Goal: Information Seeking & Learning: Find specific page/section

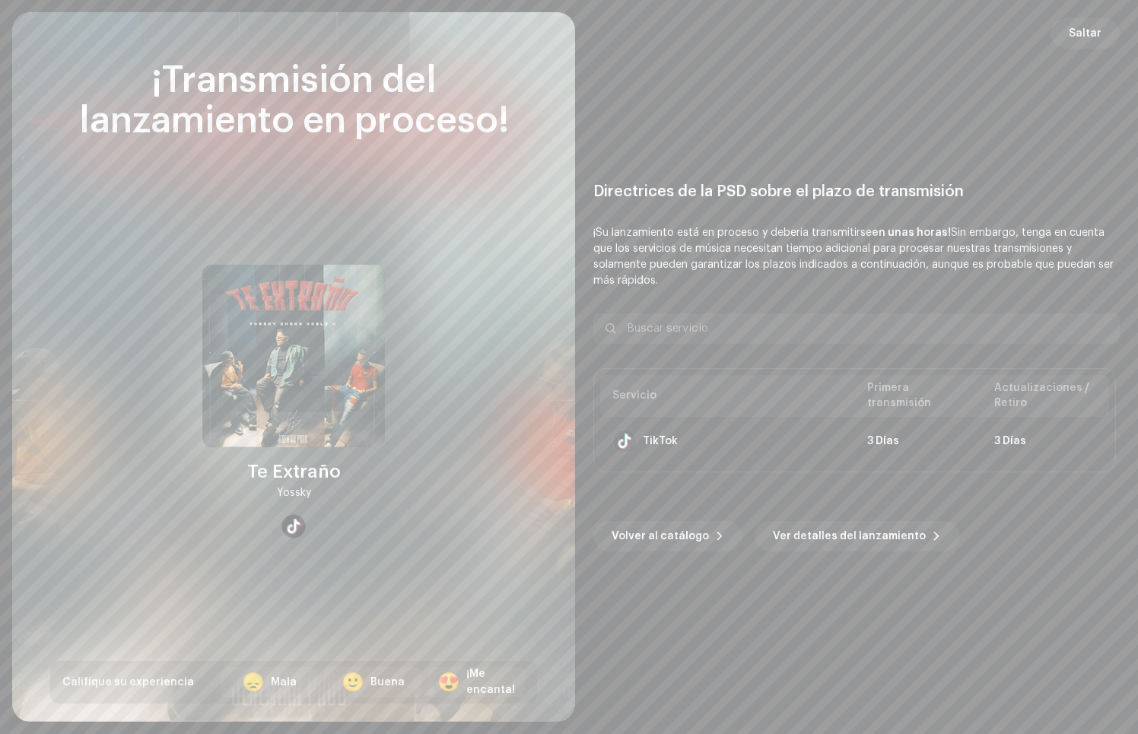
scroll to position [1, 0]
click at [1089, 30] on span "Saltar" at bounding box center [1085, 33] width 33 height 30
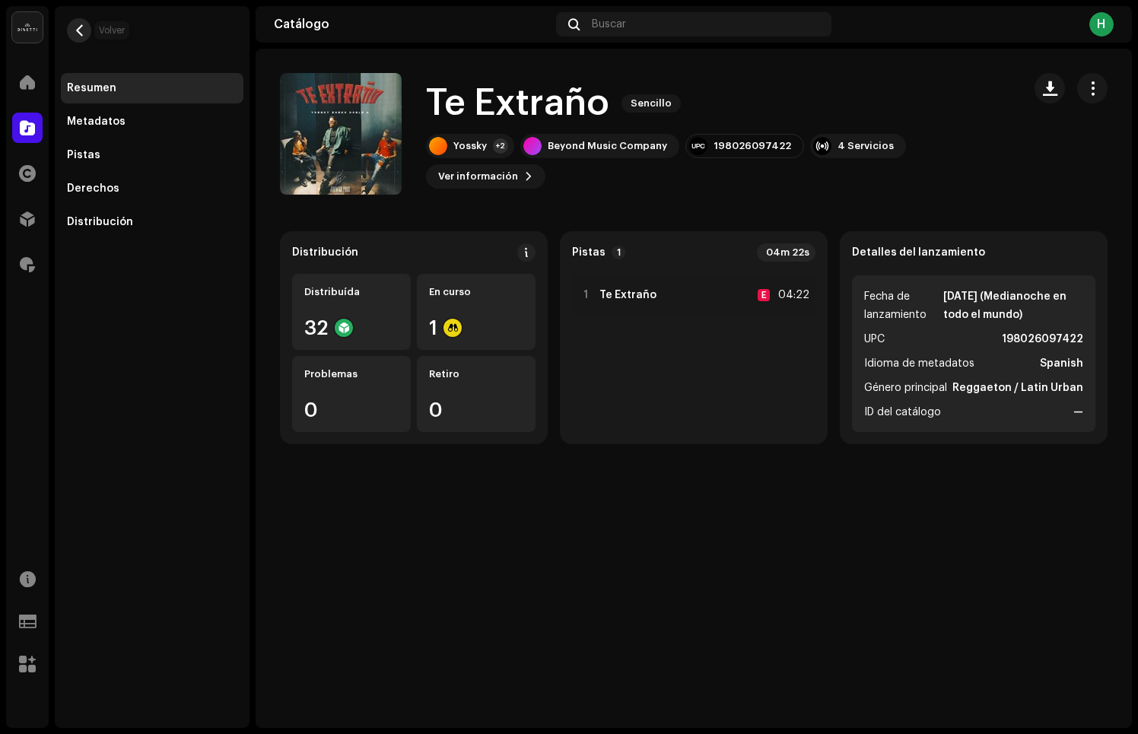
click at [81, 27] on span "button" at bounding box center [79, 30] width 11 height 12
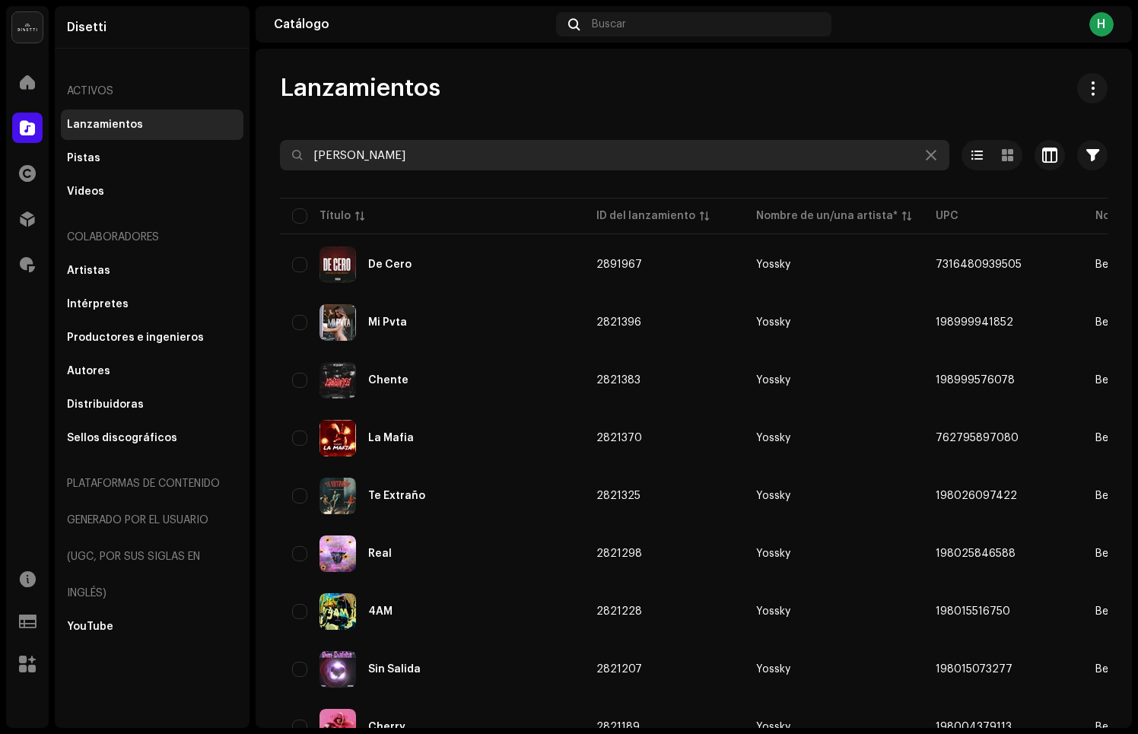
click at [408, 161] on input "[PERSON_NAME]" at bounding box center [614, 155] width 669 height 30
drag, startPoint x: 351, startPoint y: 154, endPoint x: 221, endPoint y: 143, distance: 131.3
click at [221, 143] on div "Disetti Inicio Catálogo Derechos Distribución Regalías Recursos Formularios de …" at bounding box center [569, 367] width 1138 height 734
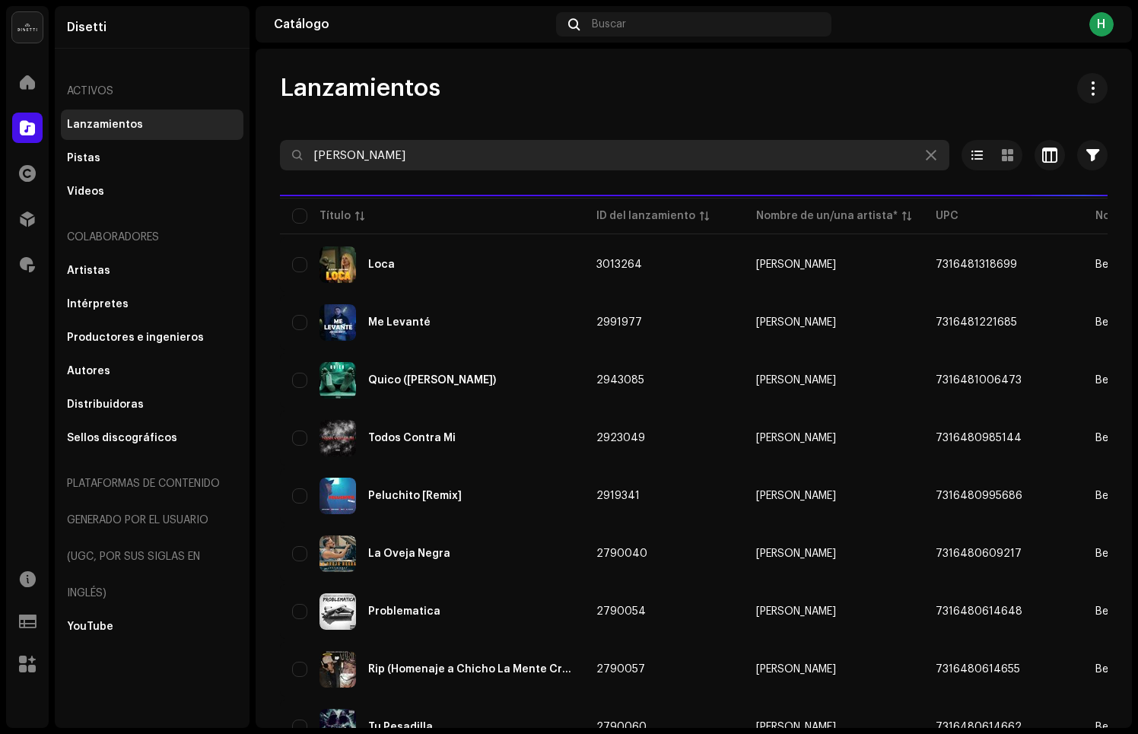
type input "[PERSON_NAME]"
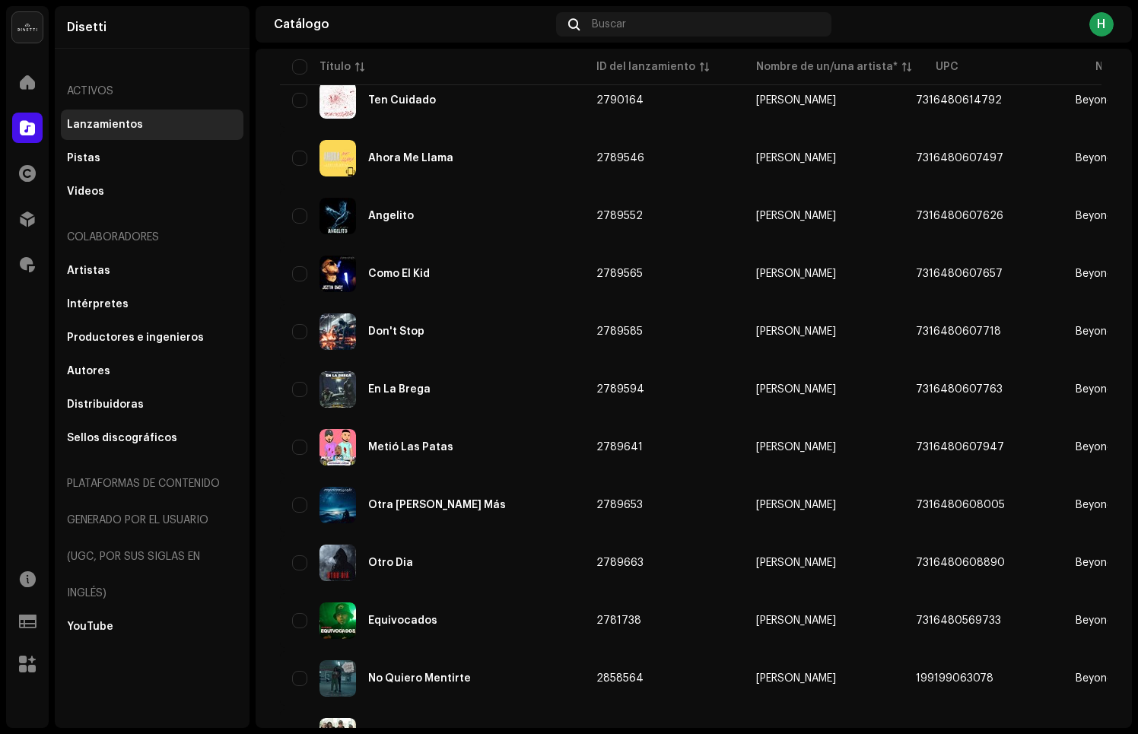
scroll to position [943, 0]
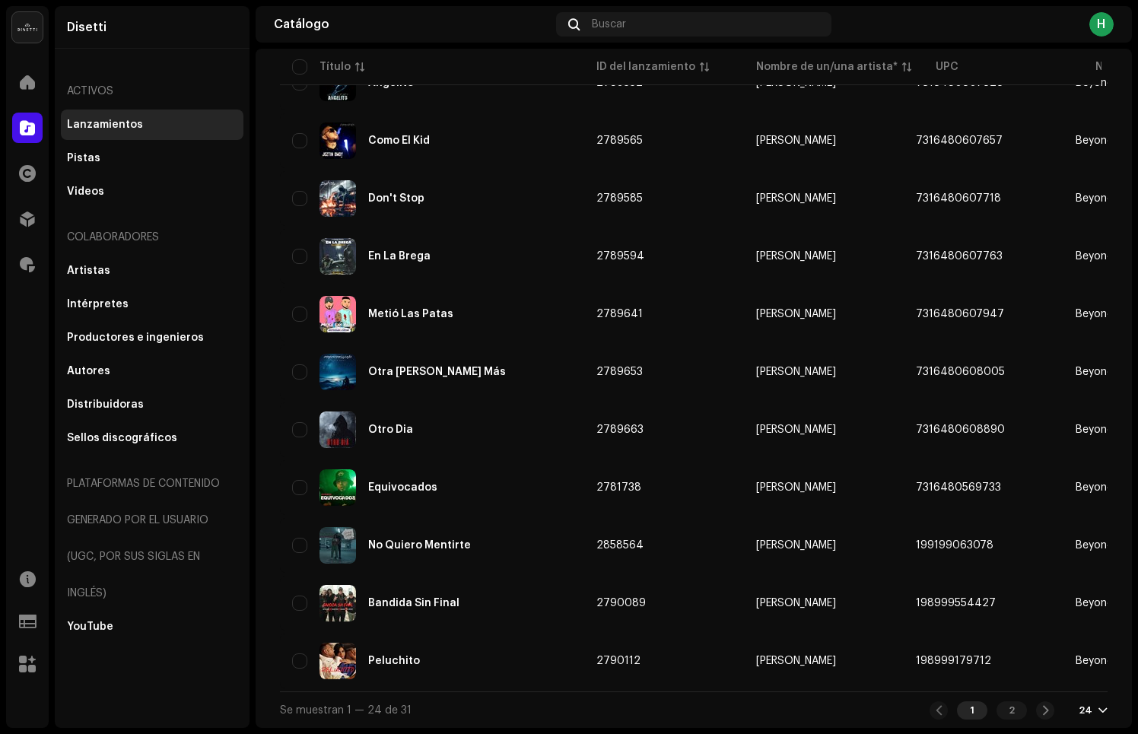
click at [1098, 708] on div at bounding box center [1102, 710] width 9 height 12
click at [1059, 656] on div "48" at bounding box center [1060, 652] width 62 height 30
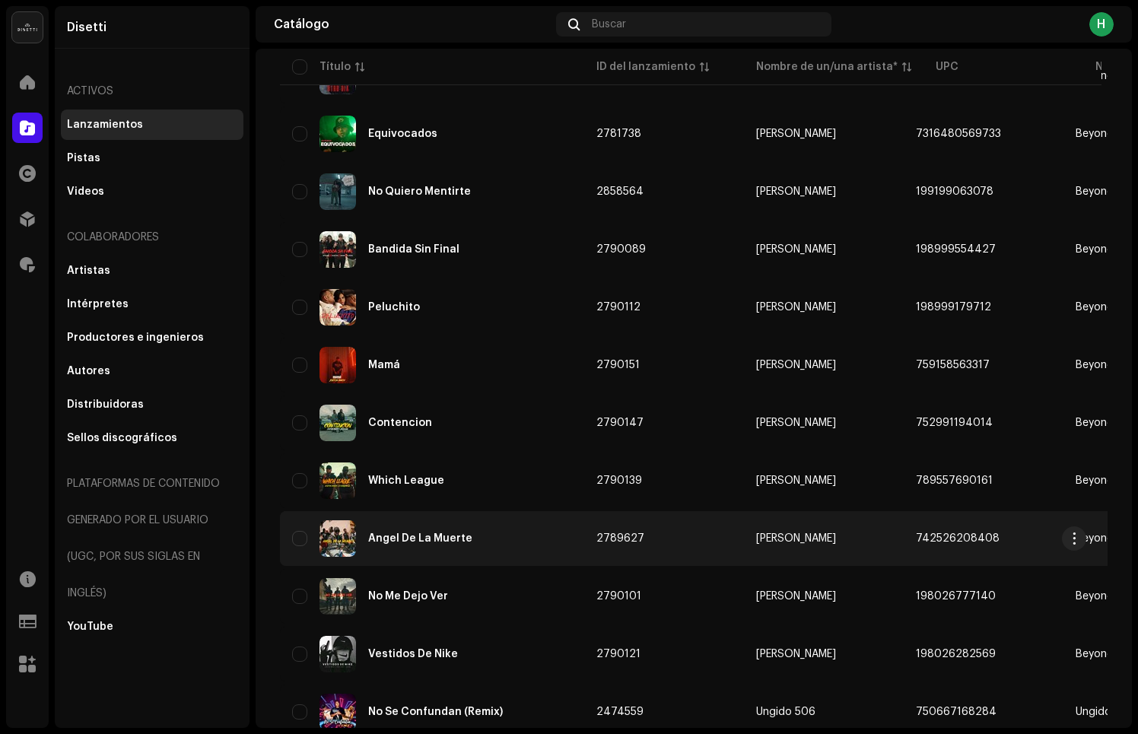
scroll to position [1278, 0]
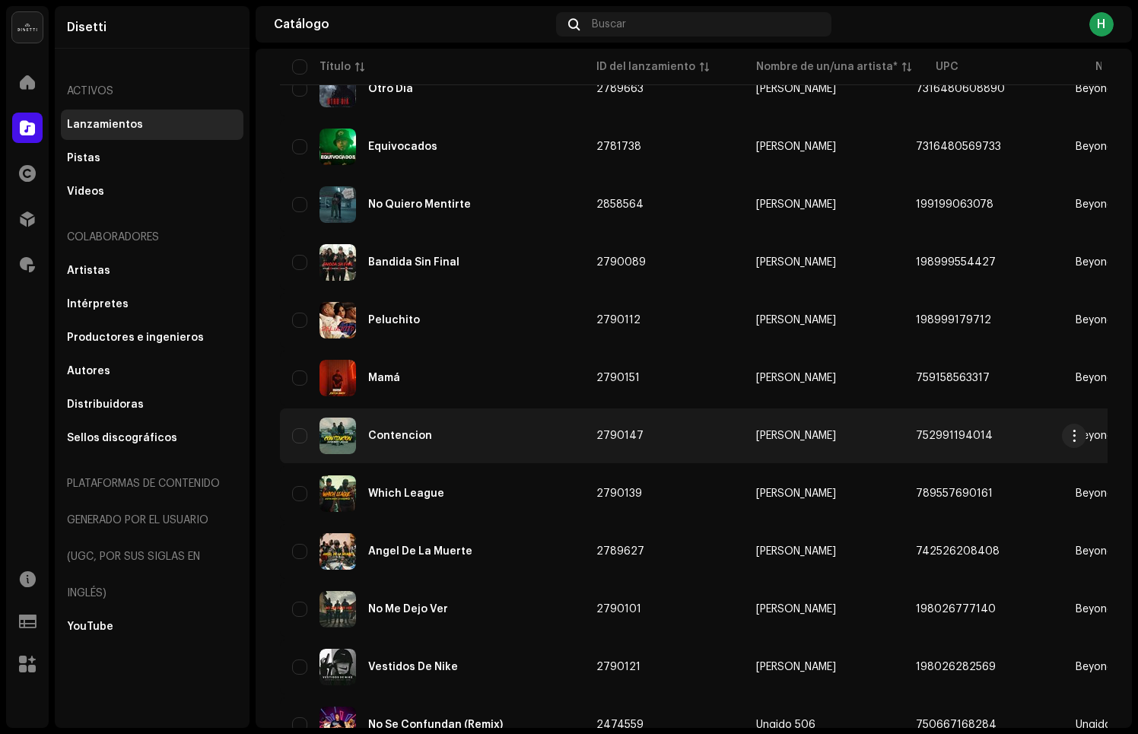
click at [430, 452] on div "Contencion" at bounding box center [432, 436] width 280 height 37
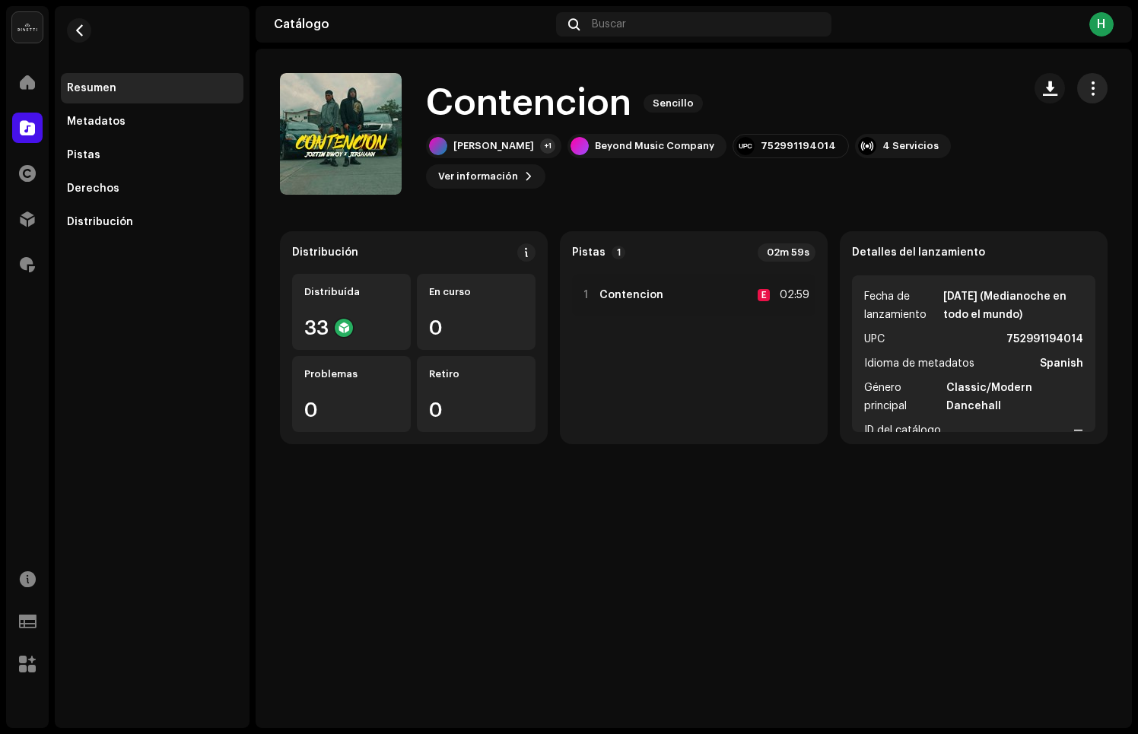
click at [1088, 94] on span "button" at bounding box center [1092, 88] width 14 height 12
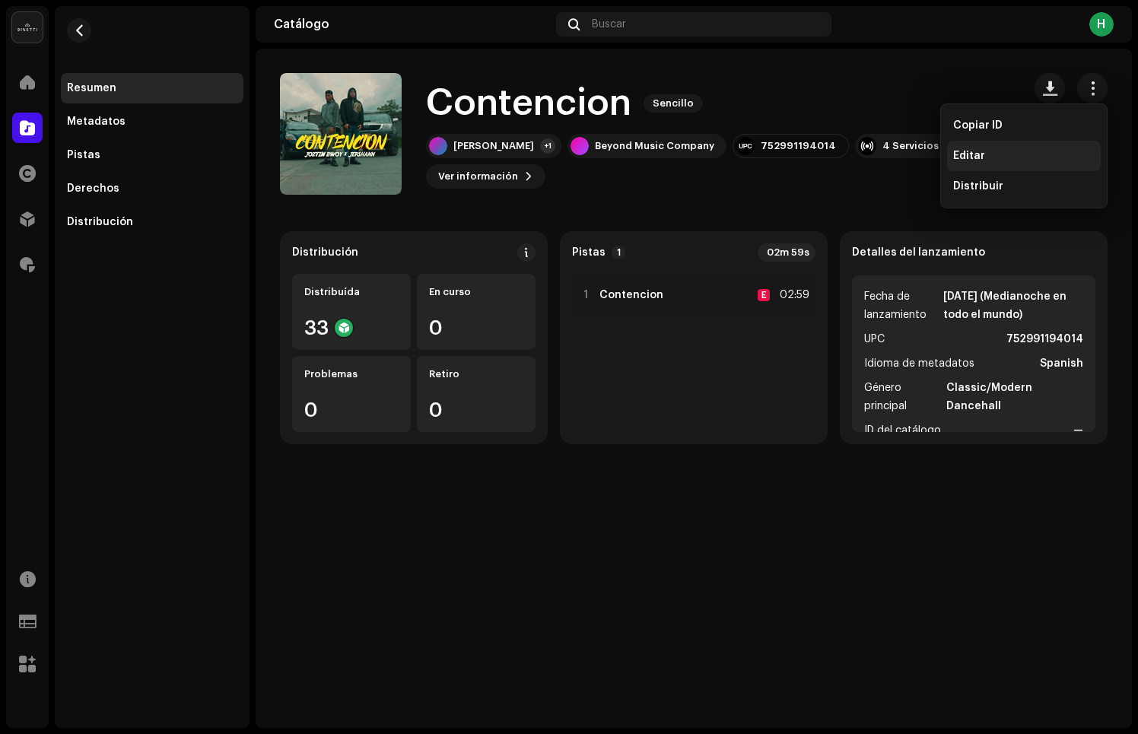
click at [1027, 153] on div "Editar" at bounding box center [1023, 156] width 141 height 12
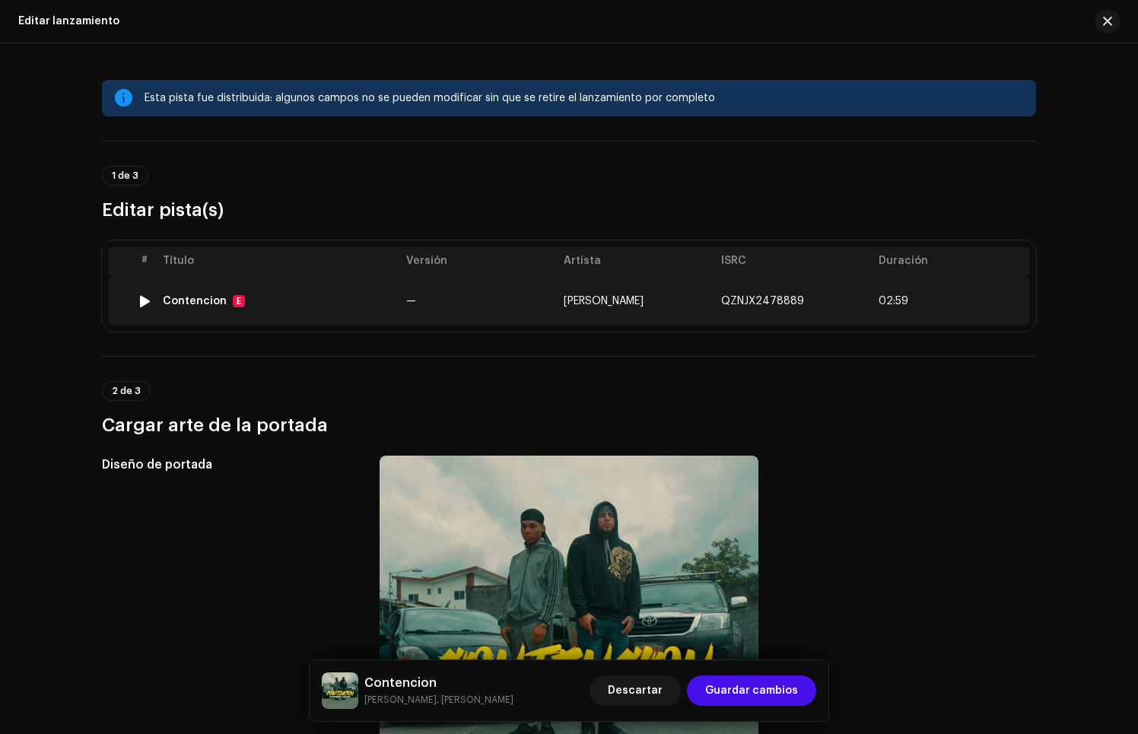
click at [538, 319] on td "—" at bounding box center [478, 301] width 157 height 49
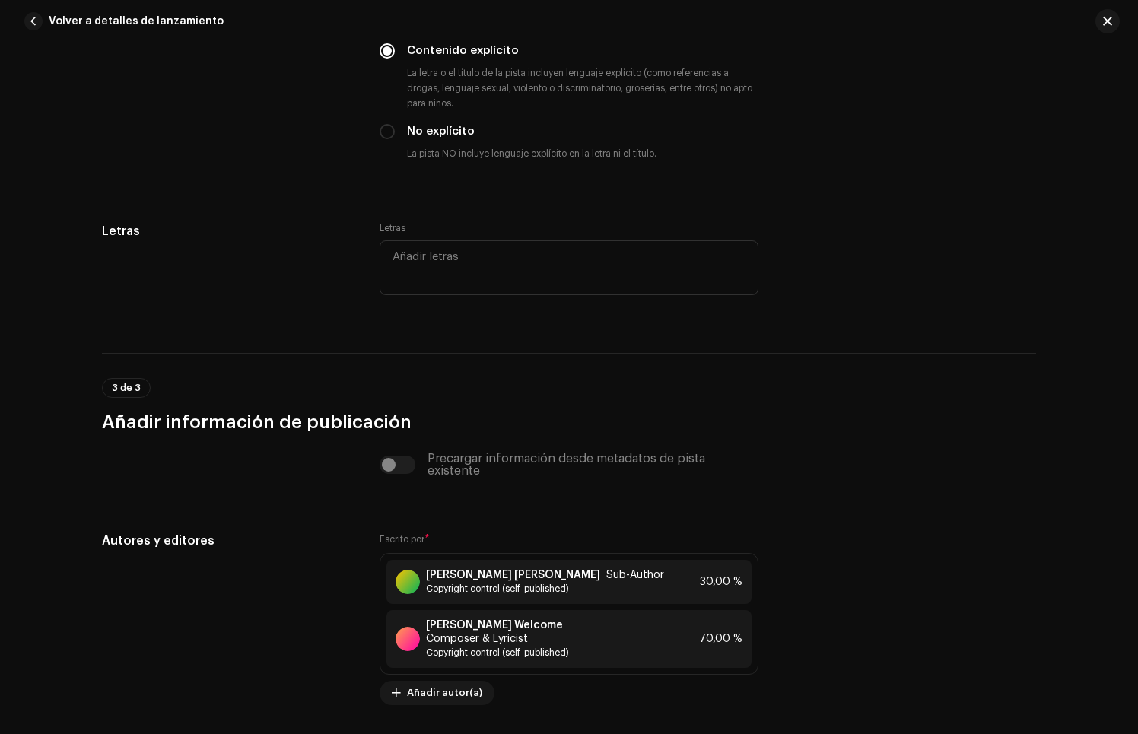
scroll to position [3248, 0]
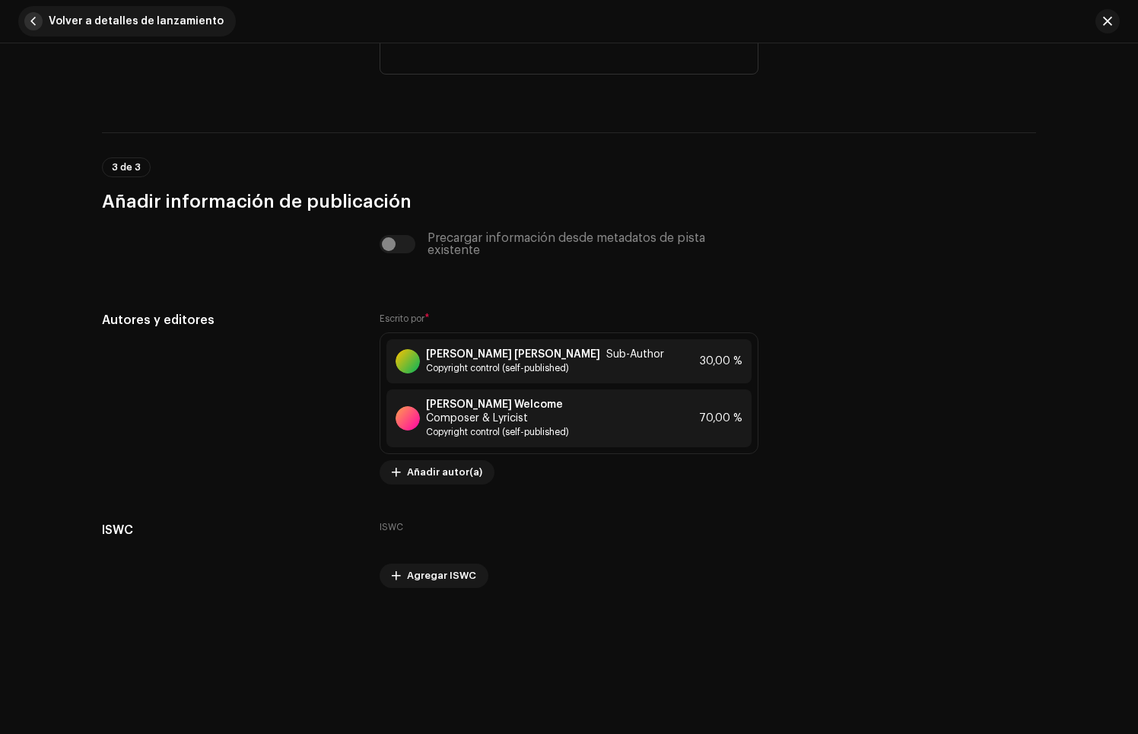
click at [82, 17] on span "Volver a detalles de lanzamiento" at bounding box center [136, 21] width 175 height 30
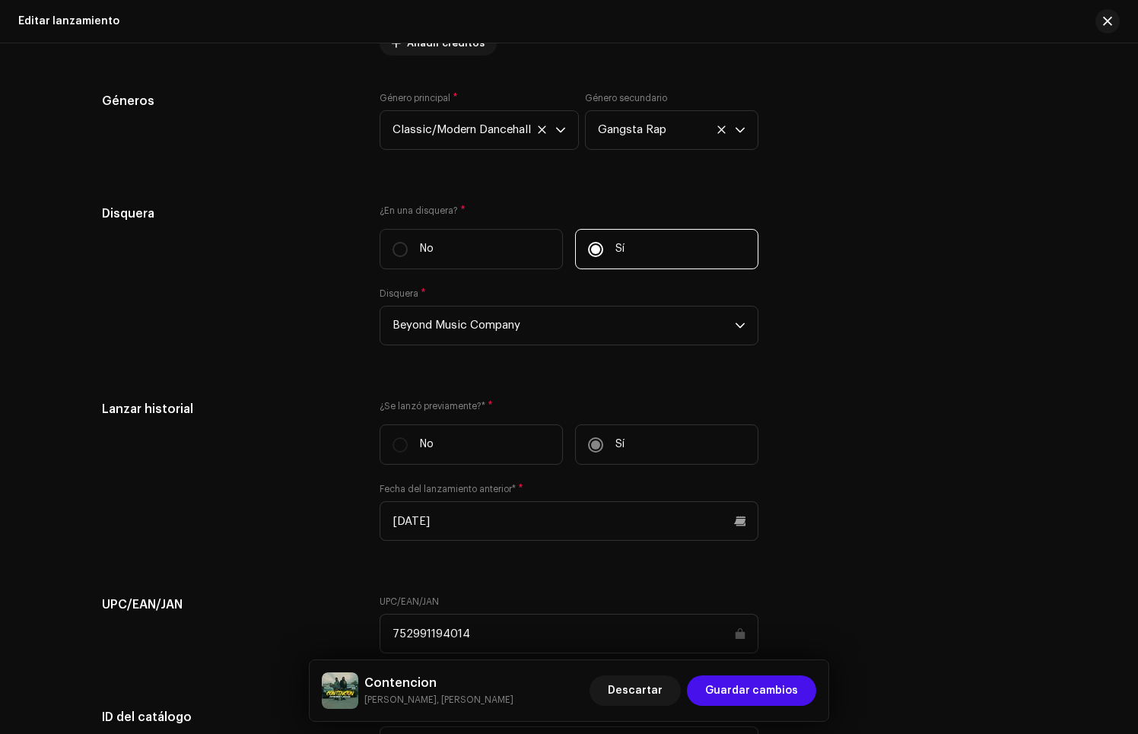
scroll to position [2130, 0]
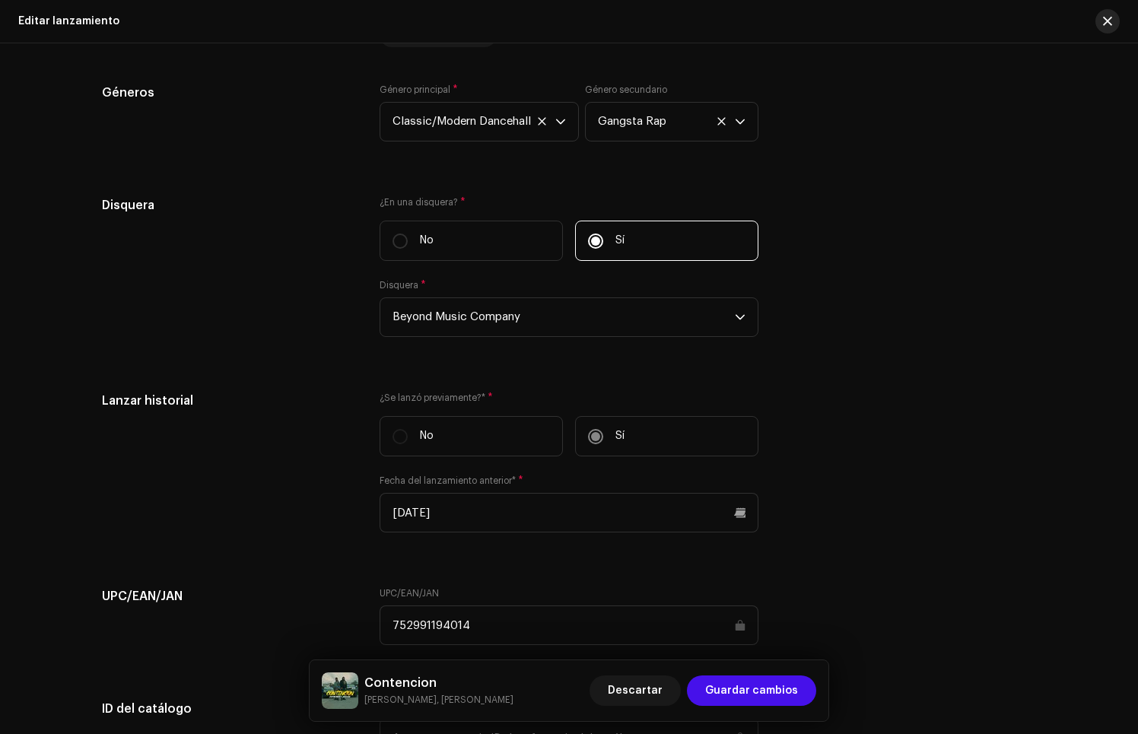
click at [1109, 23] on span "button" at bounding box center [1107, 21] width 9 height 12
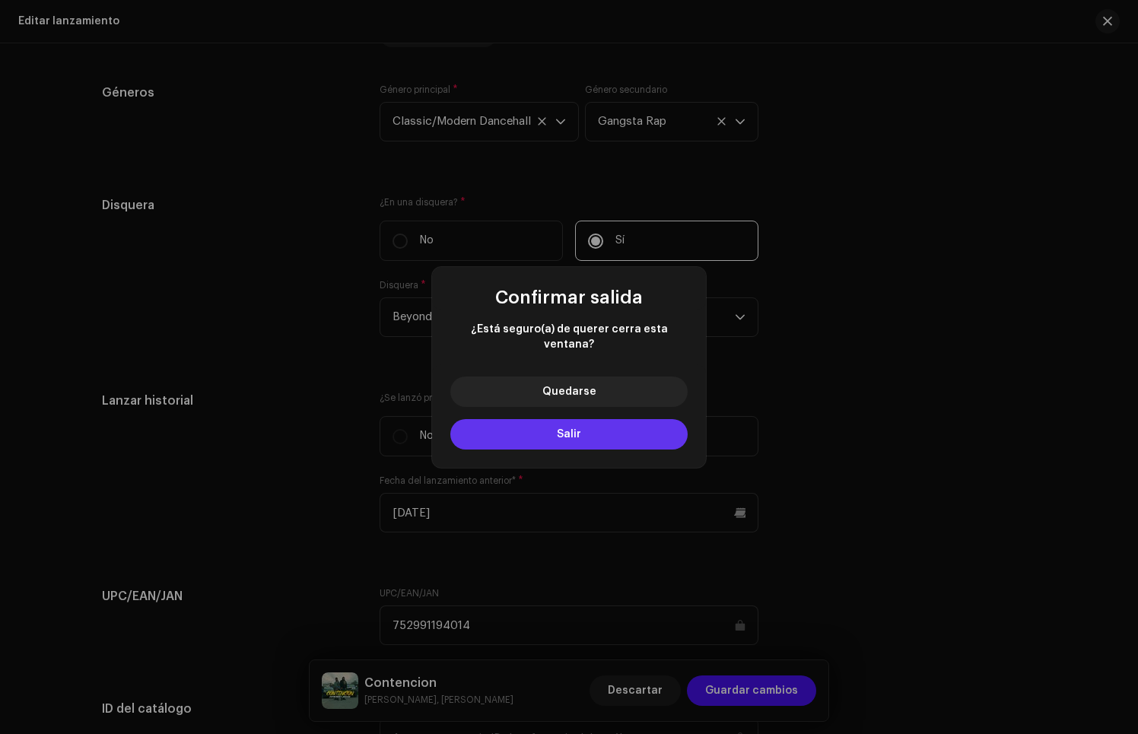
click at [542, 434] on button "Salir" at bounding box center [568, 434] width 237 height 30
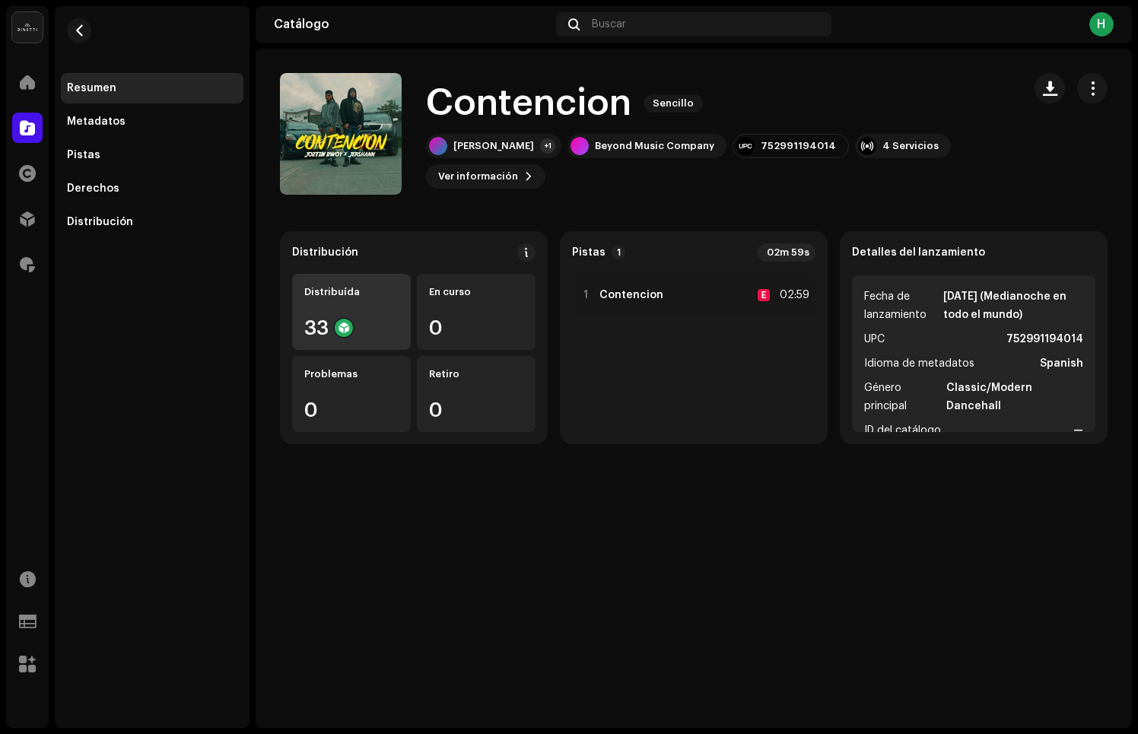
click at [356, 300] on div "Distribuída 33" at bounding box center [351, 312] width 119 height 76
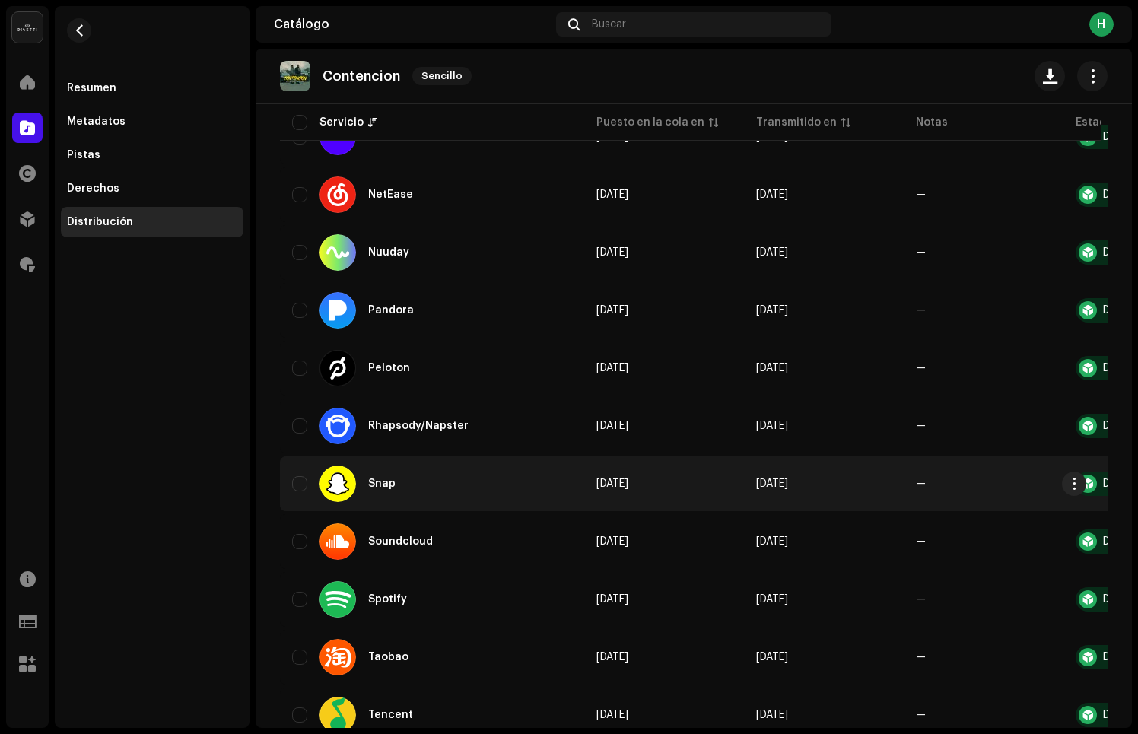
scroll to position [1149, 0]
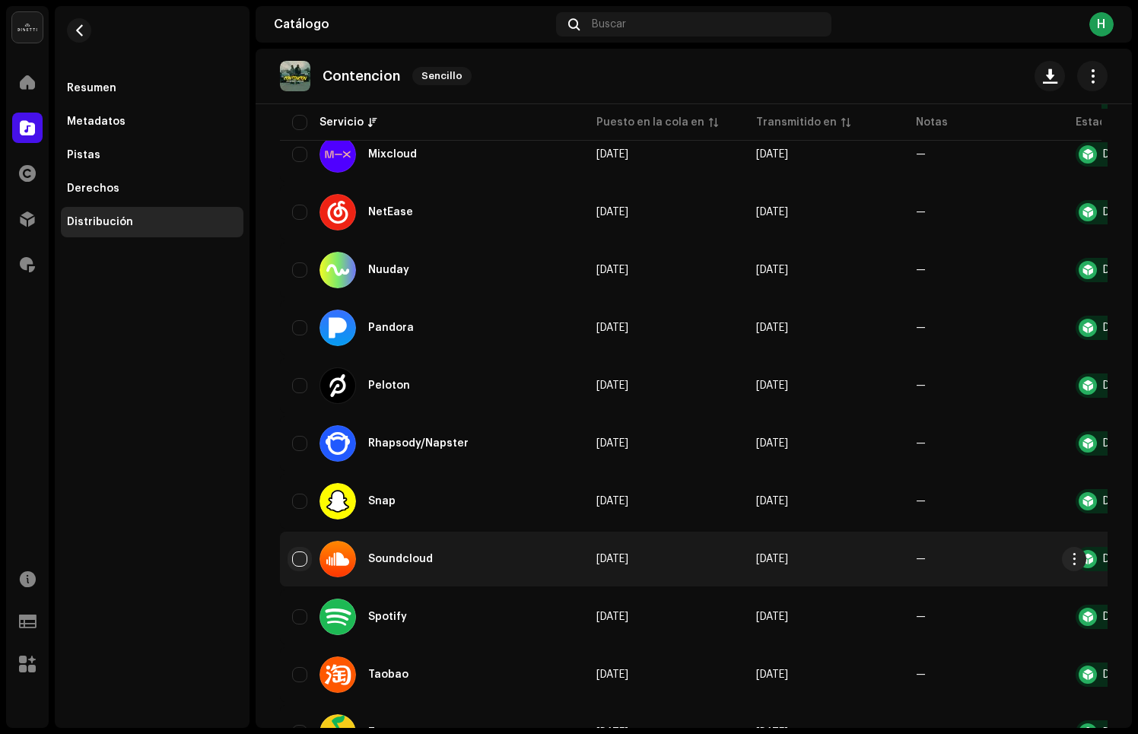
click at [304, 559] on input "checkbox" at bounding box center [299, 558] width 15 height 15
checkbox input "true"
click at [1073, 556] on span "button" at bounding box center [1074, 559] width 11 height 12
click at [954, 597] on span "Distribuir" at bounding box center [957, 593] width 50 height 12
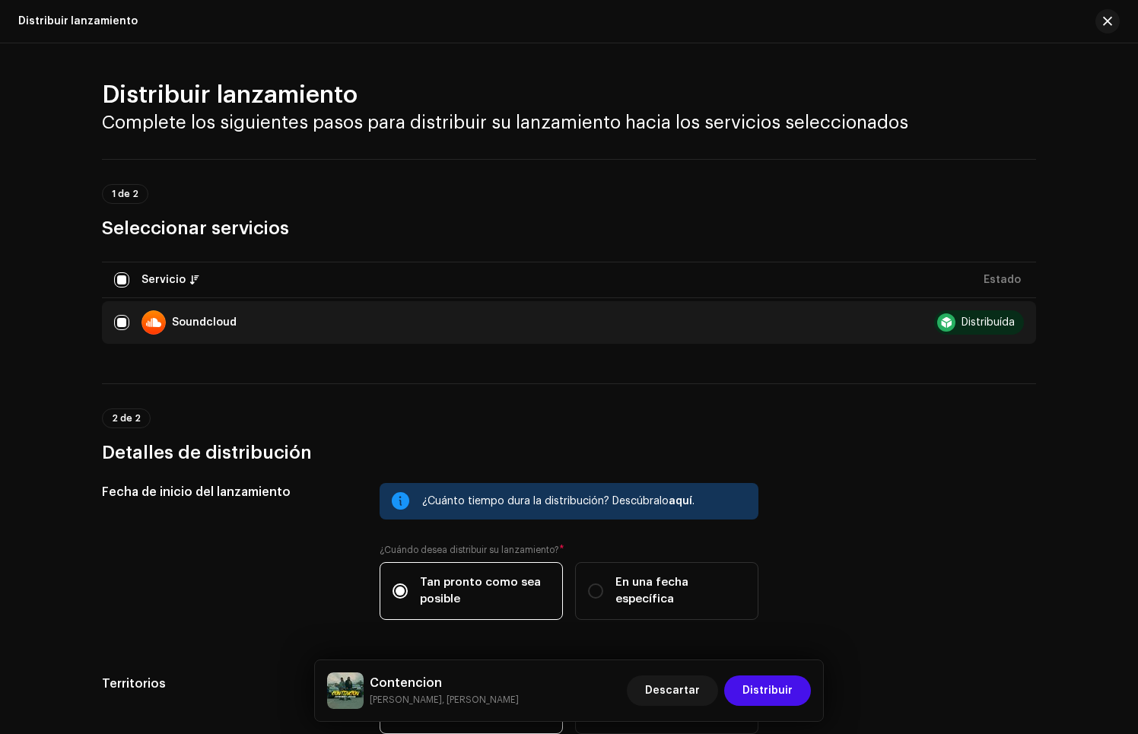
drag, startPoint x: 671, startPoint y: 229, endPoint x: 920, endPoint y: 92, distance: 283.9
click at [673, 228] on h3 "Seleccionar servicios" at bounding box center [569, 228] width 934 height 24
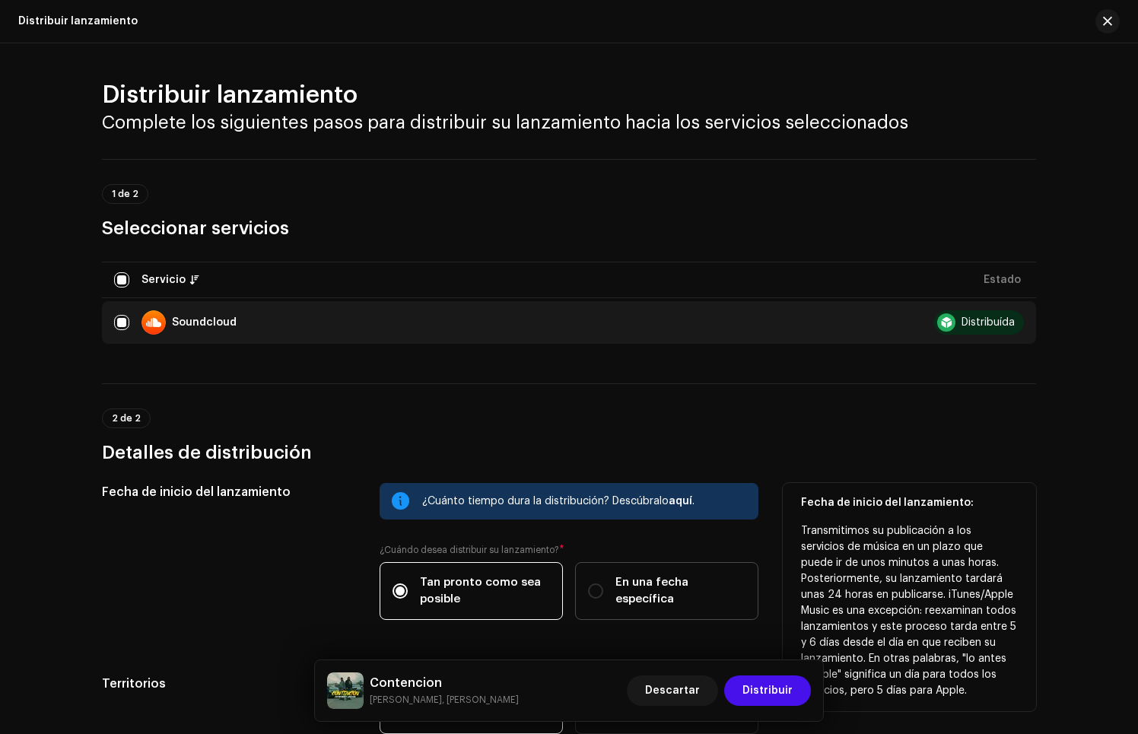
scroll to position [165, 0]
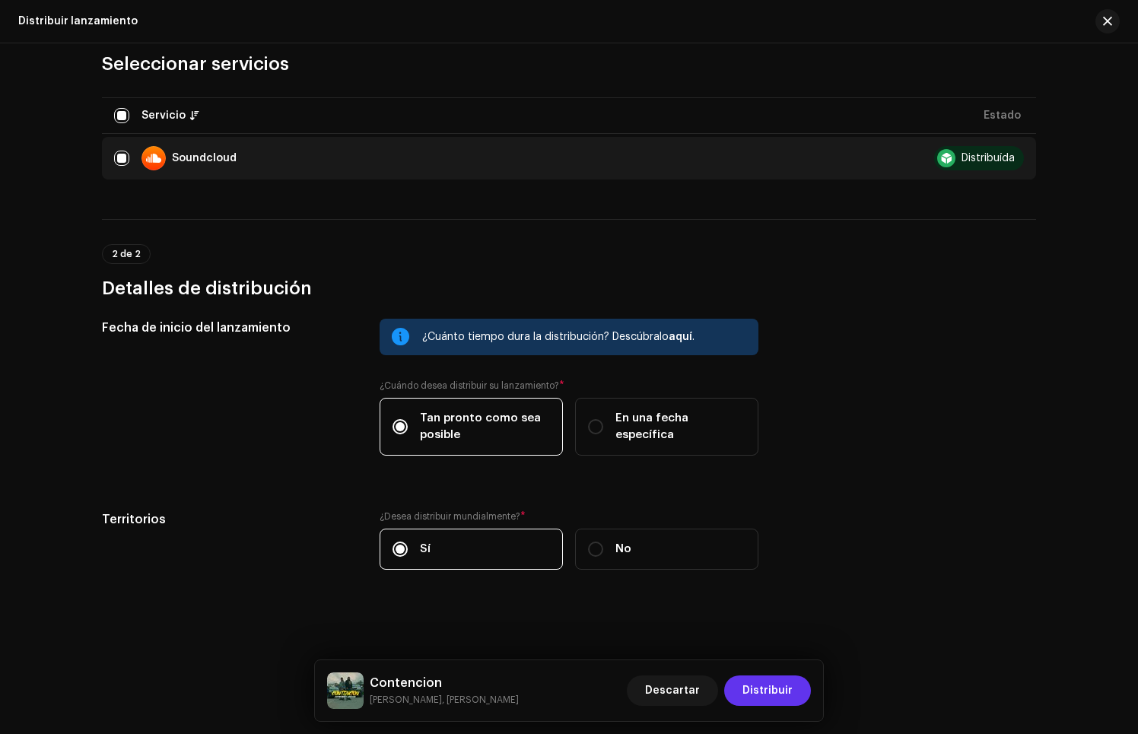
click at [772, 684] on span "Distribuir" at bounding box center [767, 690] width 50 height 30
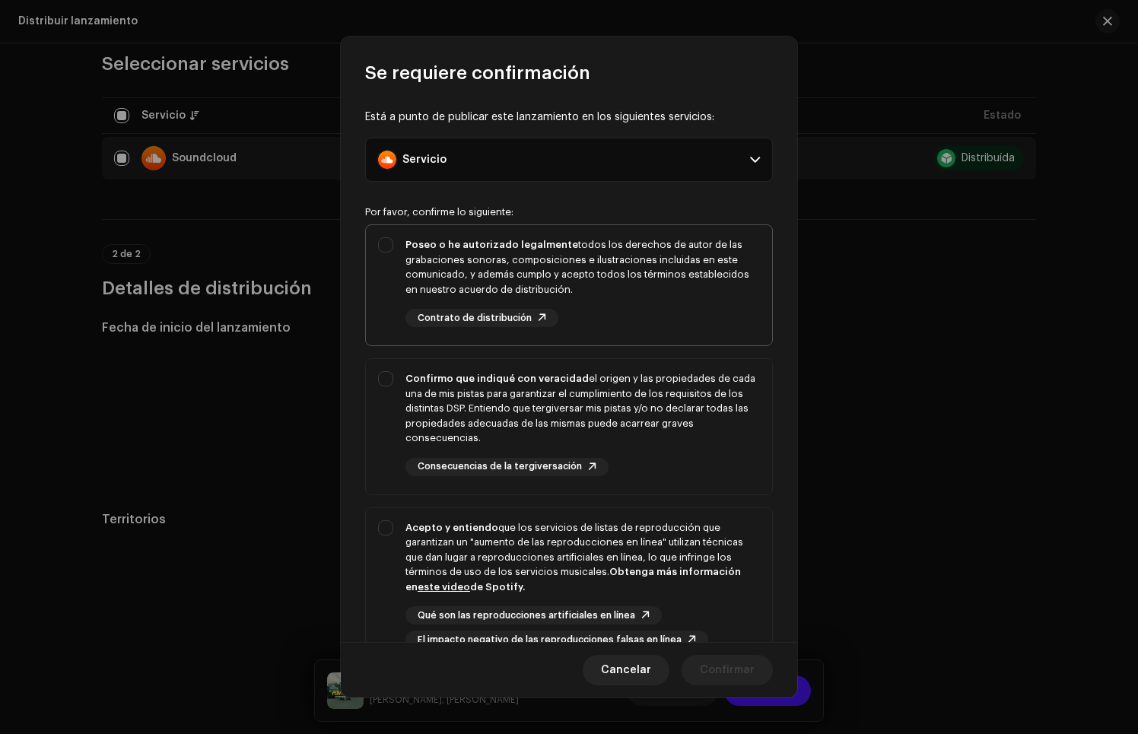
click at [627, 265] on div "Poseo o he autorizado legalmente todos los derechos de autor de las grabaciones…" at bounding box center [582, 266] width 354 height 59
checkbox input "true"
drag, startPoint x: 626, startPoint y: 471, endPoint x: 638, endPoint y: 500, distance: 32.1
click at [626, 471] on div "Confirmo que indiqué con veracidad el origen y las propiedades de cada una de m…" at bounding box center [582, 423] width 354 height 105
checkbox input "true"
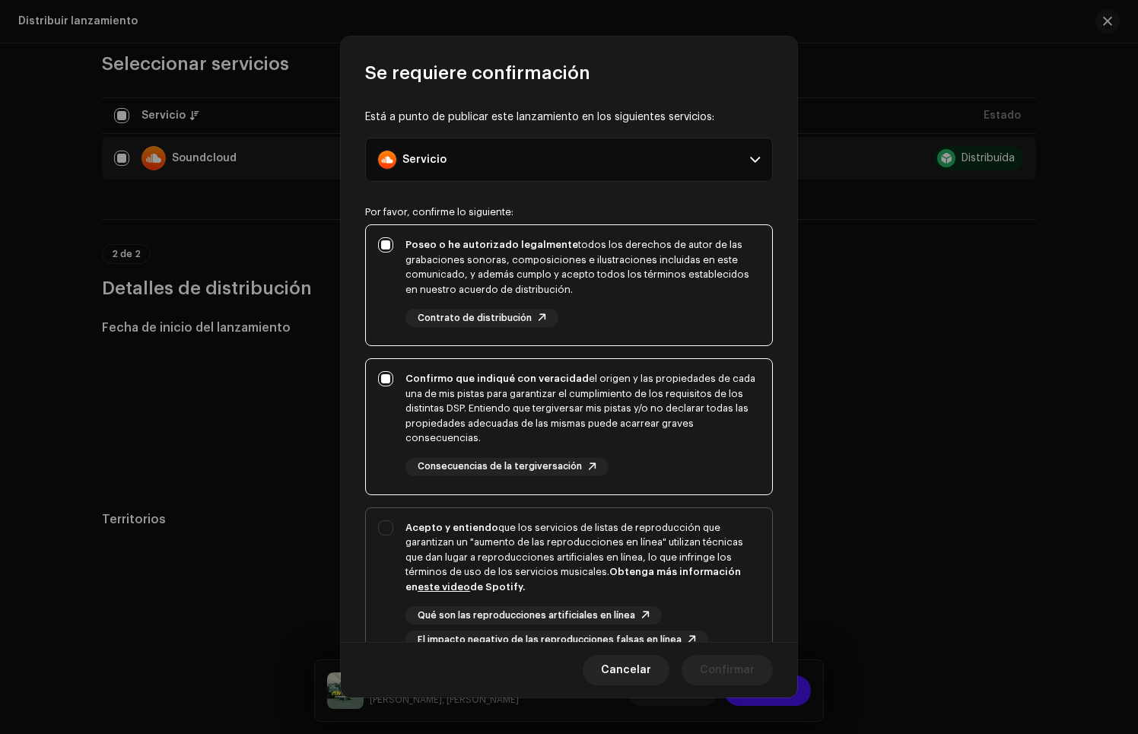
drag, startPoint x: 676, startPoint y: 584, endPoint x: 710, endPoint y: 661, distance: 83.8
click at [677, 585] on div "Acepto y entiendo que los servicios de listas de reproducción que garantizan un…" at bounding box center [582, 557] width 354 height 75
checkbox input "true"
click at [715, 673] on span "Confirmar" at bounding box center [727, 670] width 55 height 30
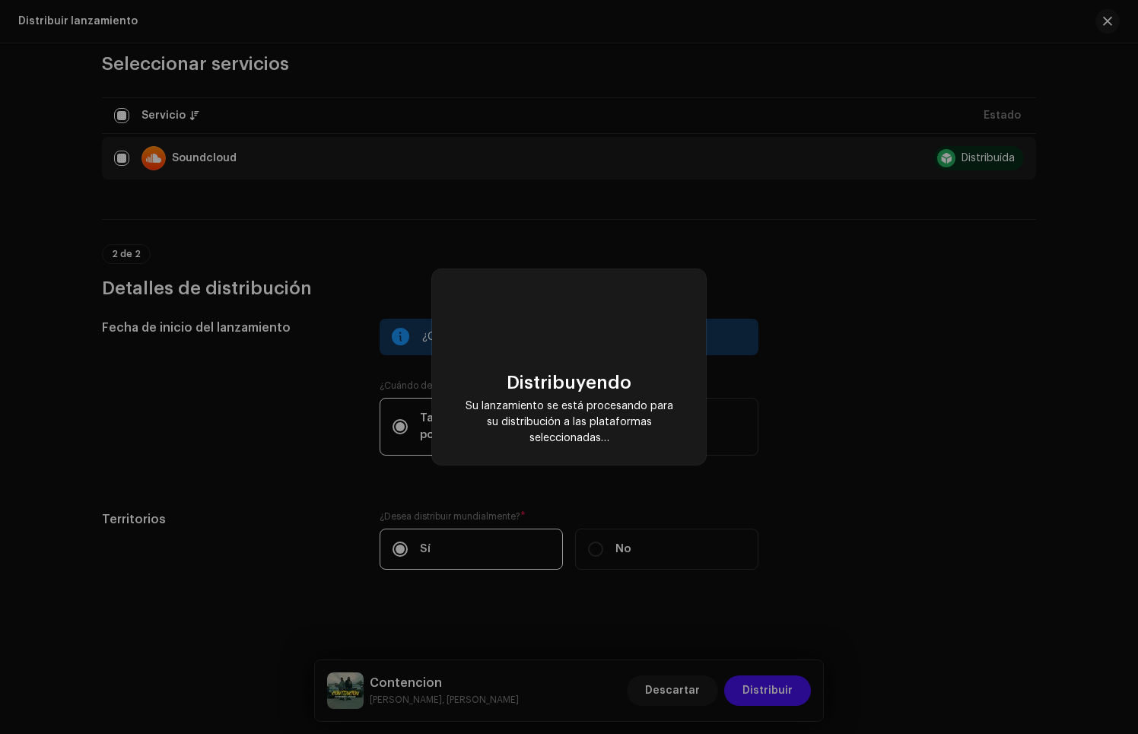
scroll to position [0, 0]
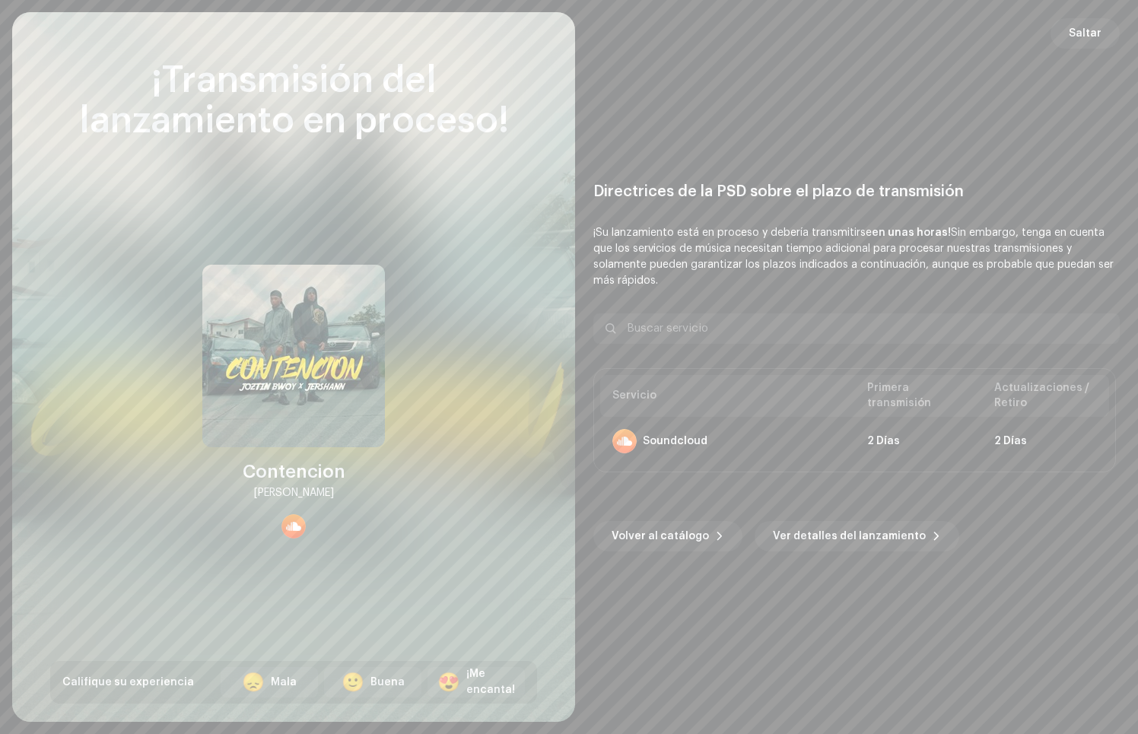
click at [1080, 40] on span "Saltar" at bounding box center [1085, 33] width 33 height 30
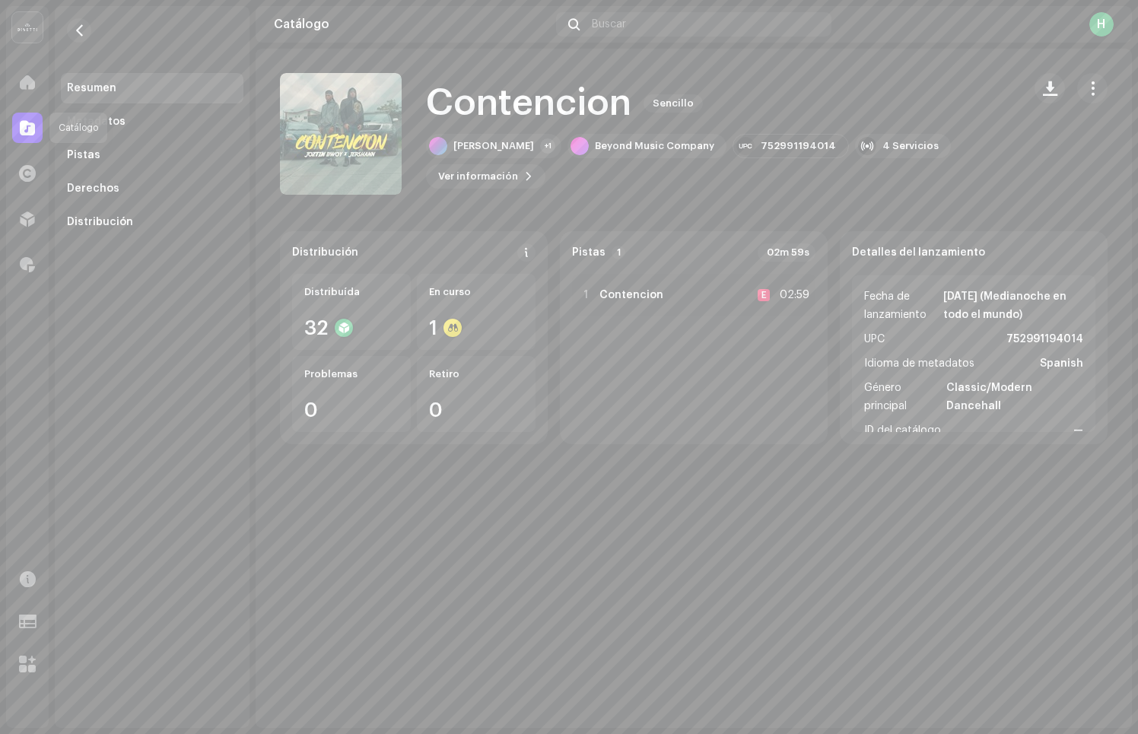
click at [42, 129] on div at bounding box center [27, 128] width 30 height 30
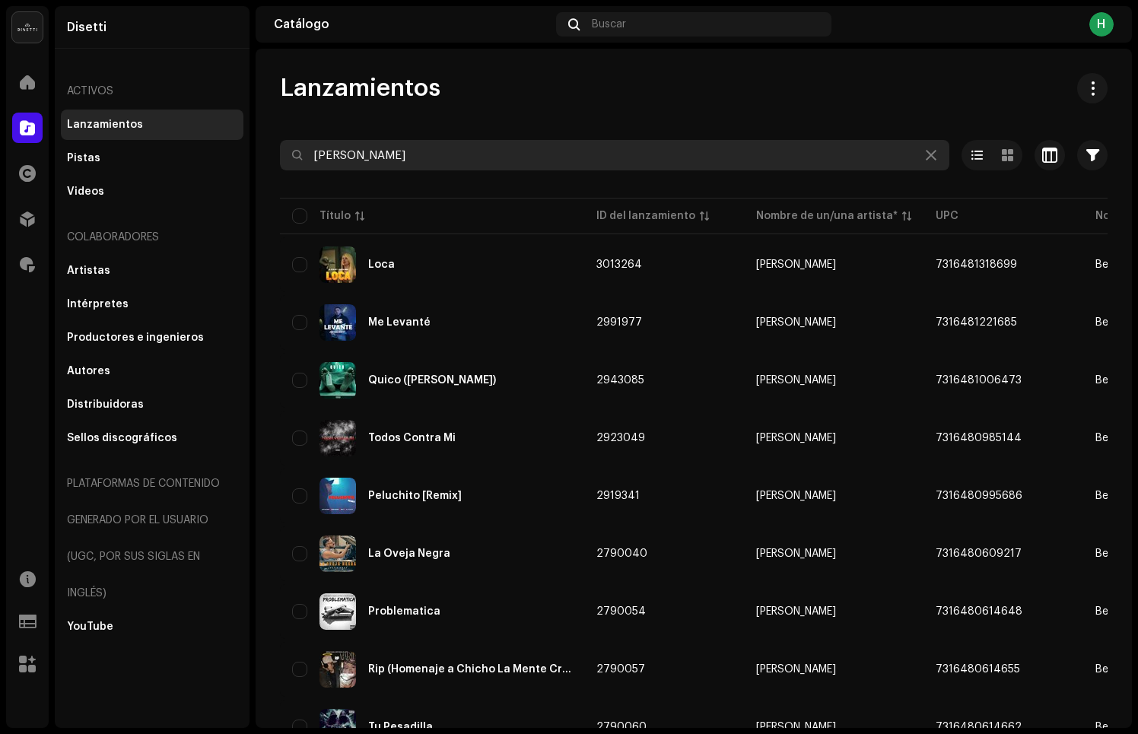
click at [355, 148] on input "[PERSON_NAME]" at bounding box center [614, 155] width 669 height 30
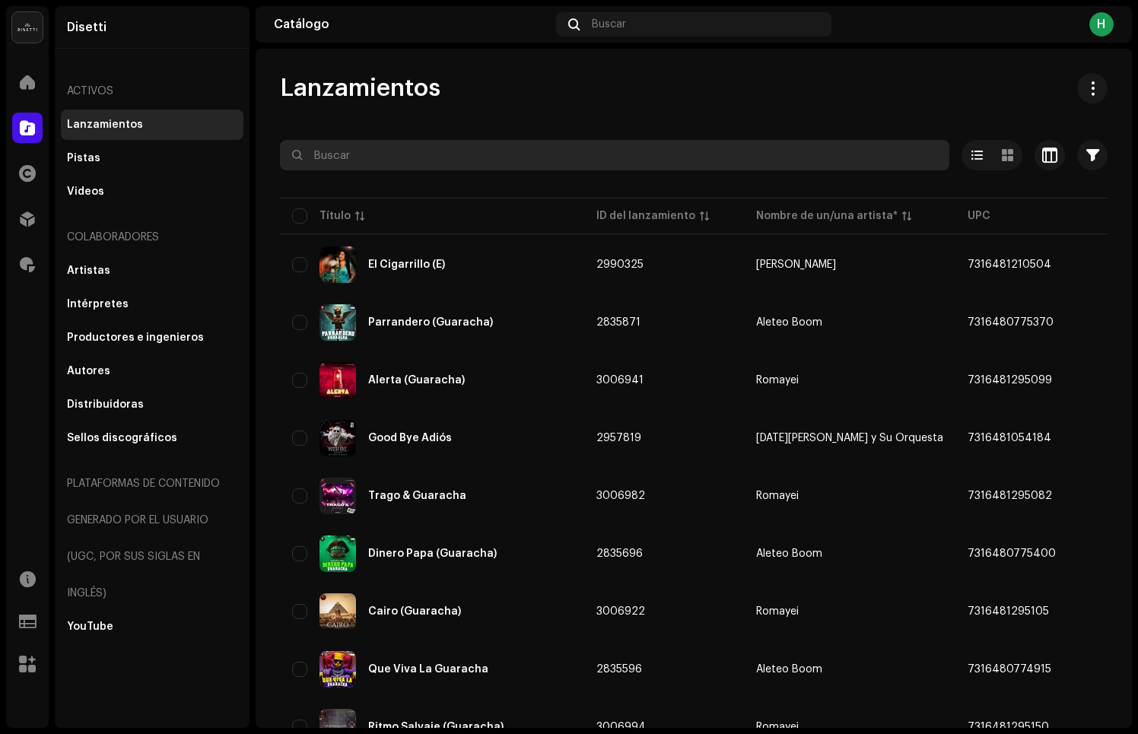
click at [368, 161] on input "text" at bounding box center [614, 155] width 669 height 30
type input "[PERSON_NAME]"
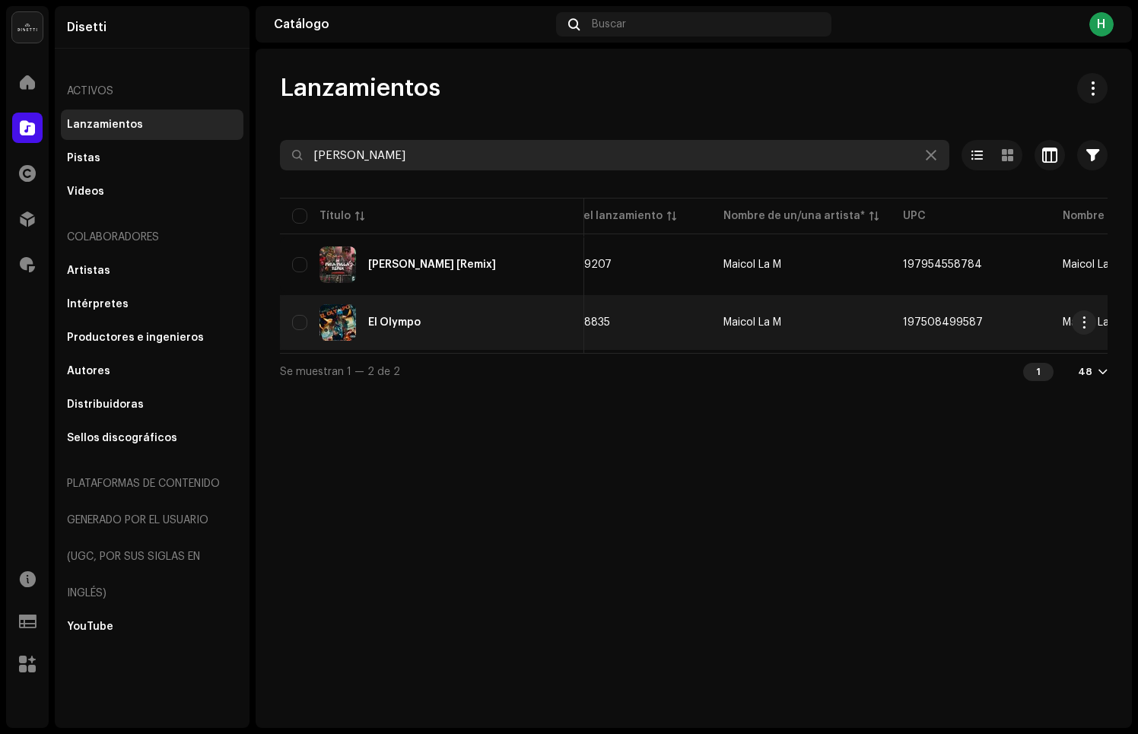
scroll to position [0, 33]
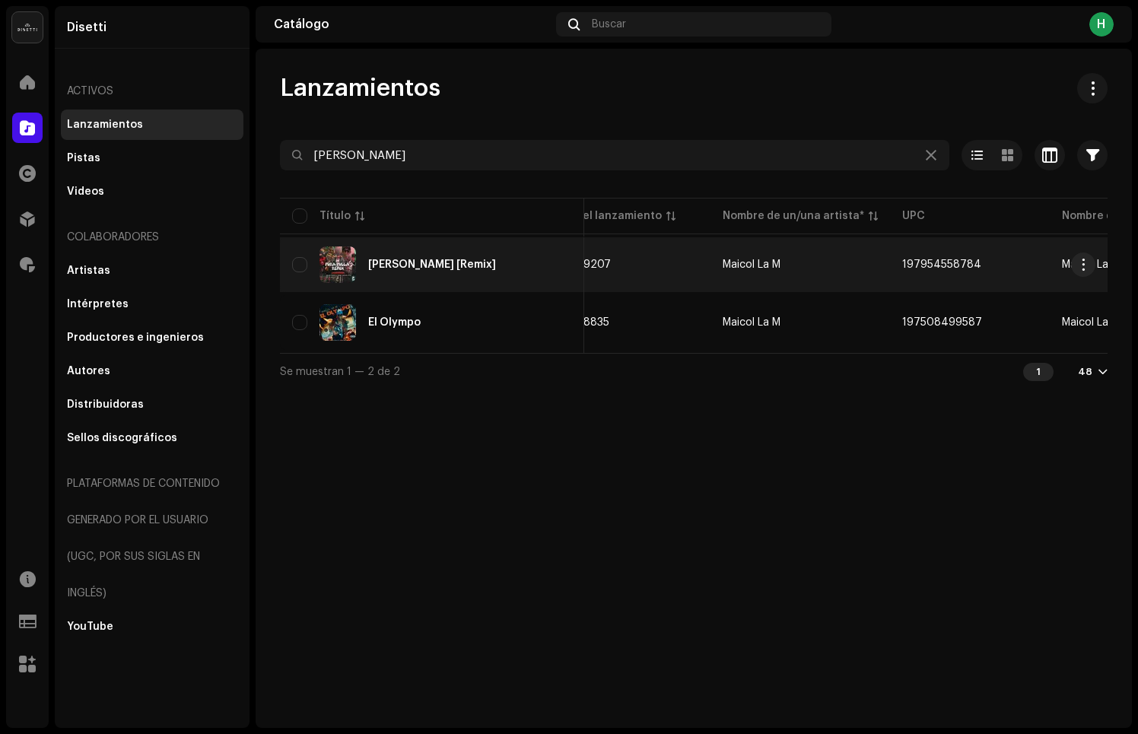
click at [476, 262] on div "[PERSON_NAME] [Remix]" at bounding box center [432, 264] width 280 height 37
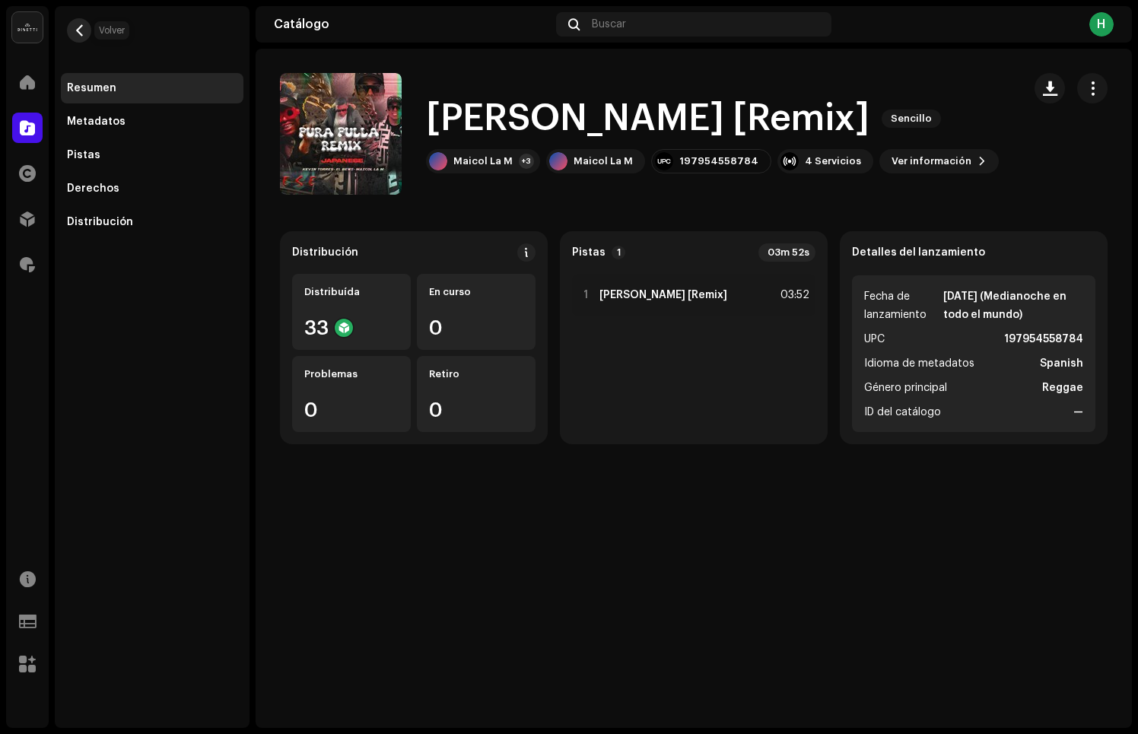
click at [78, 32] on span "button" at bounding box center [79, 30] width 11 height 12
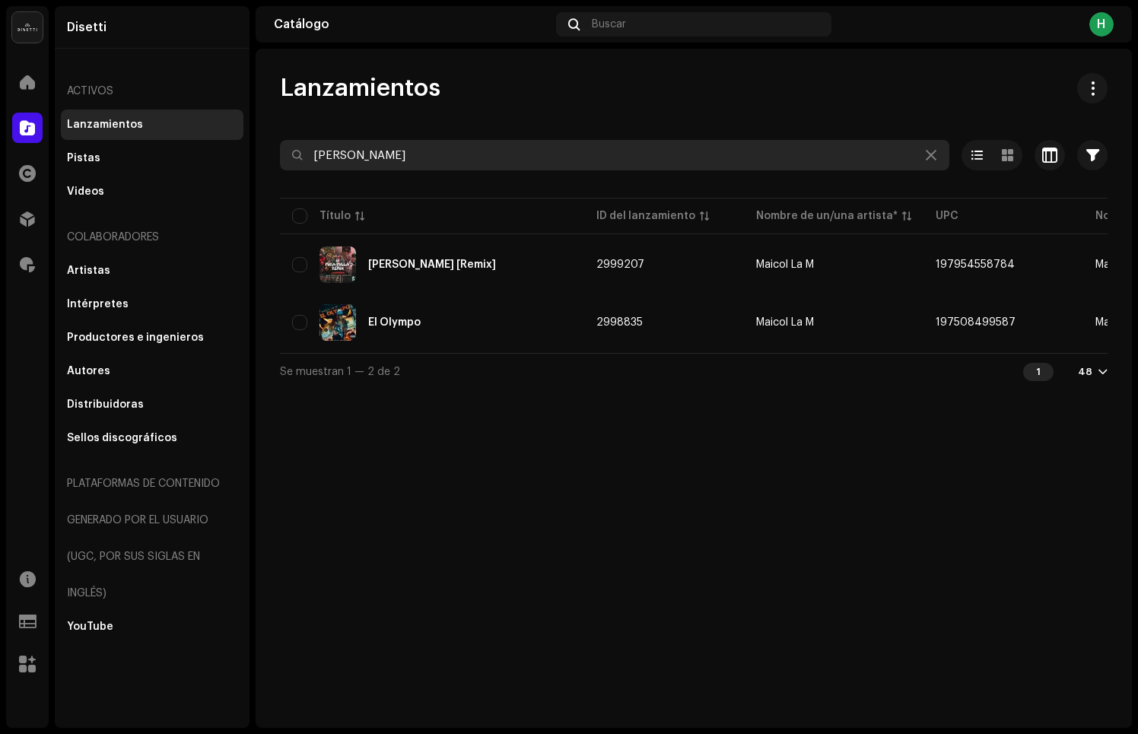
click at [364, 160] on input "[PERSON_NAME]" at bounding box center [614, 155] width 669 height 30
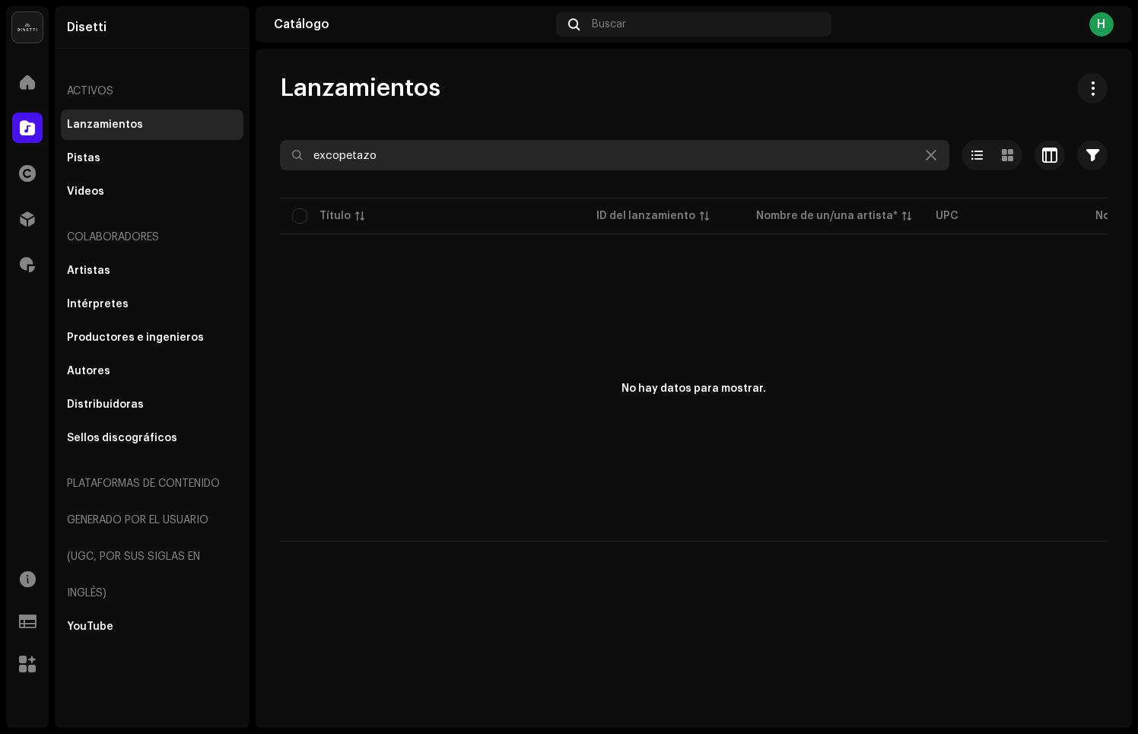
drag, startPoint x: 330, startPoint y: 153, endPoint x: 343, endPoint y: 173, distance: 23.6
click at [331, 153] on input "excopetazo" at bounding box center [614, 155] width 669 height 30
type input "escopetazo"
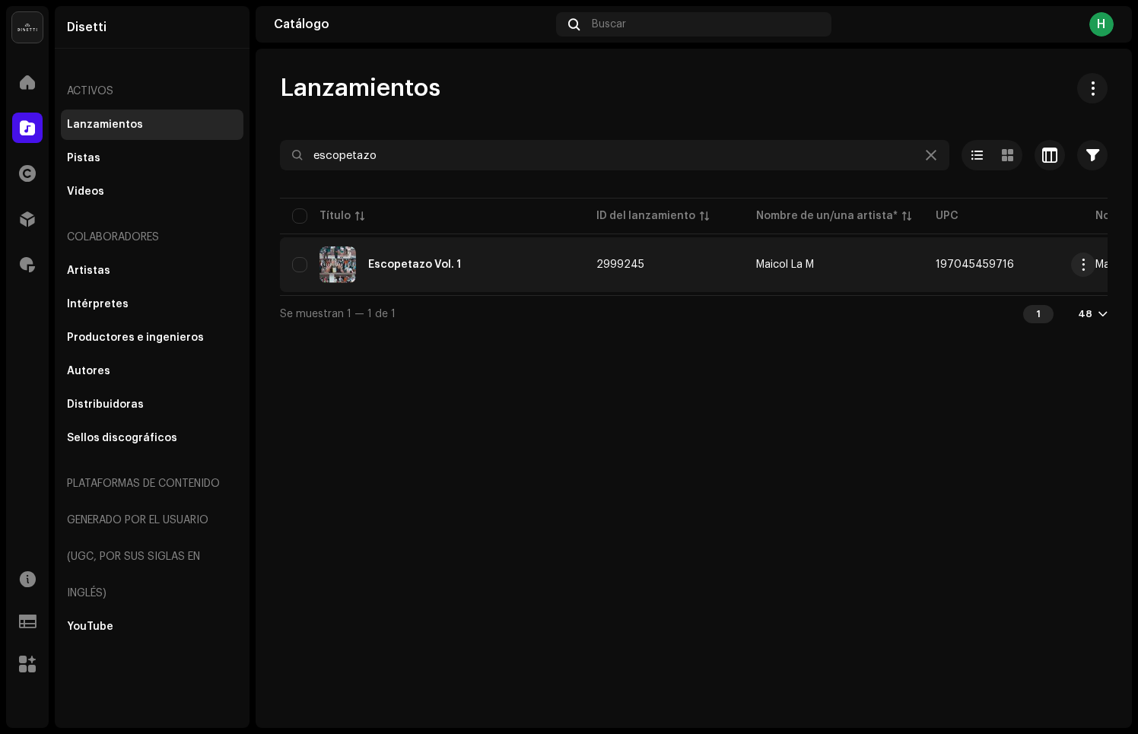
click at [475, 267] on div "Escopetazo Vol. 1" at bounding box center [432, 264] width 280 height 37
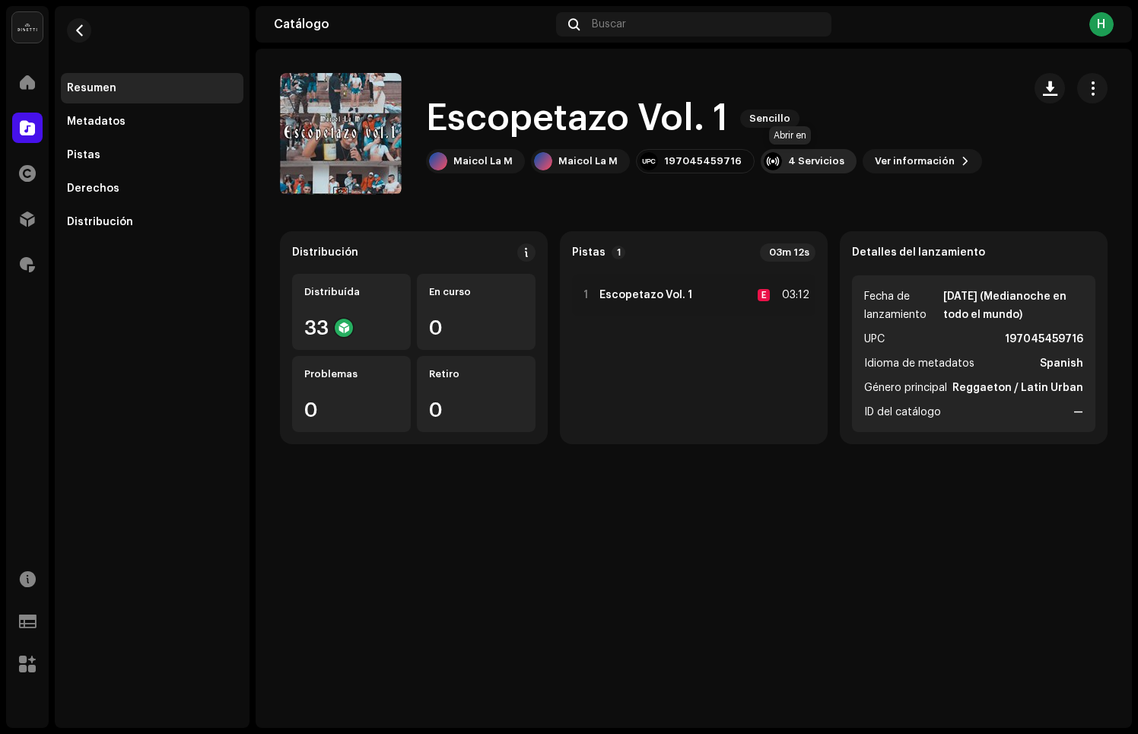
click at [801, 167] on div "4 Servicios" at bounding box center [809, 161] width 96 height 24
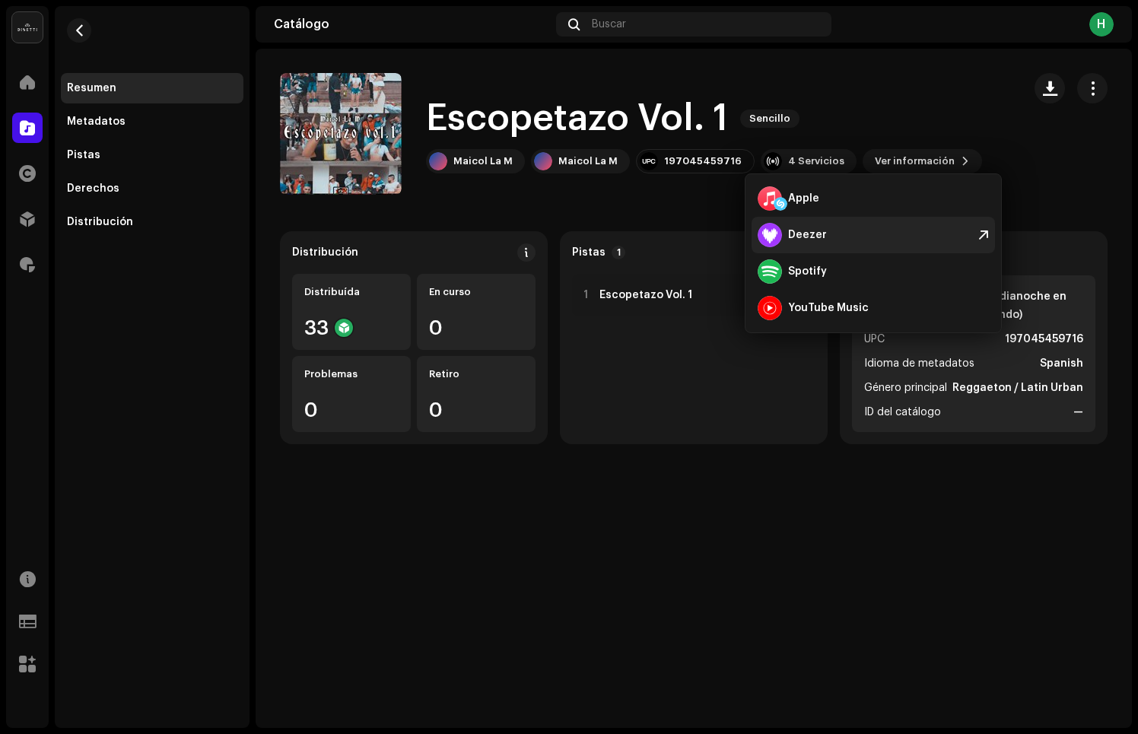
click at [814, 238] on div "Deezer" at bounding box center [807, 235] width 39 height 12
click at [22, 124] on span at bounding box center [27, 128] width 15 height 12
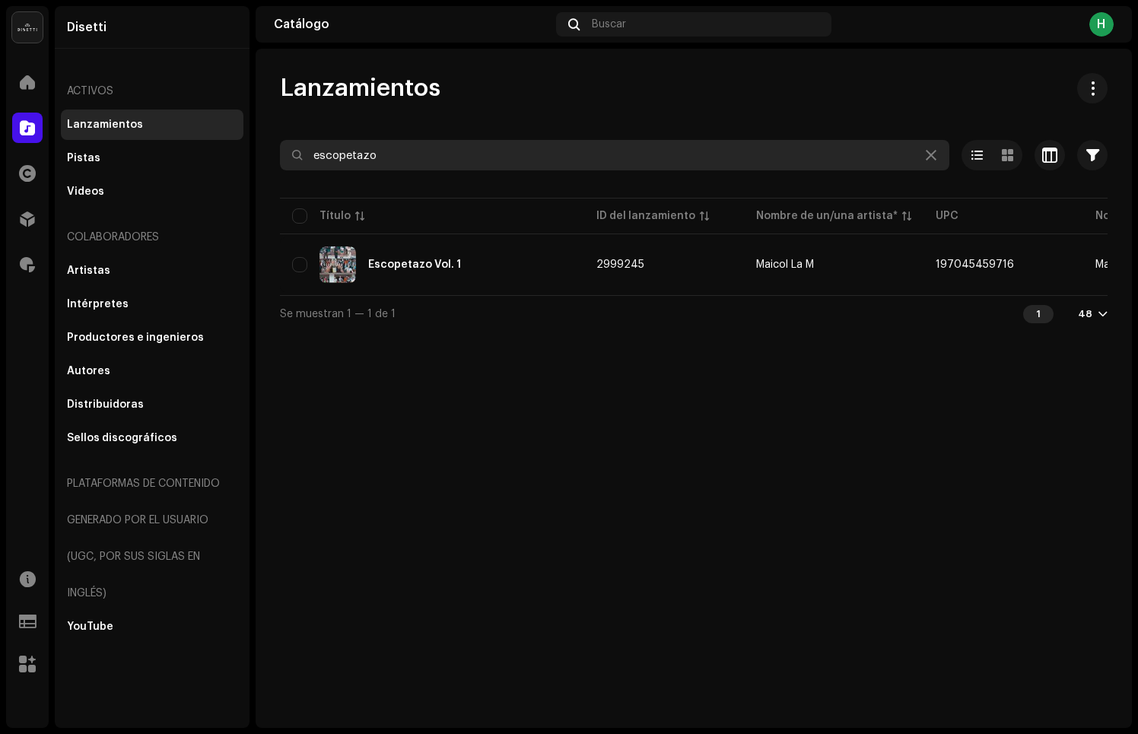
click at [405, 151] on input "escopetazo" at bounding box center [614, 155] width 669 height 30
paste input "1 MILLON EN MI MALETA - Maicol La M"
drag, startPoint x: 445, startPoint y: 155, endPoint x: 602, endPoint y: 157, distance: 156.7
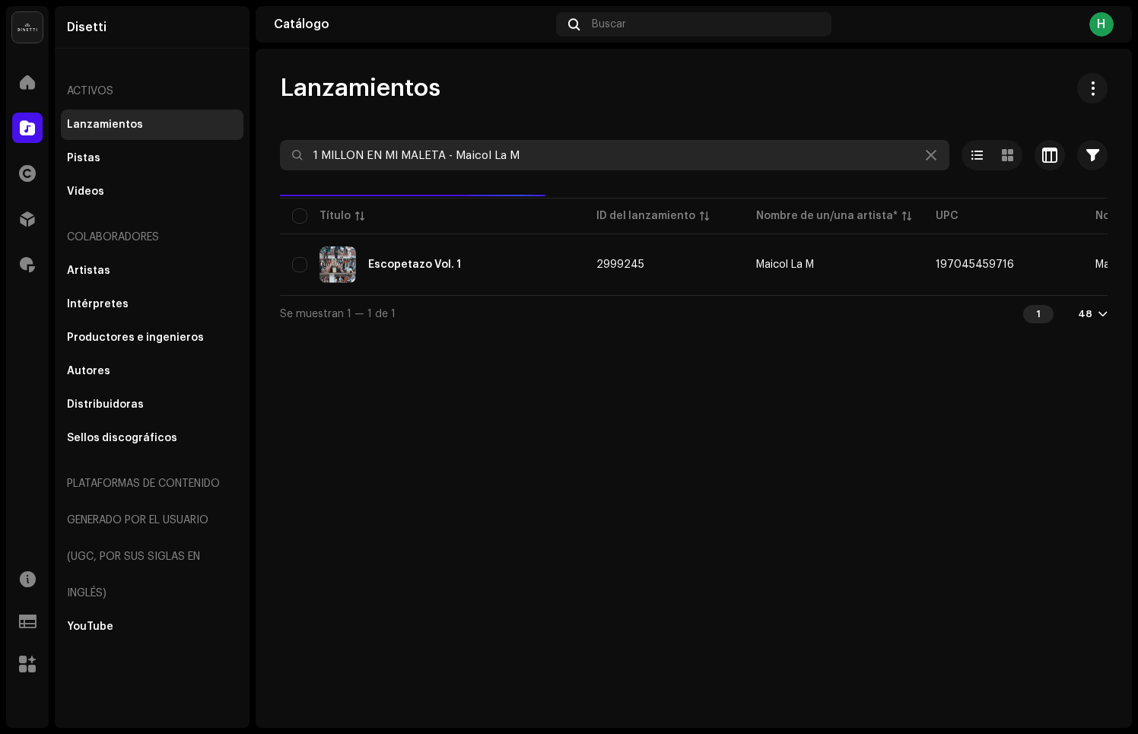
click at [600, 157] on input "1 MILLON EN MI MALETA - Maicol La M" at bounding box center [614, 155] width 669 height 30
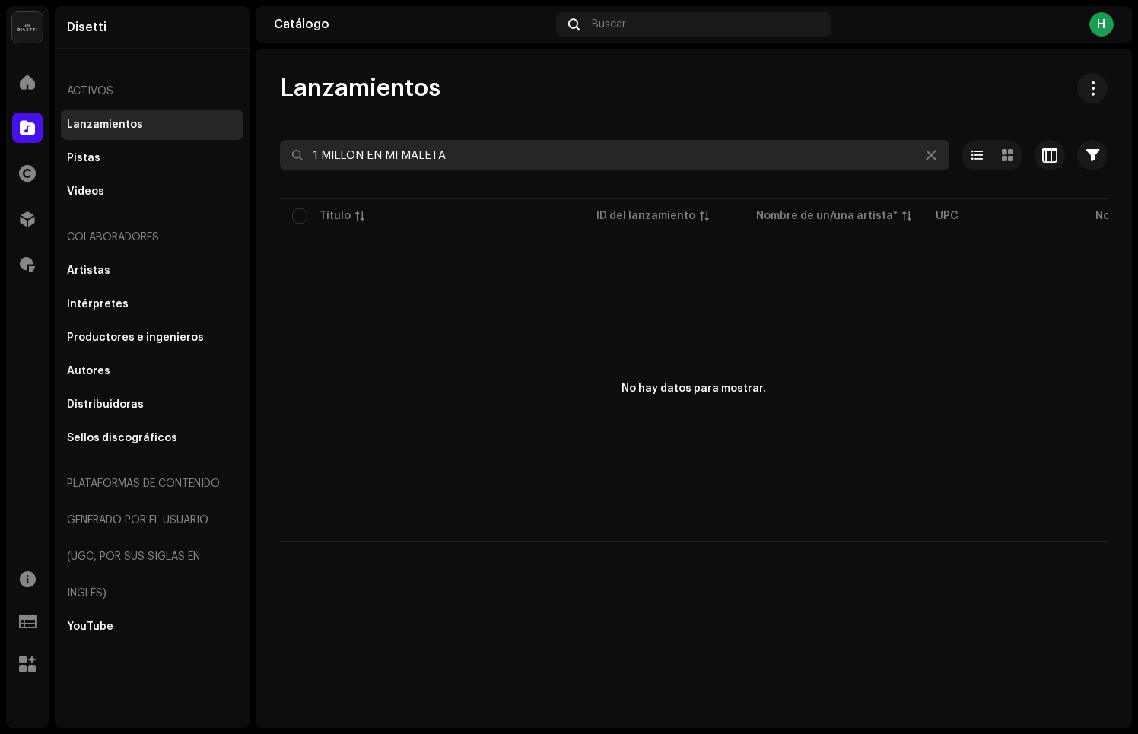
click at [495, 154] on input "1 MILLON EN MI MALETA" at bounding box center [614, 155] width 669 height 30
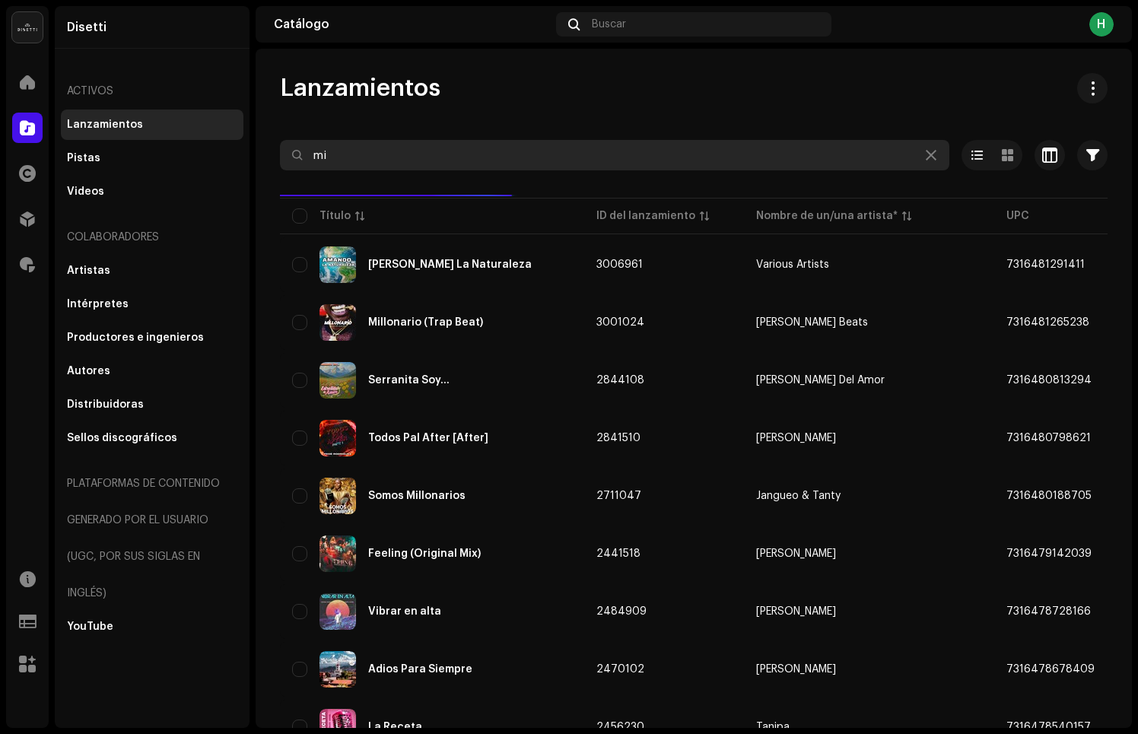
type input "m"
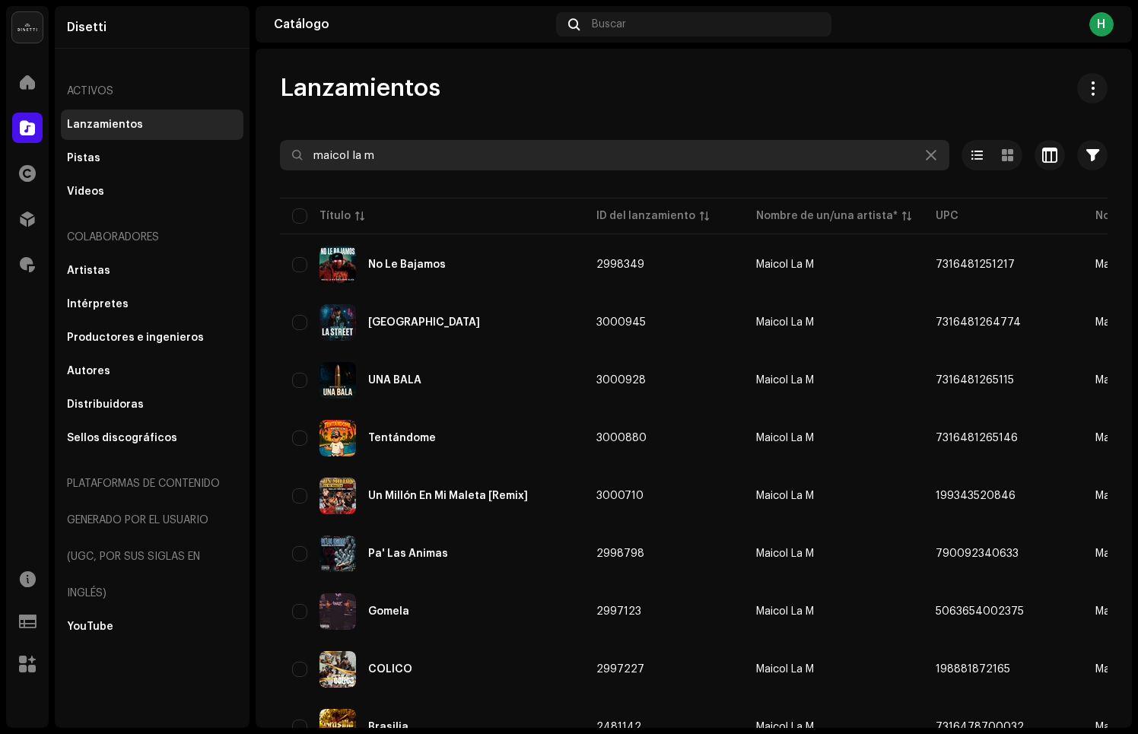
click at [392, 141] on input "maicol la m" at bounding box center [614, 155] width 669 height 30
click at [395, 156] on input "maicol la m" at bounding box center [614, 155] width 669 height 30
type input "un millón"
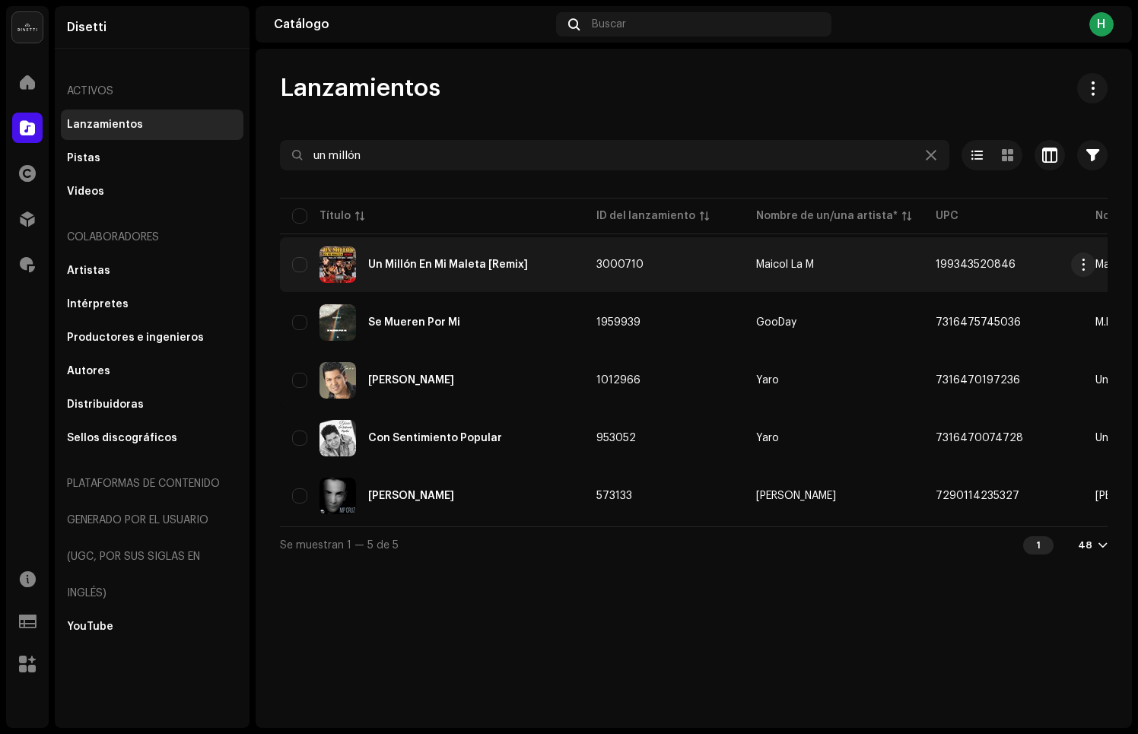
click at [475, 262] on div "Un Millón En Mi Maleta [Remix]" at bounding box center [448, 264] width 160 height 11
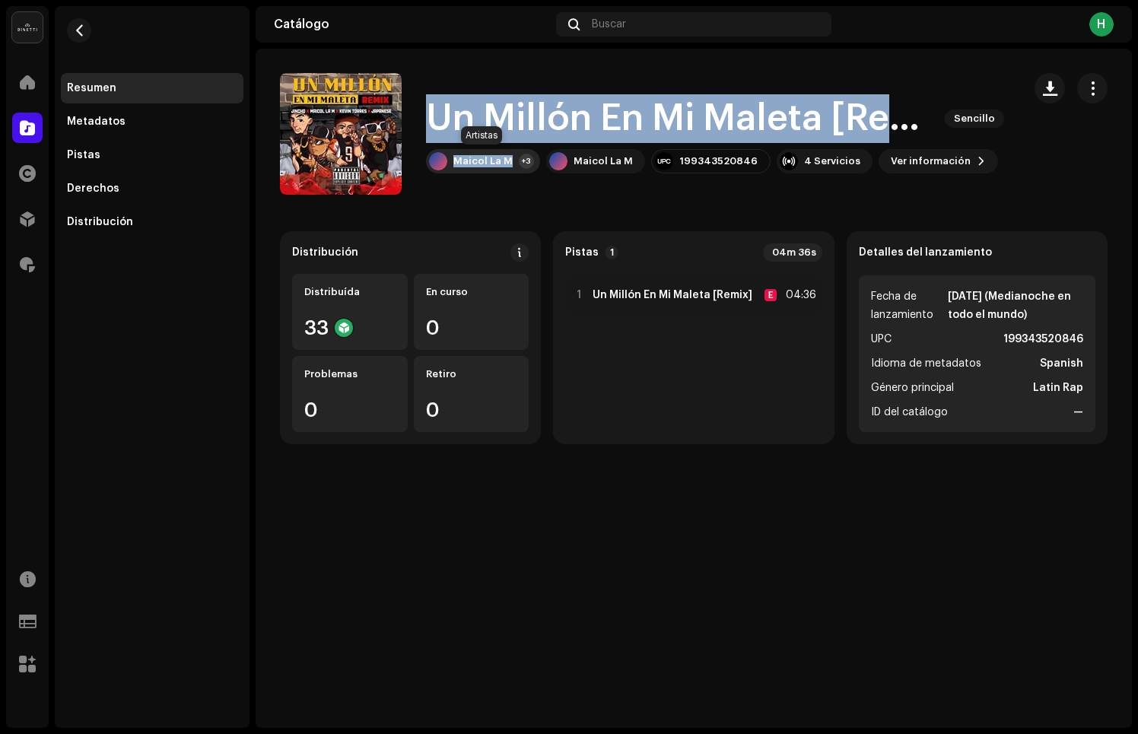
drag, startPoint x: 428, startPoint y: 106, endPoint x: 510, endPoint y: 164, distance: 100.4
click at [510, 164] on div "Un Millón En Mi Maleta [Remix] Sencillo Maicol La M +3 Maicol La M 199343520846…" at bounding box center [718, 133] width 584 height 79
copy div "Un Millón En Mi Maleta [Remix] Sencillo Maicol La M"
click at [80, 32] on span "button" at bounding box center [79, 30] width 11 height 12
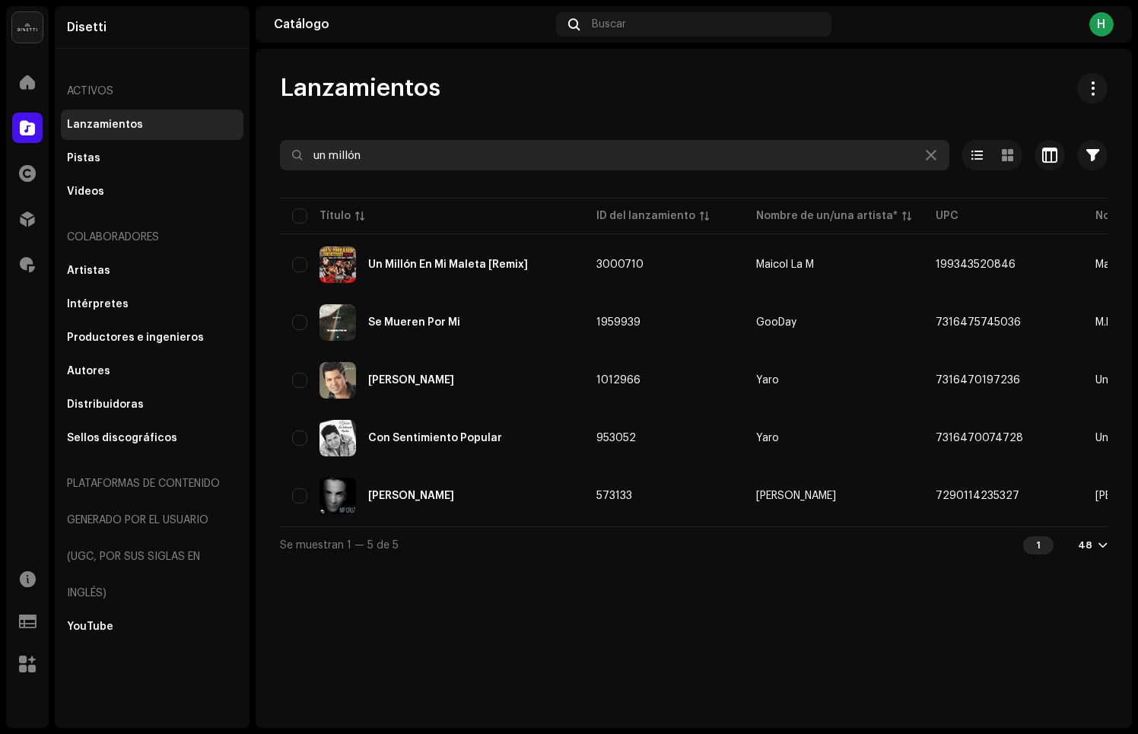
click at [400, 141] on input "un millón" at bounding box center [614, 155] width 669 height 30
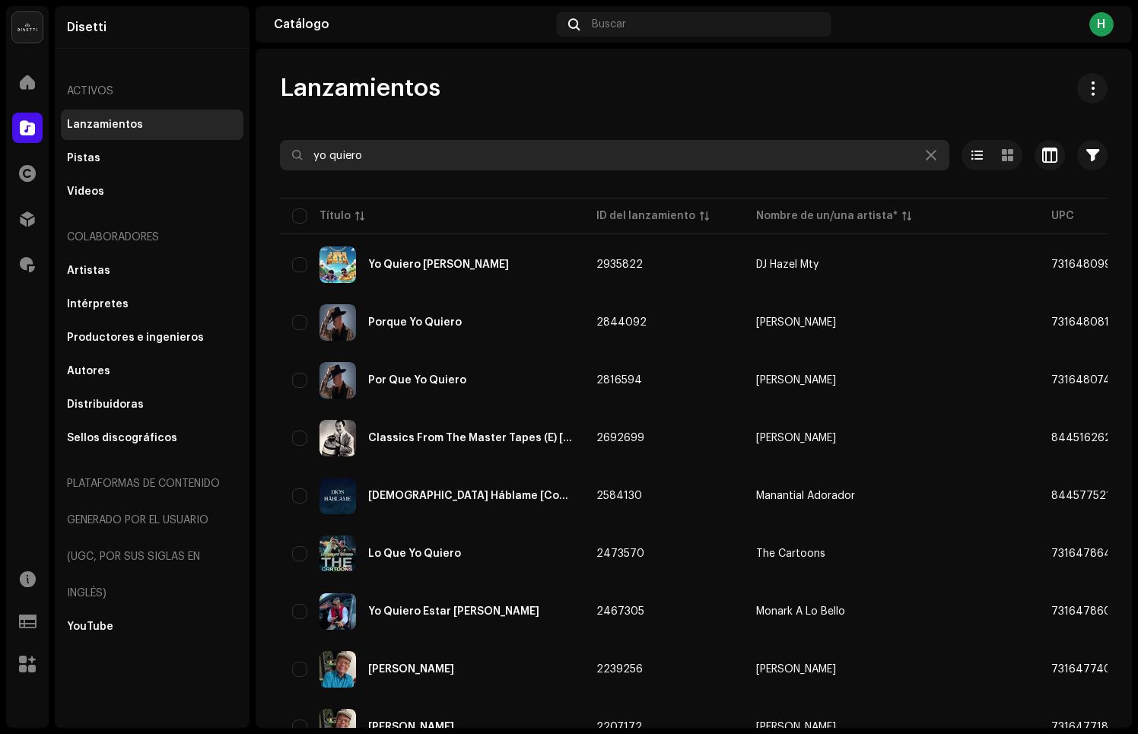
drag, startPoint x: 364, startPoint y: 154, endPoint x: 234, endPoint y: 136, distance: 130.6
click at [234, 136] on div "Disetti Inicio Catálogo Derechos Distribución Regalías Recursos Formularios de …" at bounding box center [569, 367] width 1138 height 734
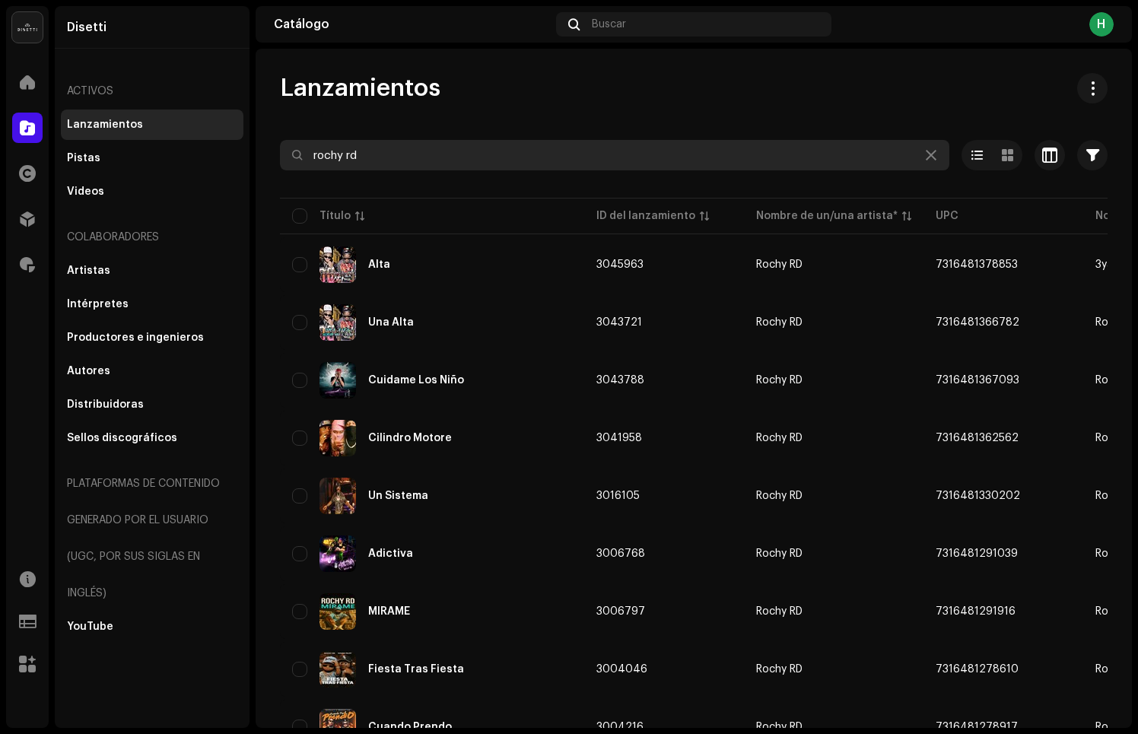
click at [350, 160] on input "rochy rd" at bounding box center [614, 155] width 669 height 30
click at [350, 161] on input "rochy rd" at bounding box center [614, 155] width 669 height 30
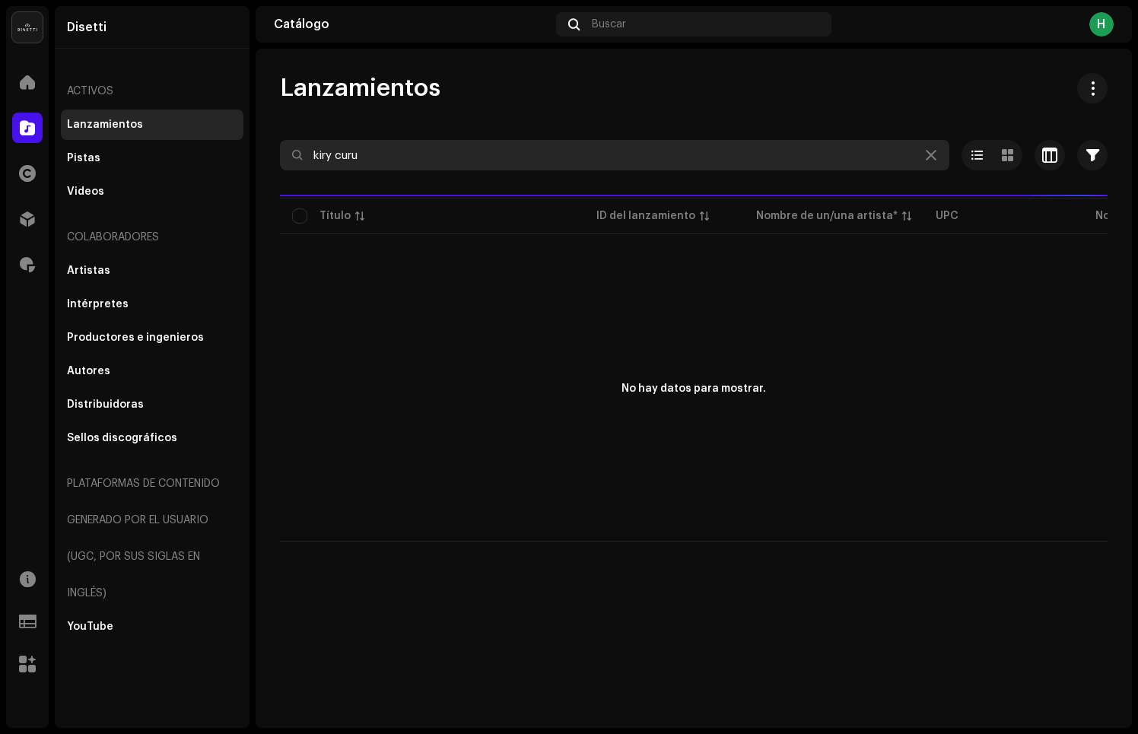
type input "kiry curu"
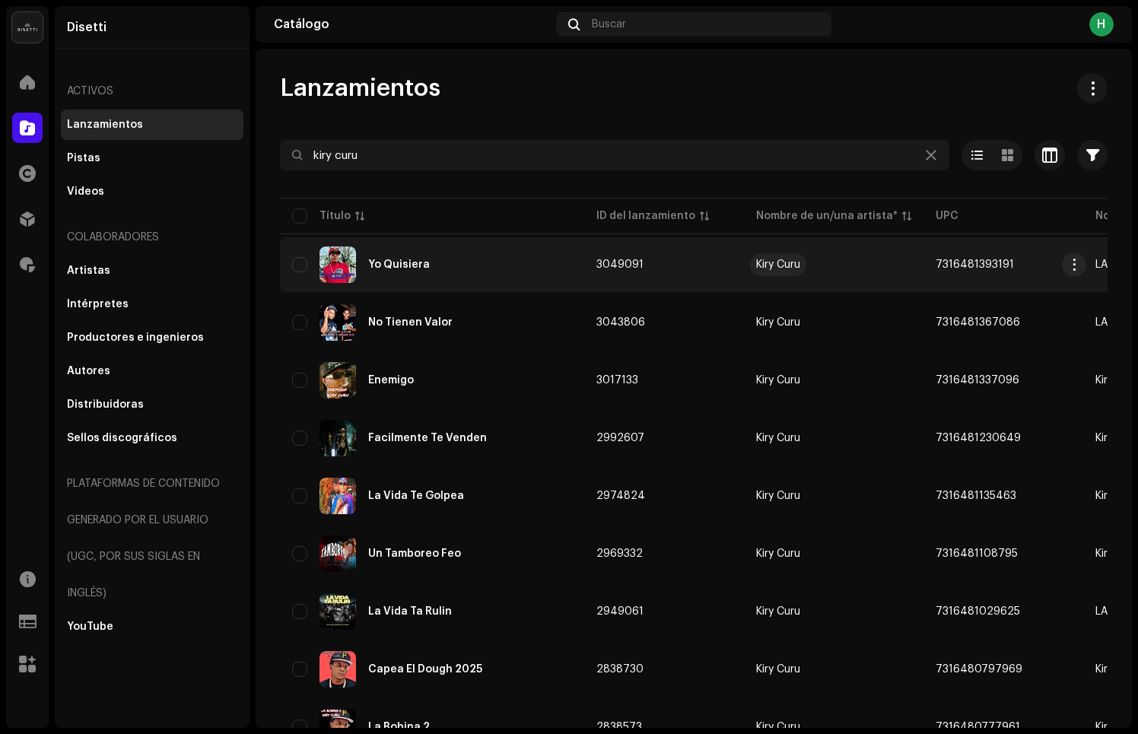
click at [767, 261] on div "Kiry Curu" at bounding box center [778, 264] width 44 height 11
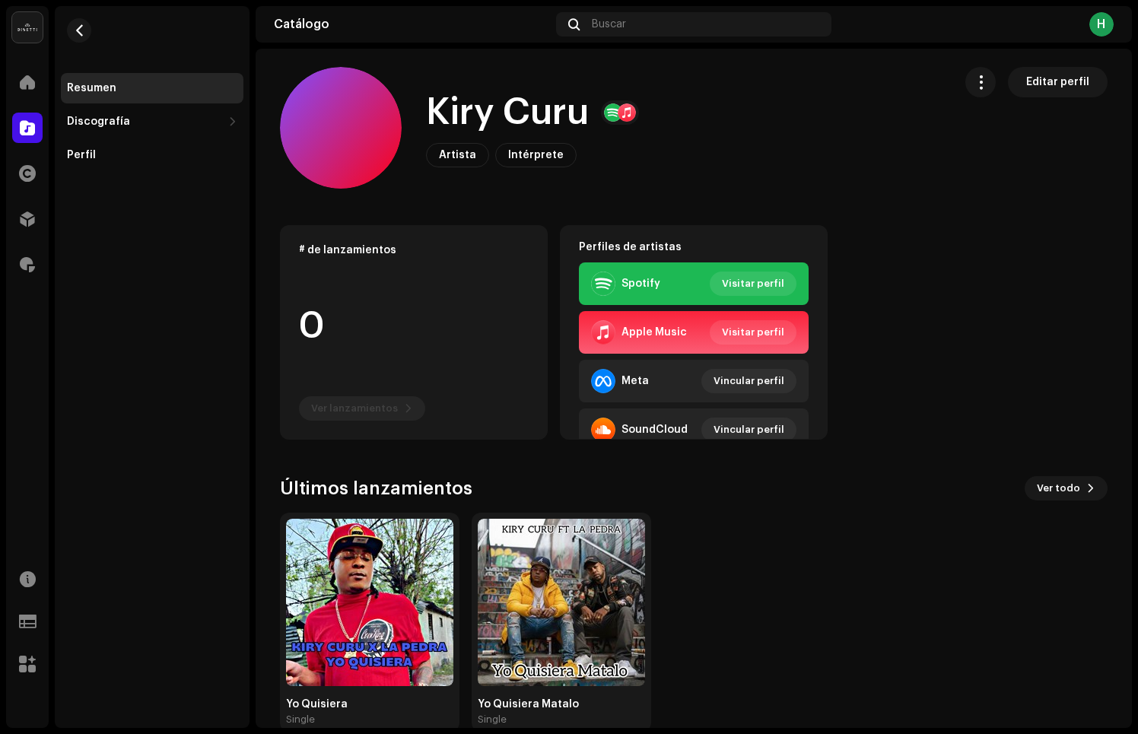
scroll to position [34, 0]
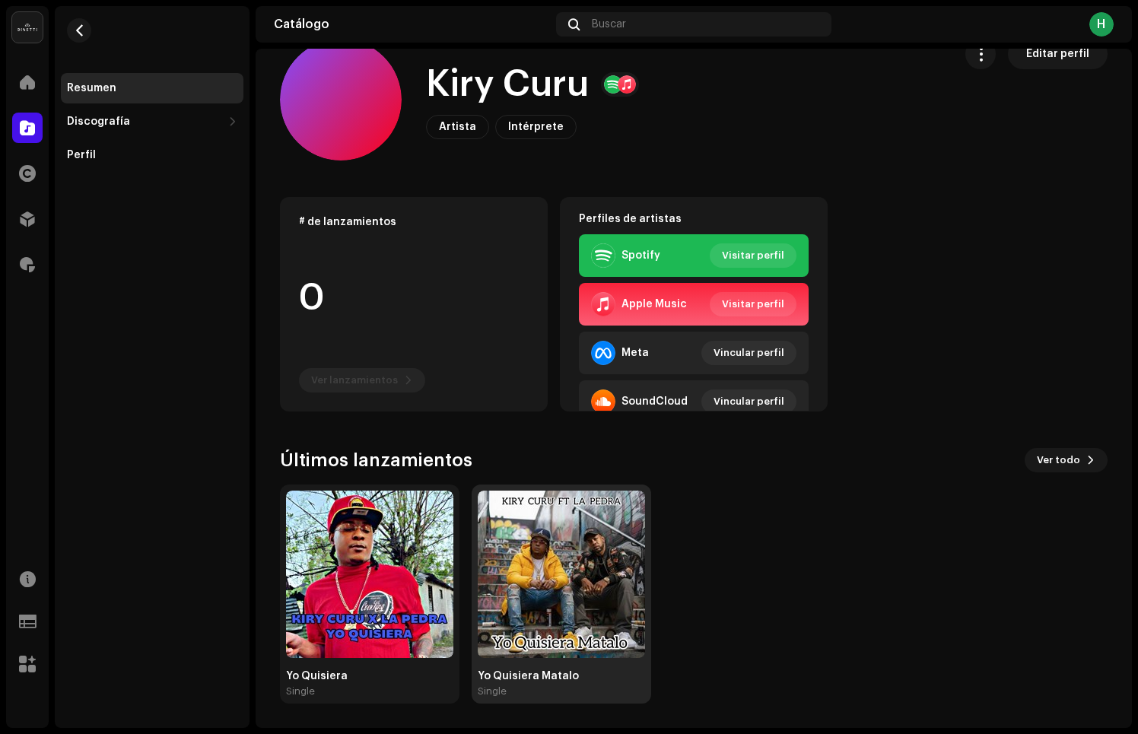
click at [563, 675] on div "Yo Quisiera Matalo" at bounding box center [561, 676] width 167 height 12
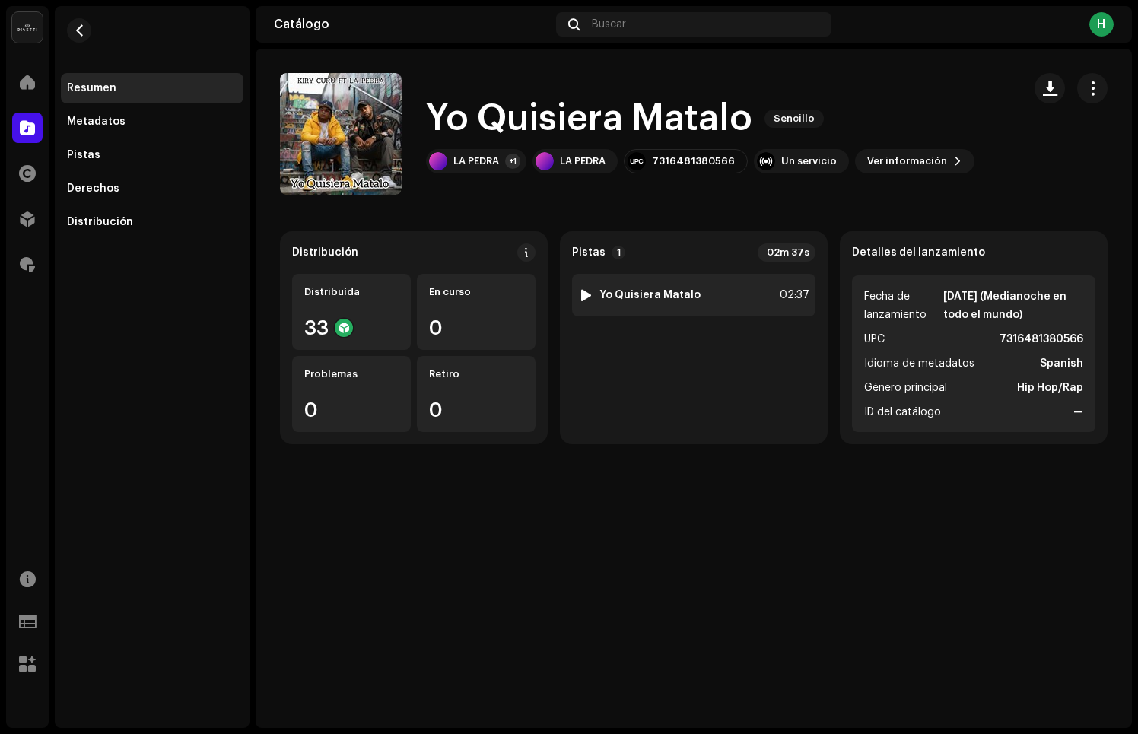
click at [580, 294] on div at bounding box center [585, 295] width 11 height 12
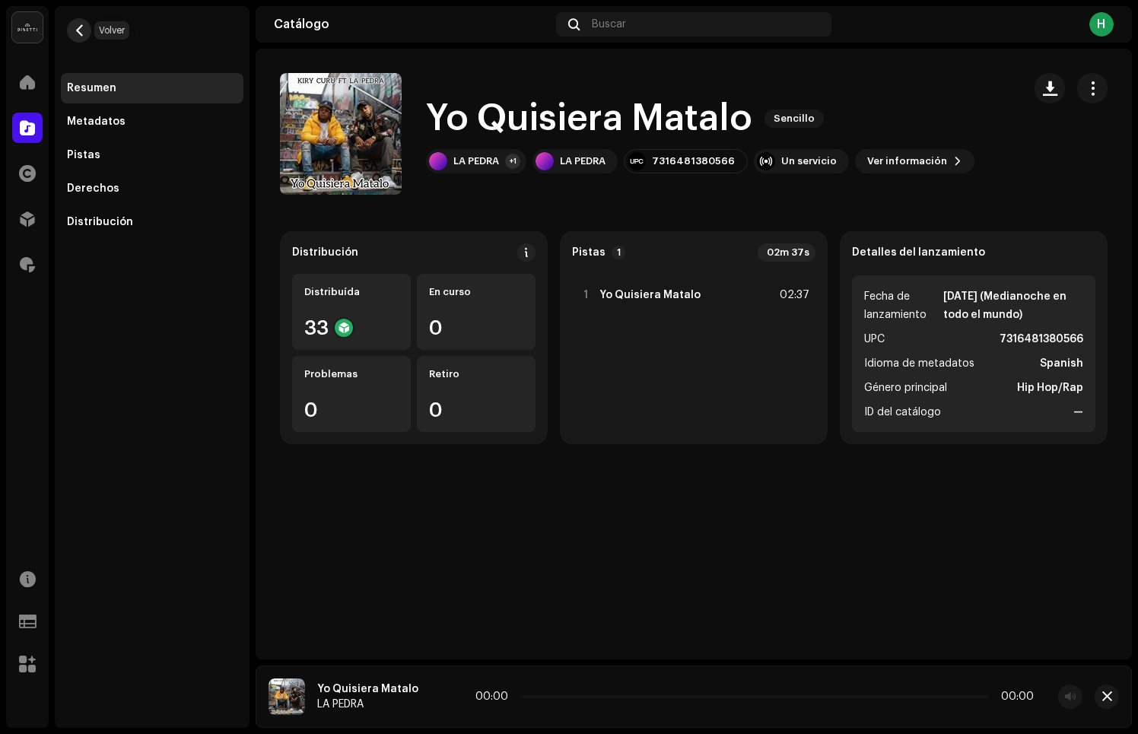
click at [78, 35] on span "button" at bounding box center [79, 30] width 11 height 12
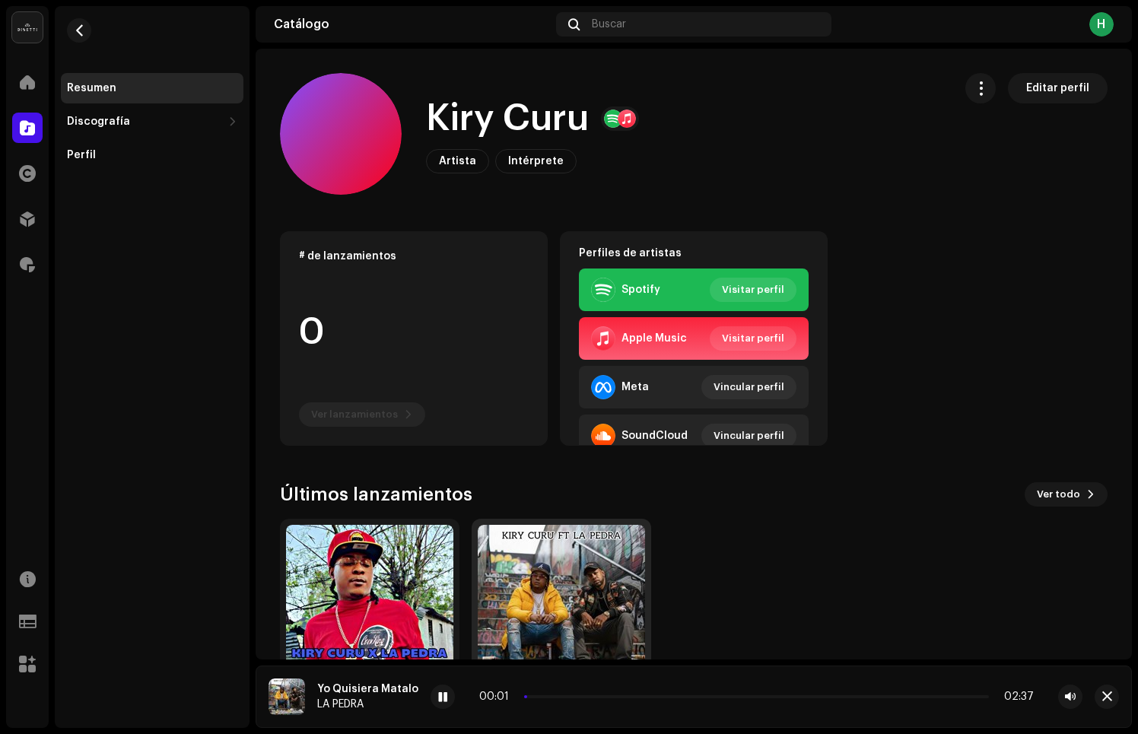
scroll to position [103, 0]
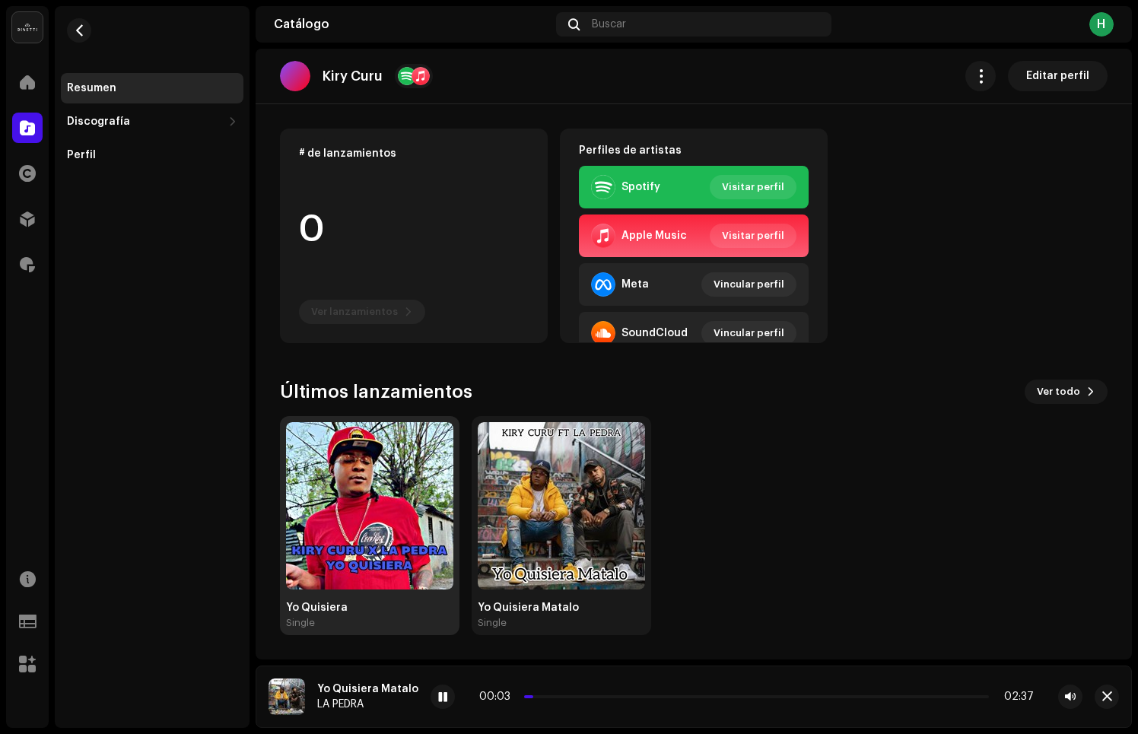
click at [369, 621] on div "Single" at bounding box center [369, 623] width 167 height 12
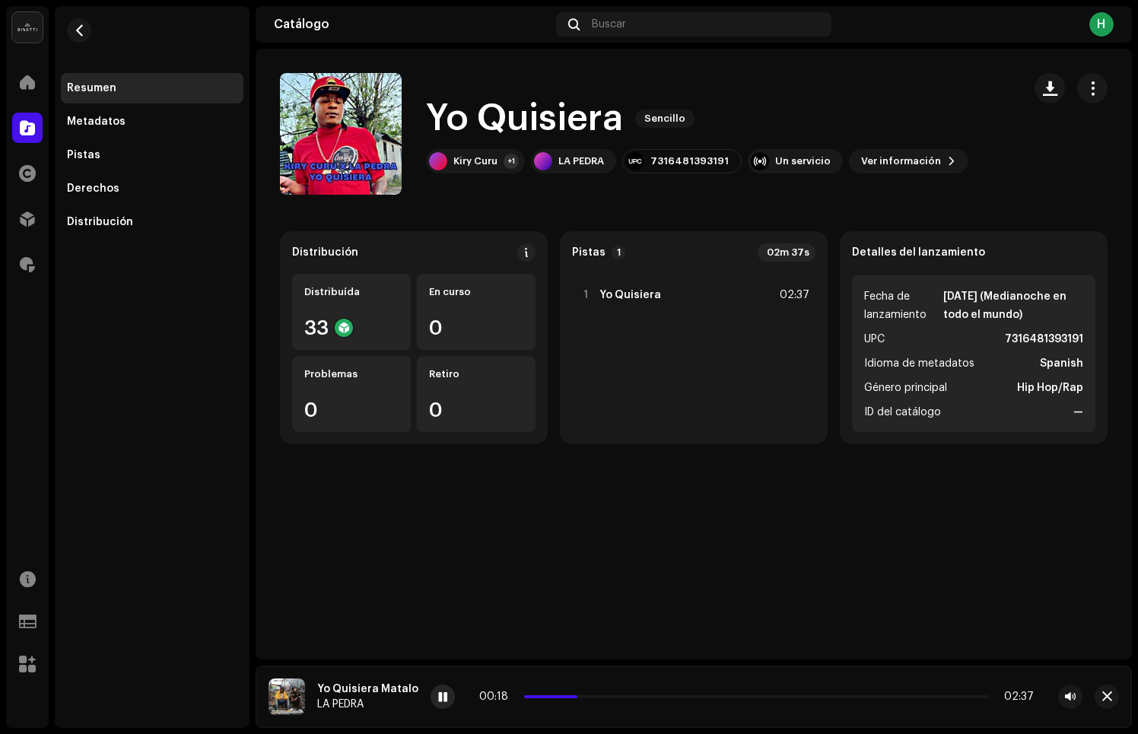
click at [438, 694] on span at bounding box center [442, 697] width 9 height 12
click at [796, 297] on div "02:37" at bounding box center [792, 295] width 33 height 18
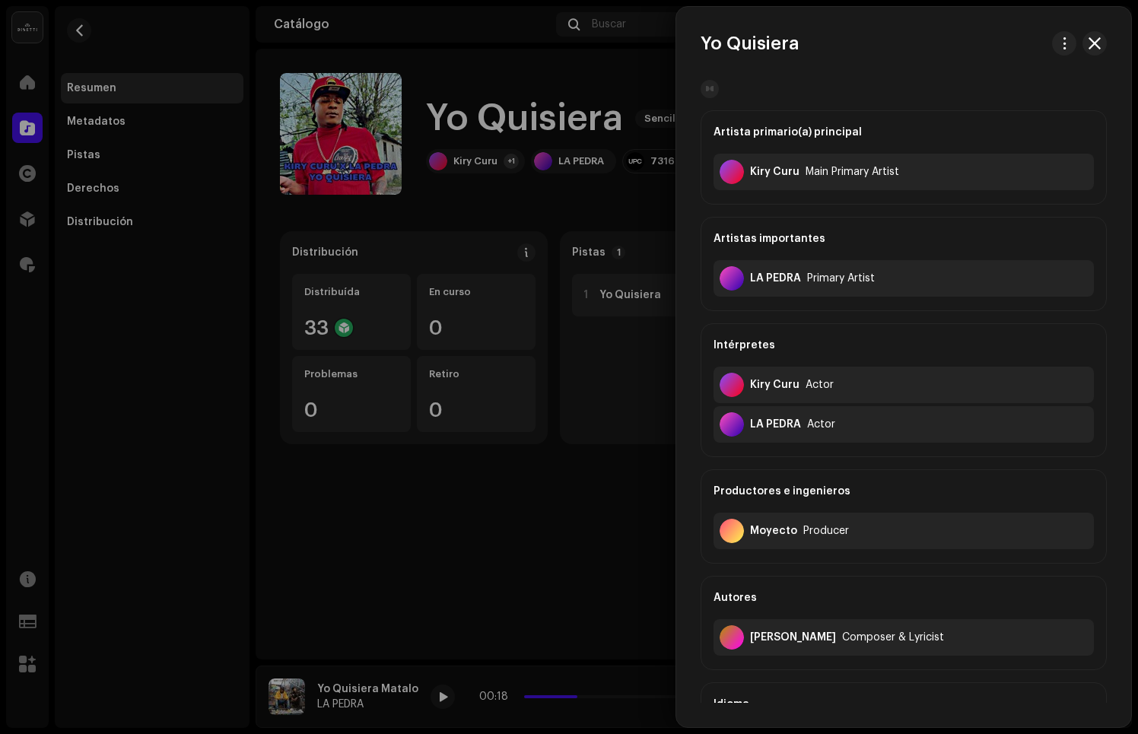
drag, startPoint x: 550, startPoint y: 432, endPoint x: 577, endPoint y: 315, distance: 120.3
click at [551, 430] on div at bounding box center [569, 367] width 1138 height 734
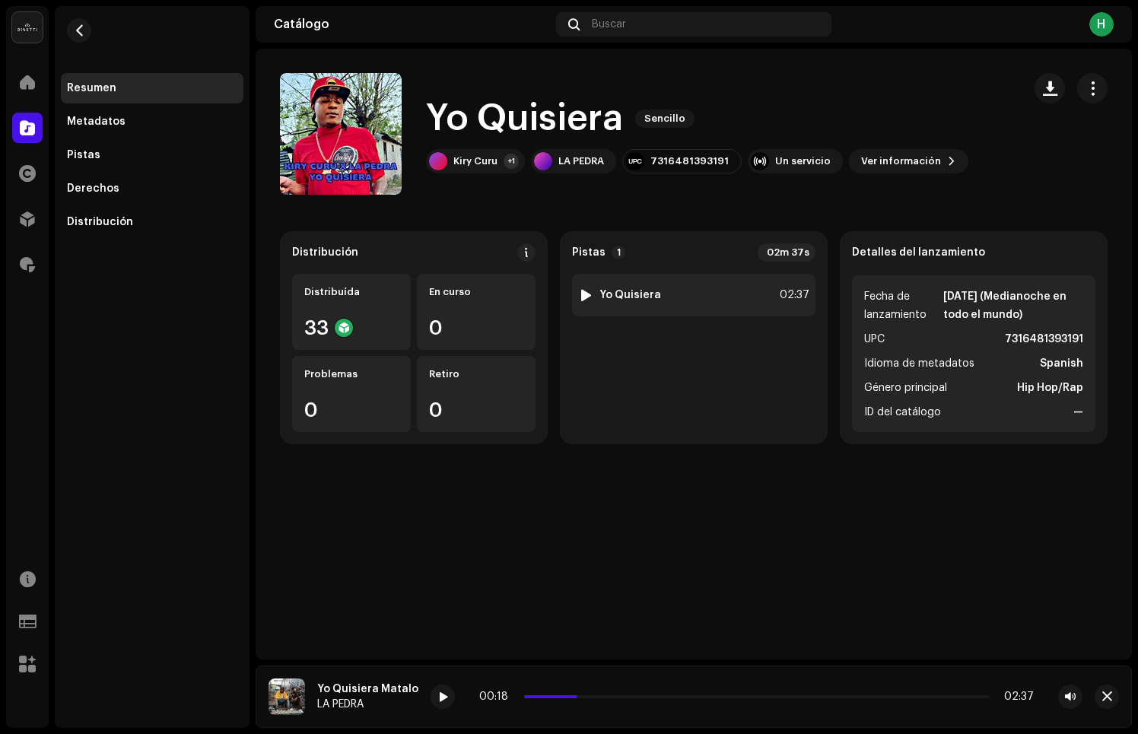
click at [583, 294] on div at bounding box center [585, 295] width 11 height 12
click at [589, 294] on div at bounding box center [585, 295] width 11 height 12
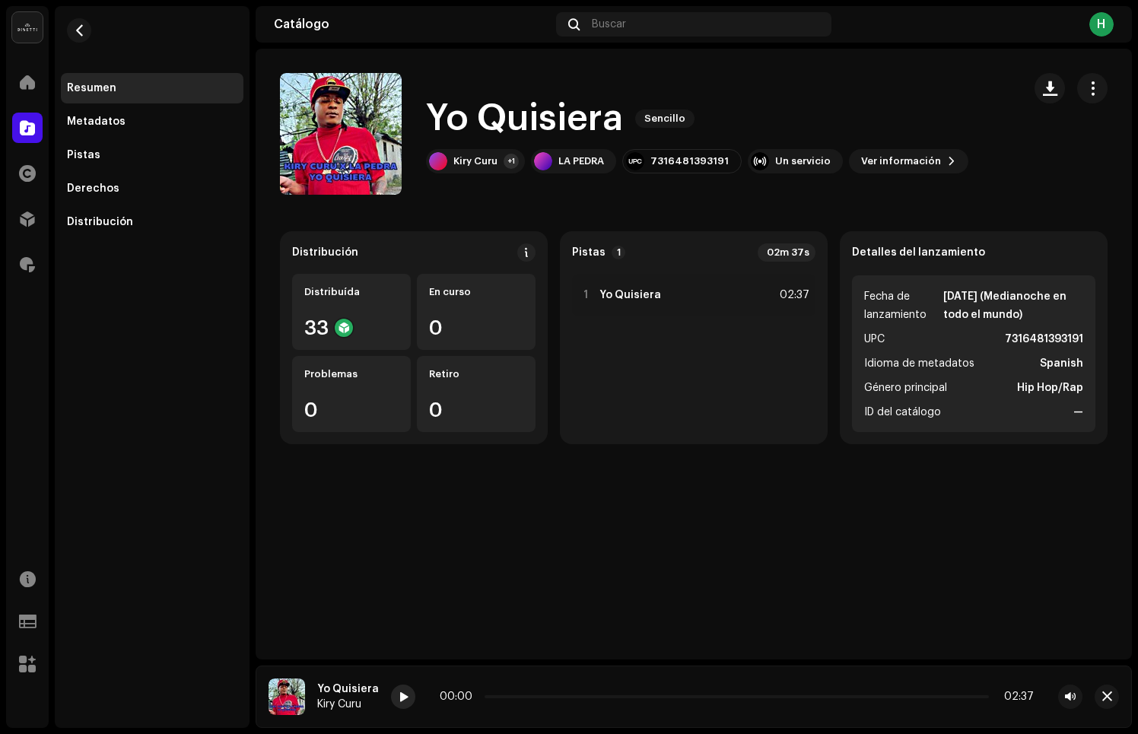
click at [392, 696] on div at bounding box center [403, 697] width 24 height 24
click at [399, 703] on span at bounding box center [403, 697] width 9 height 12
click at [400, 700] on span at bounding box center [403, 697] width 9 height 12
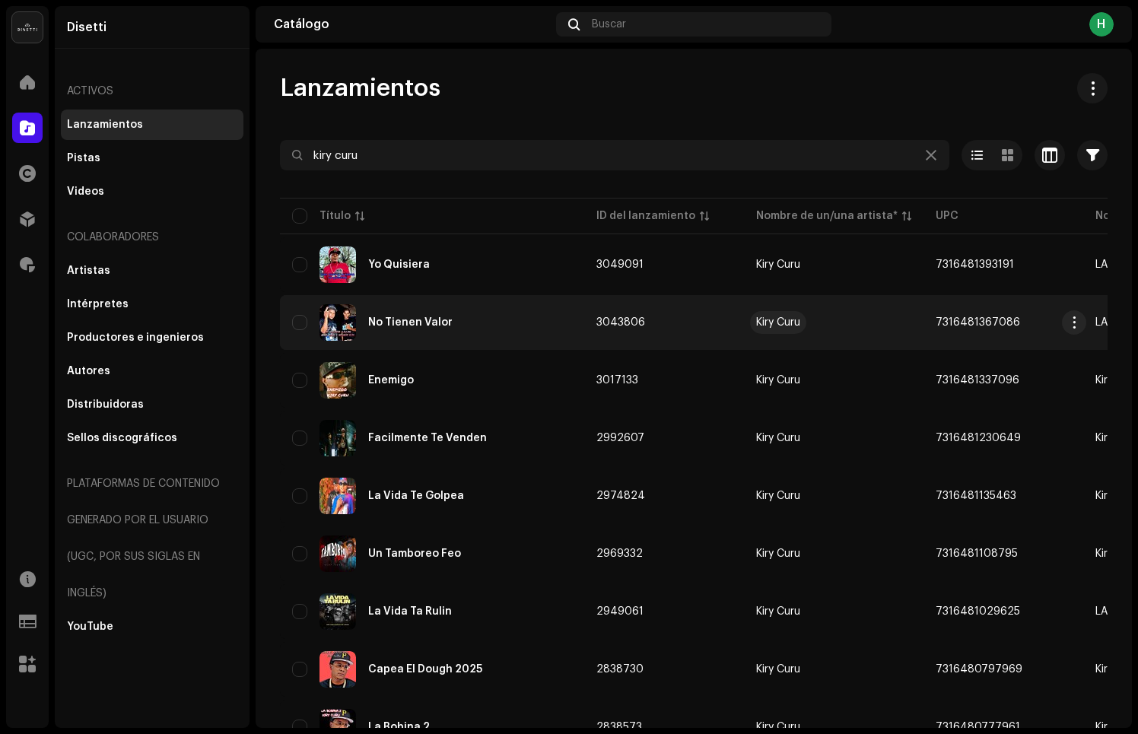
click at [776, 321] on div "Kiry Curu" at bounding box center [778, 322] width 44 height 11
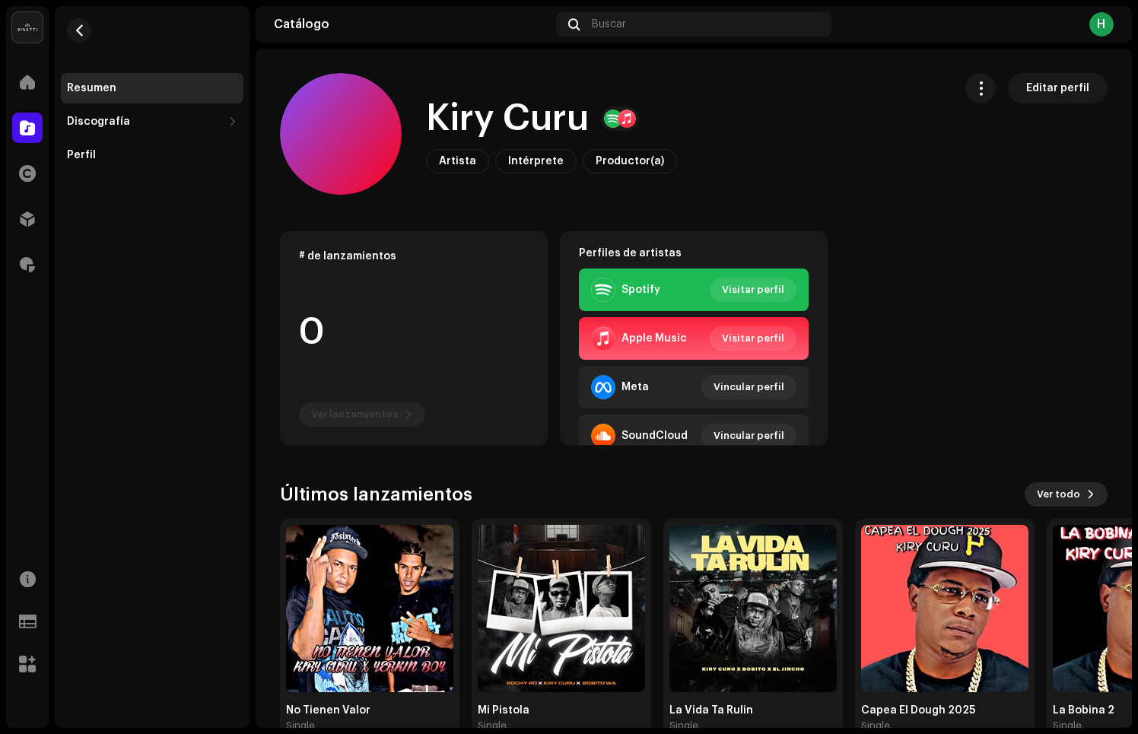
click at [1053, 497] on span "Ver todo" at bounding box center [1058, 494] width 43 height 30
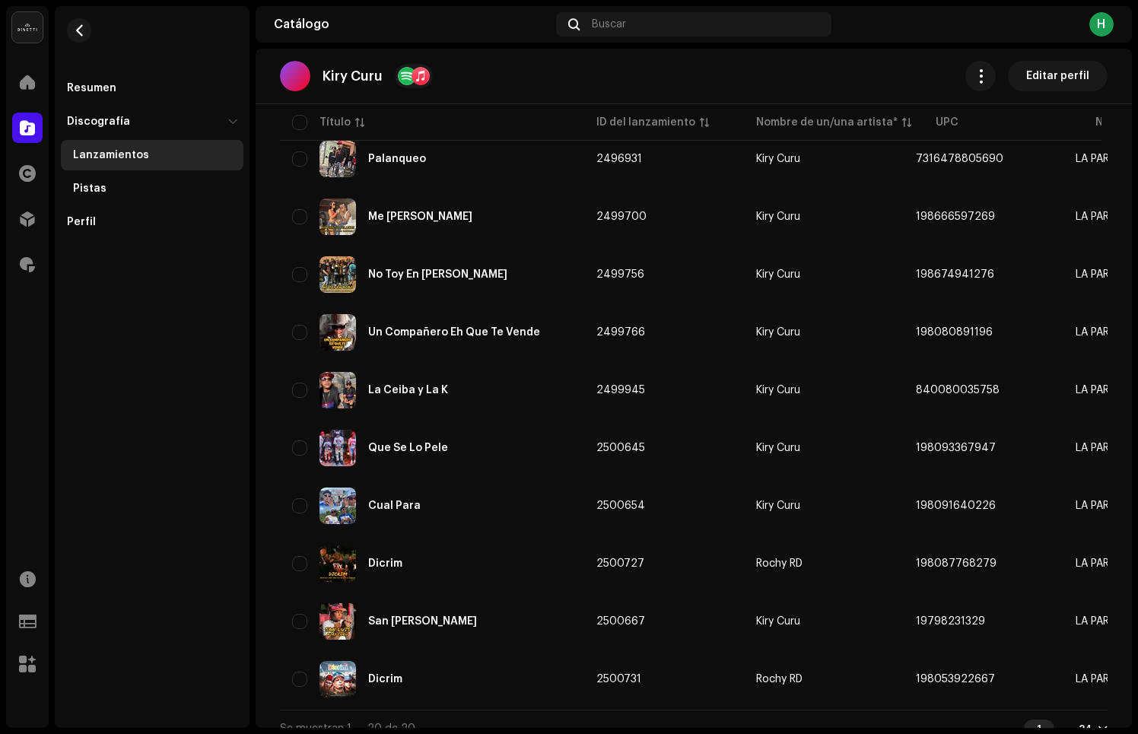
scroll to position [764, 0]
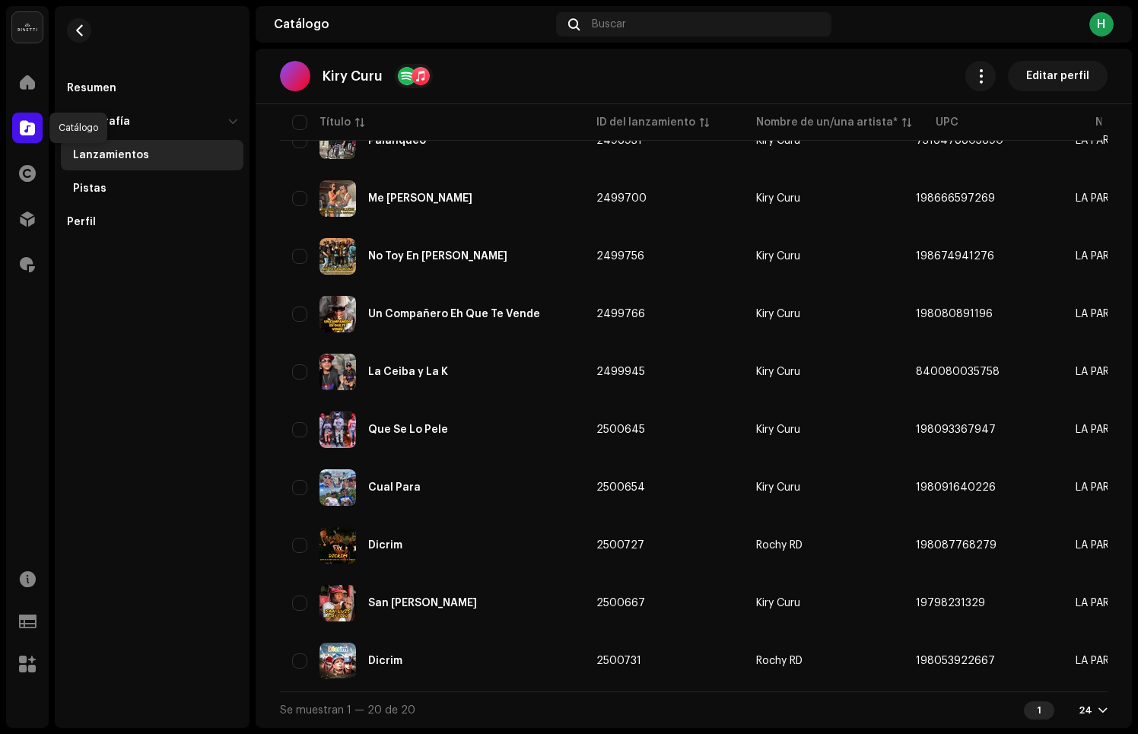
click at [30, 129] on span at bounding box center [27, 128] width 15 height 12
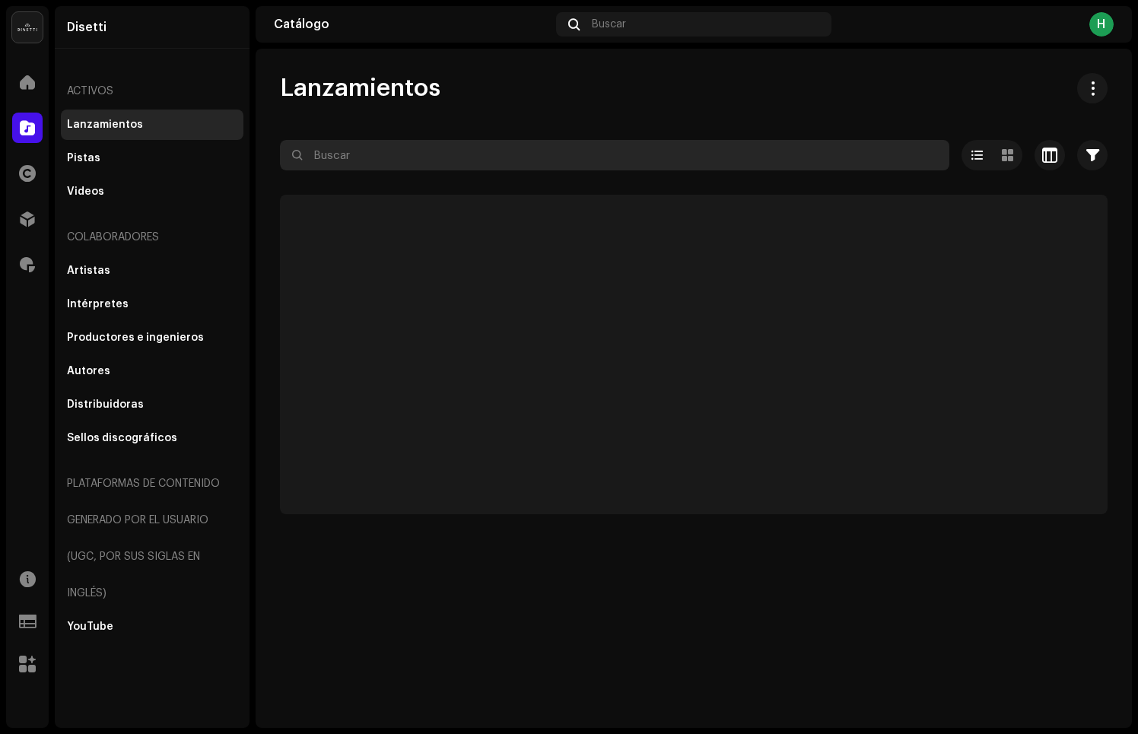
click at [402, 160] on input "text" at bounding box center [614, 155] width 669 height 30
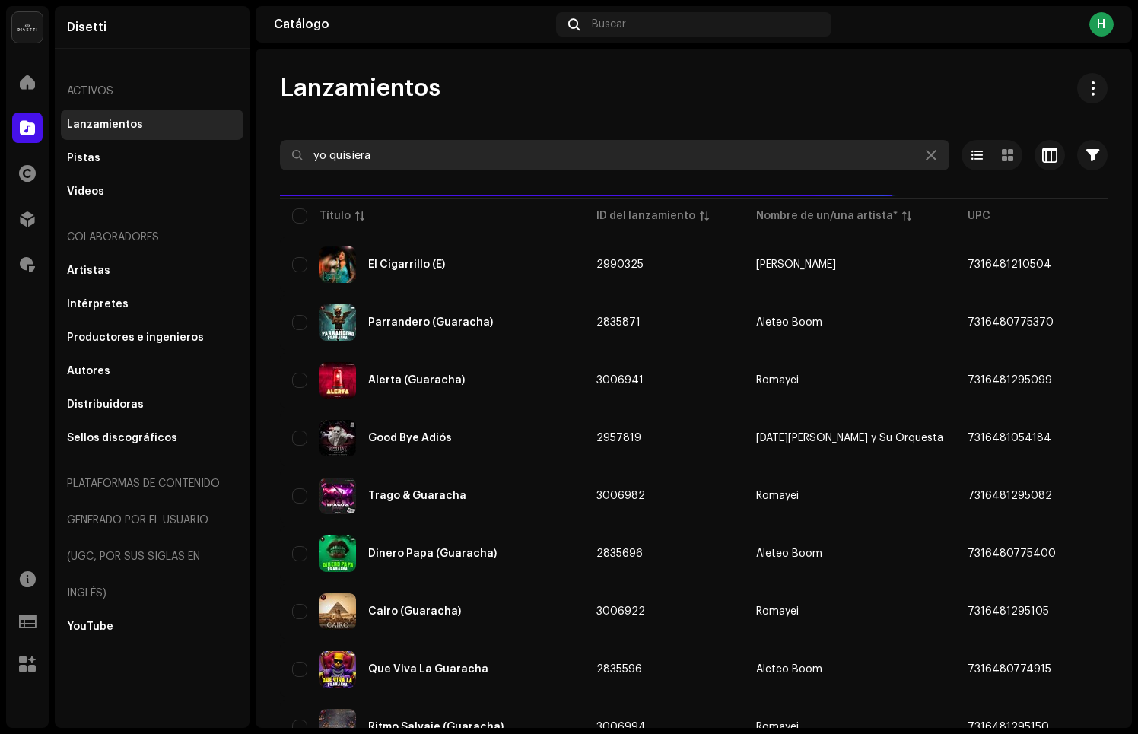
type input "yo quisiera"
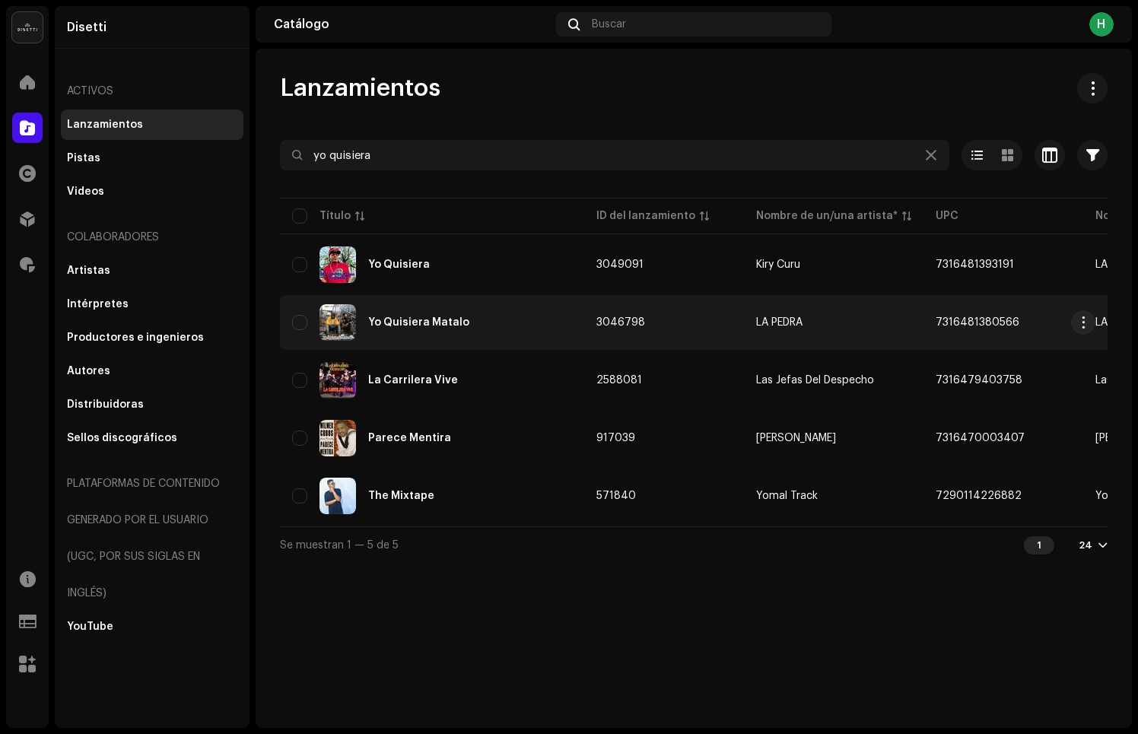
click at [395, 310] on div "Yo Quisiera Matalo" at bounding box center [432, 322] width 280 height 37
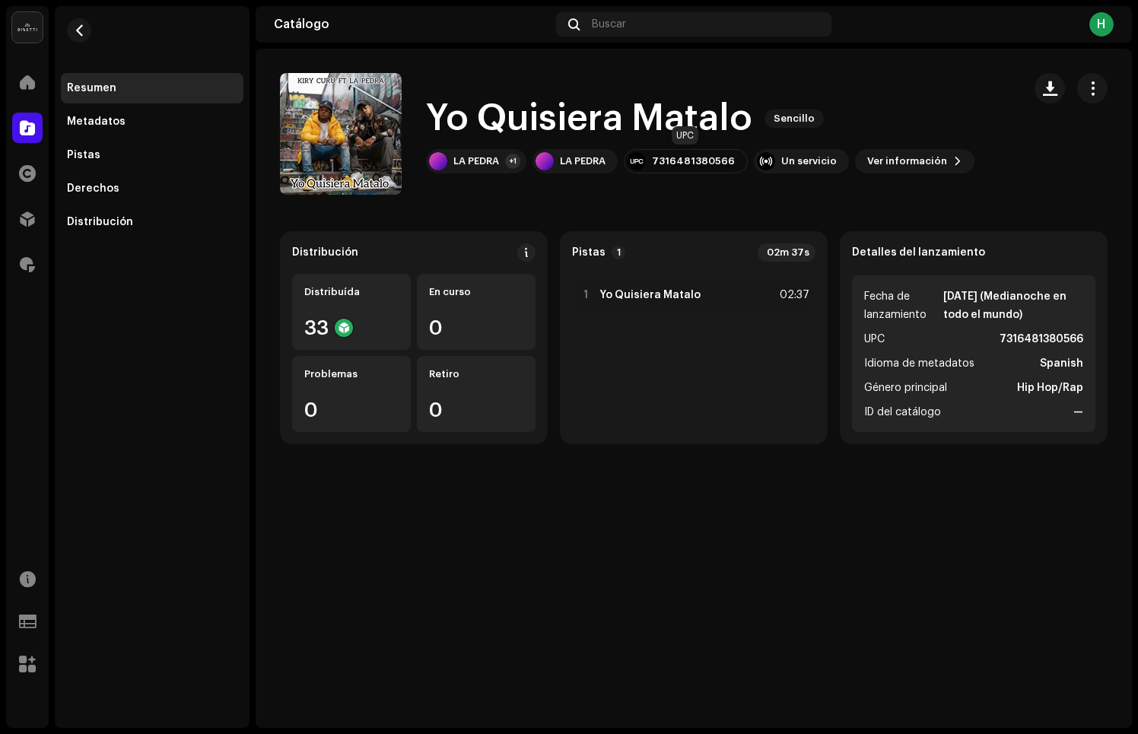
click at [702, 157] on div "7316481380566" at bounding box center [693, 161] width 83 height 12
copy div "7316481380566"
click at [474, 160] on div "LA PEDRA" at bounding box center [476, 161] width 46 height 12
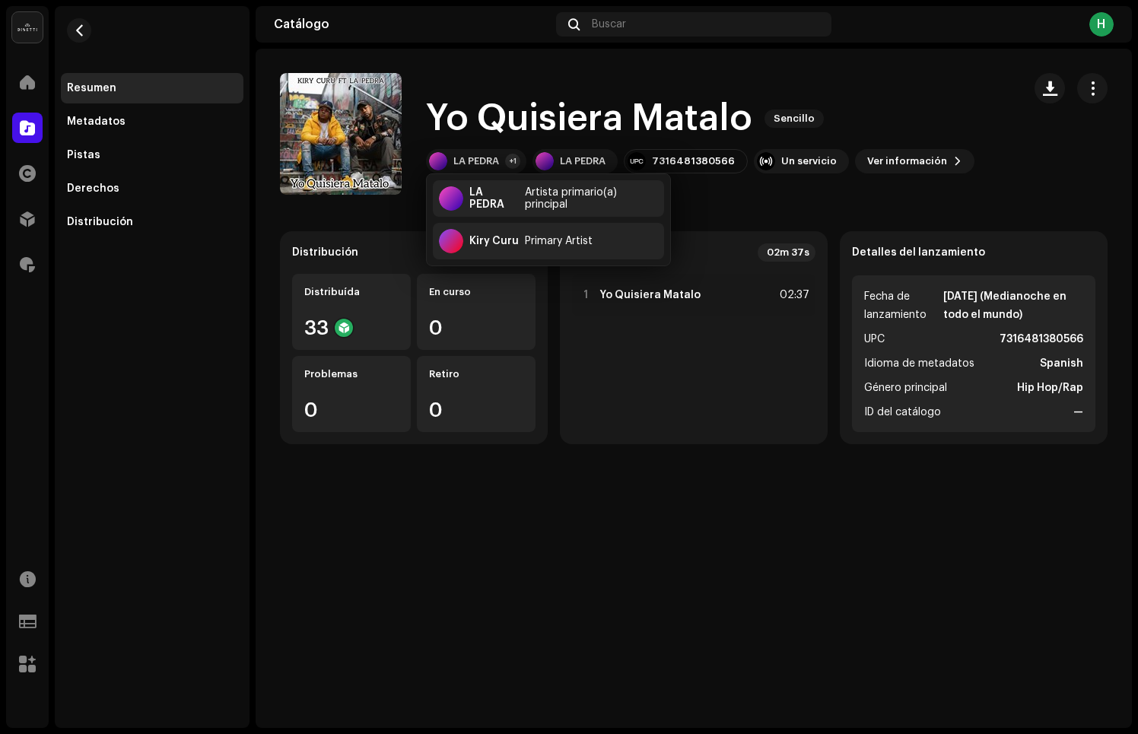
click at [805, 199] on catalog-releases-details-overview "Yo Quisiera Matalo Sencillo Yo Quisiera Matalo Sencillo LA PEDRA +1 LA PEDRA 73…" at bounding box center [694, 259] width 876 height 420
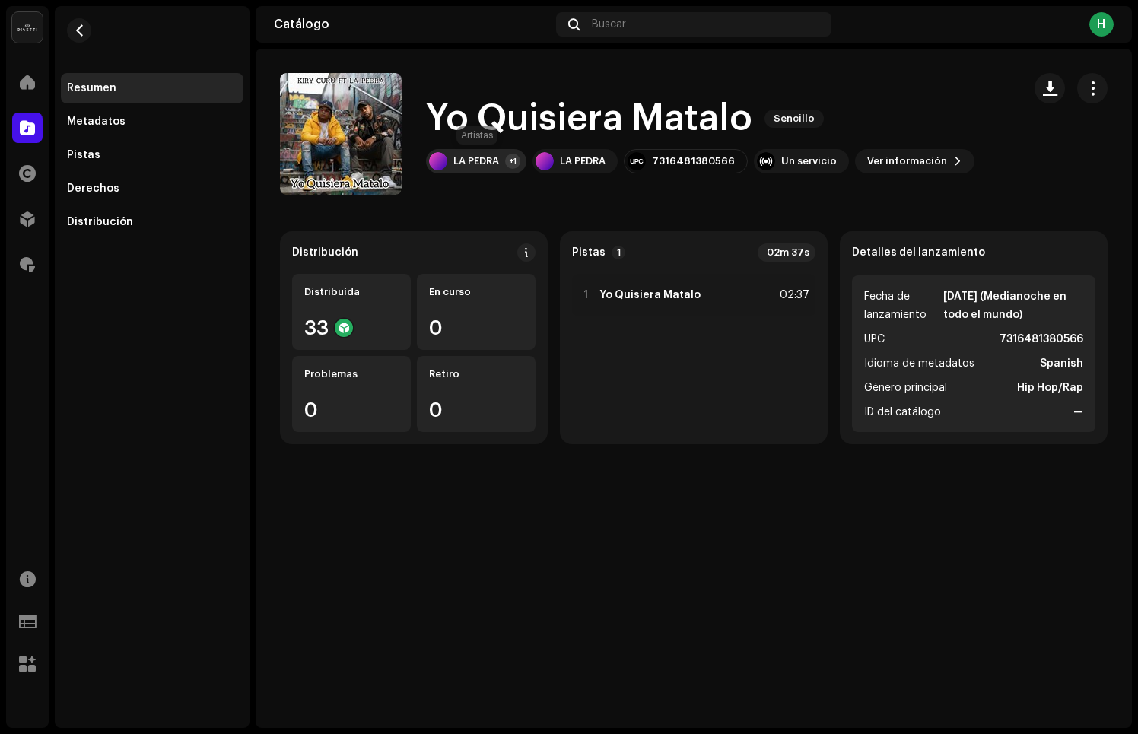
click at [453, 164] on div "LA PEDRA" at bounding box center [476, 161] width 46 height 12
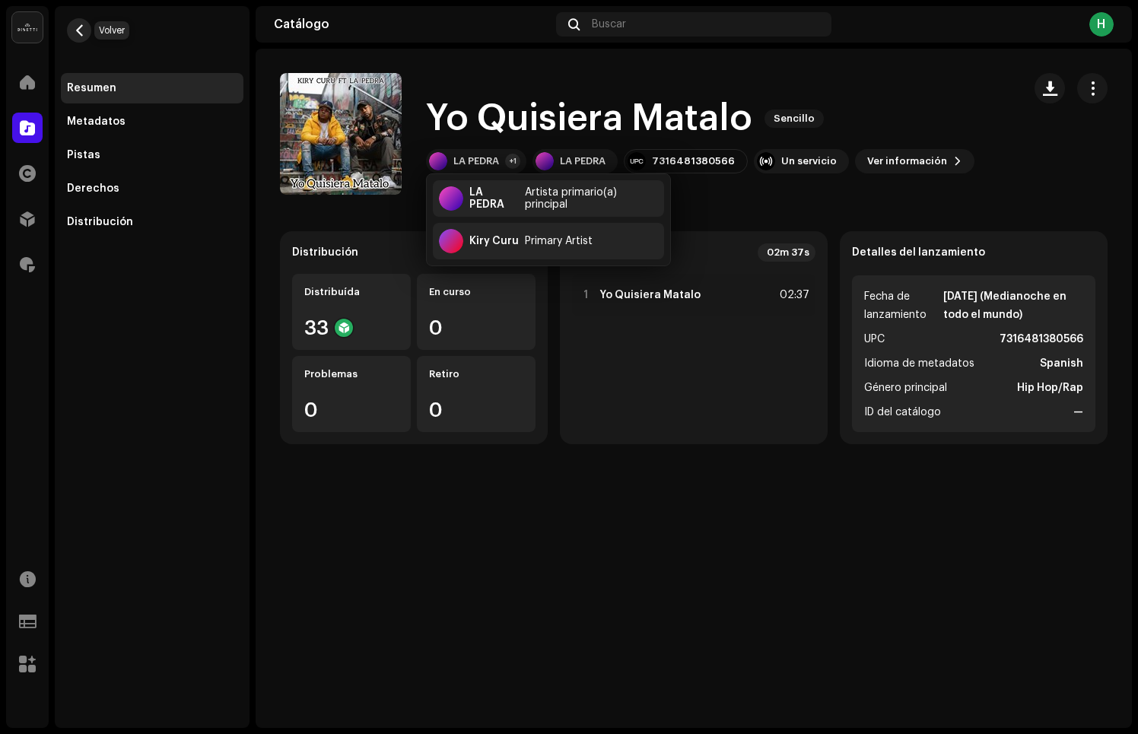
click at [86, 35] on button "button" at bounding box center [79, 30] width 24 height 24
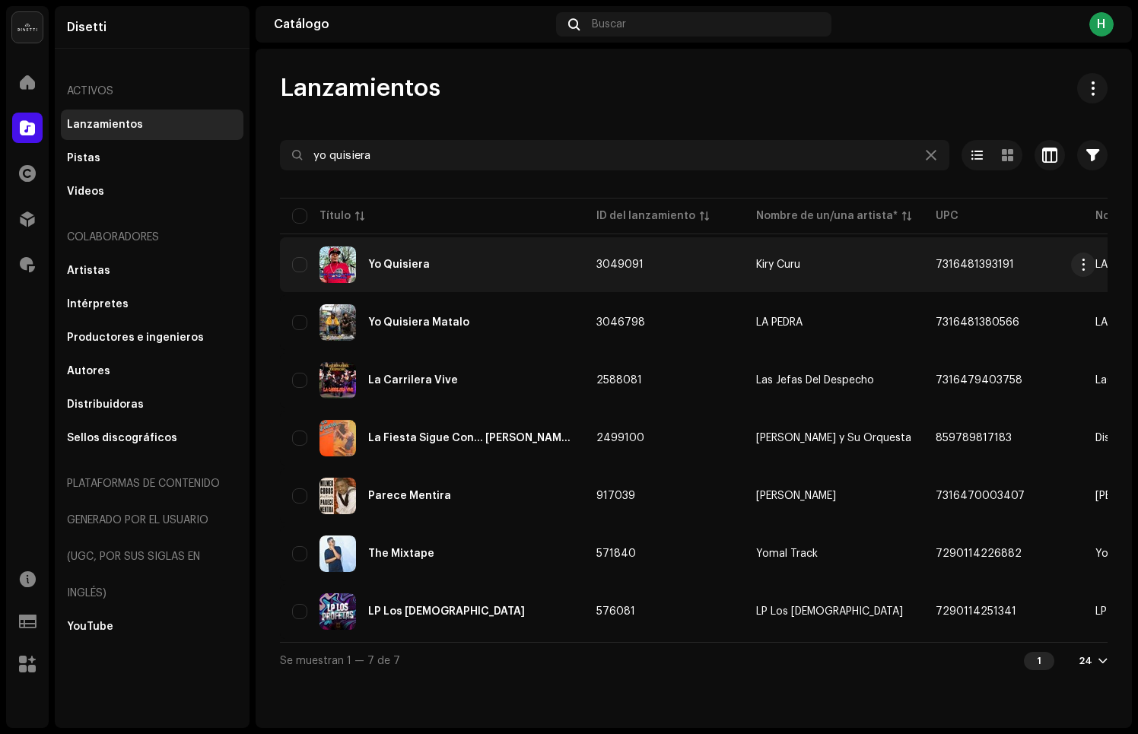
click at [399, 273] on div "Yo Quisiera" at bounding box center [432, 264] width 280 height 37
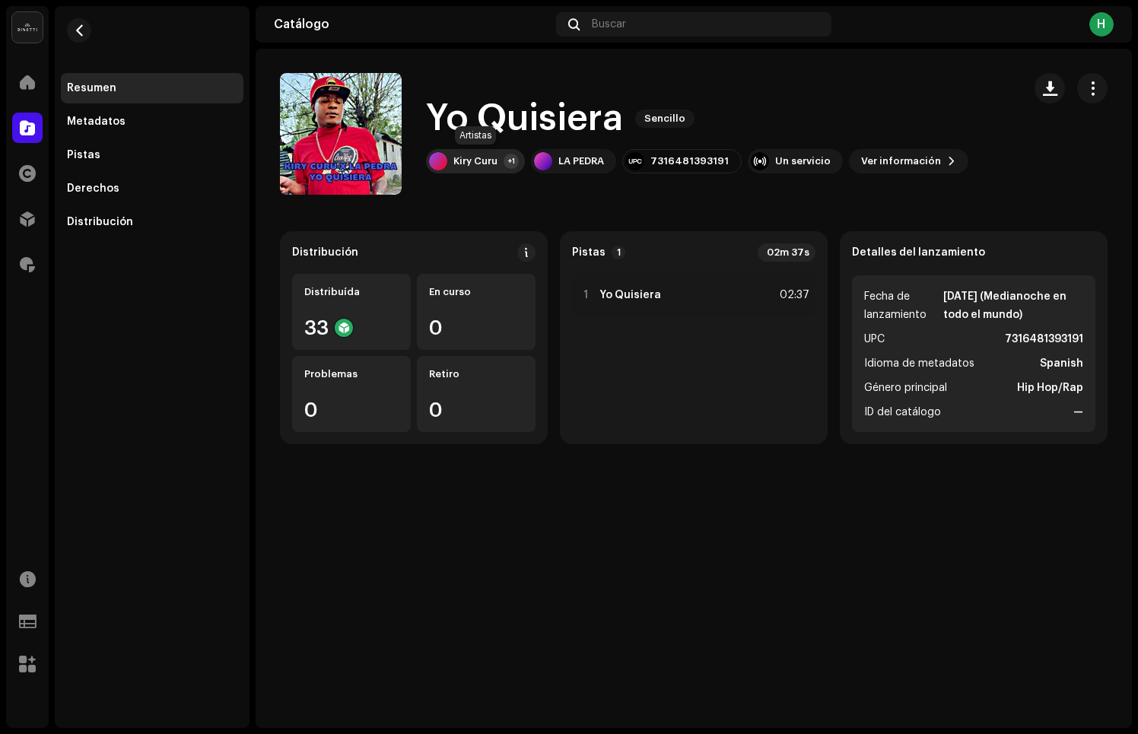
drag, startPoint x: 429, startPoint y: 108, endPoint x: 495, endPoint y: 163, distance: 85.9
click at [495, 163] on div "Yo Quisiera Sencillo Kiry Curu +1 LA PEDRA 7316481393191 Un servicio Ver inform…" at bounding box center [697, 133] width 542 height 79
copy div "Yo Quisiera Sencillo Kiry Curu"
click at [29, 132] on span at bounding box center [27, 128] width 15 height 12
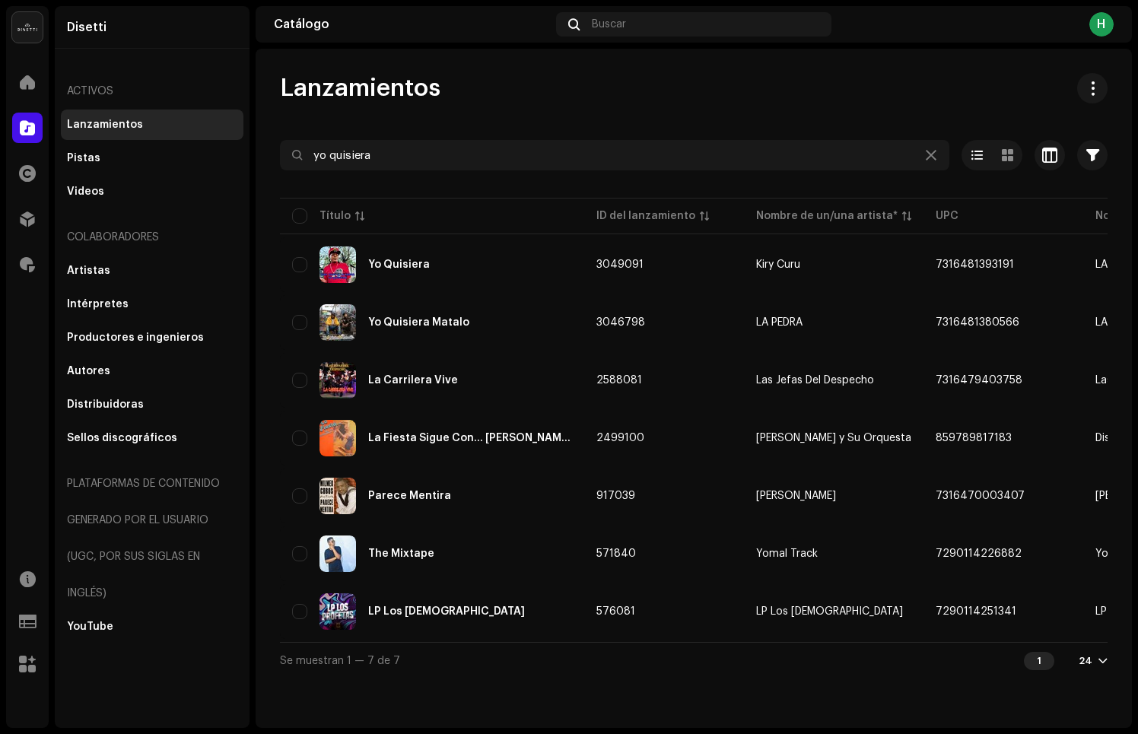
click at [31, 129] on span at bounding box center [27, 128] width 15 height 12
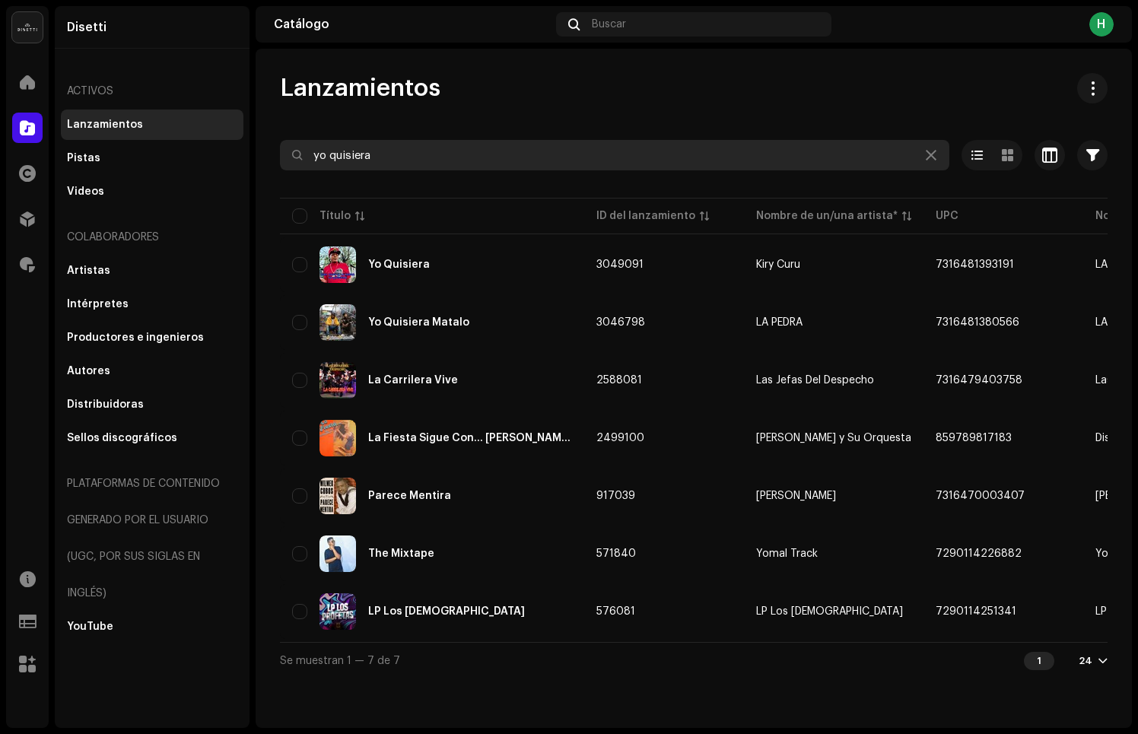
click at [357, 158] on input "yo quisiera" at bounding box center [614, 155] width 669 height 30
type input "12 mandamientos"
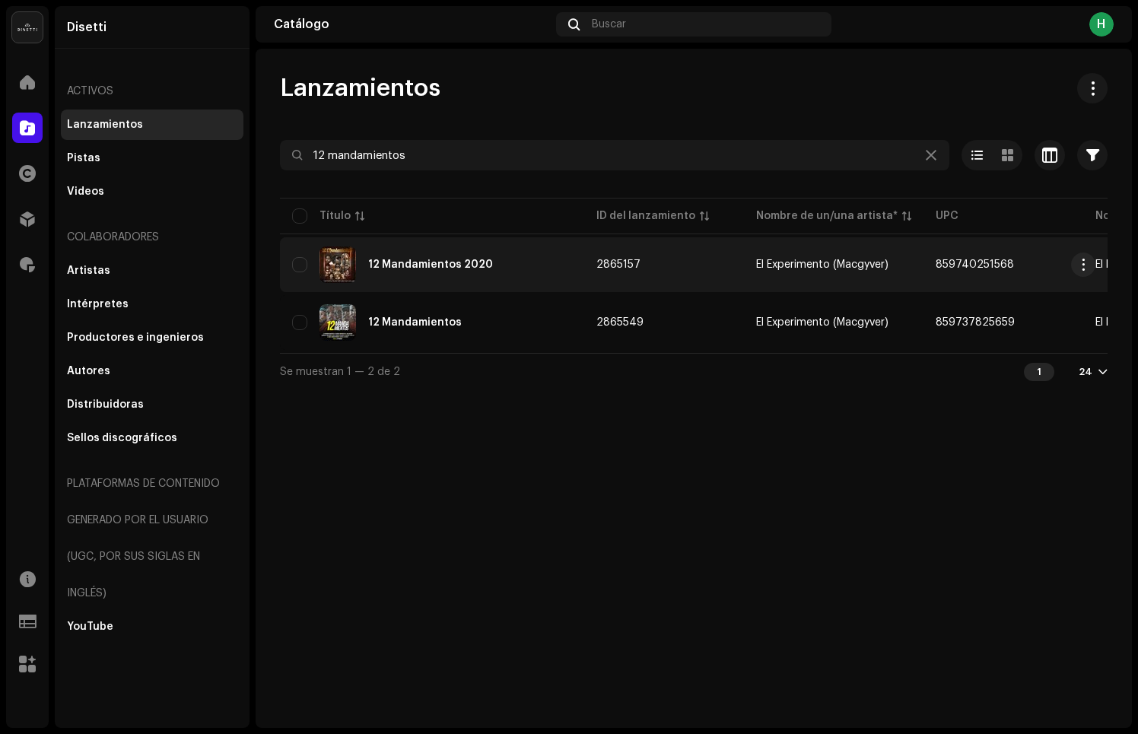
click at [460, 257] on div "12 Mandamientos 2020" at bounding box center [432, 264] width 280 height 37
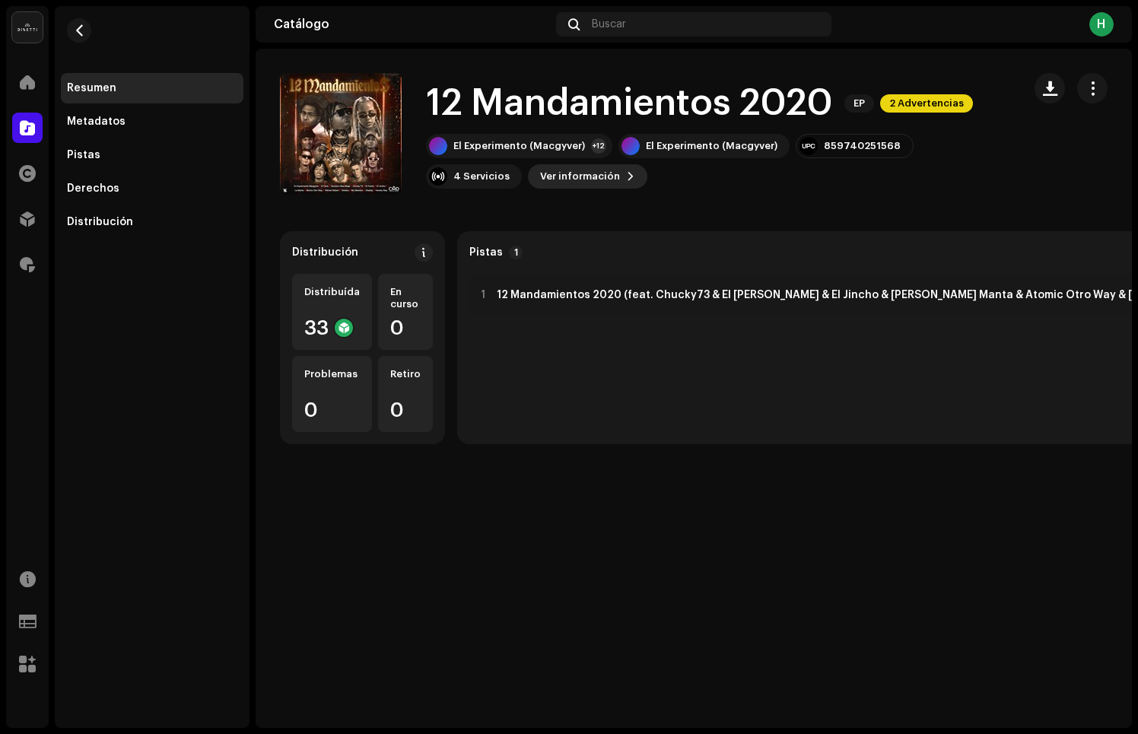
click at [540, 167] on span "Ver información" at bounding box center [580, 176] width 80 height 30
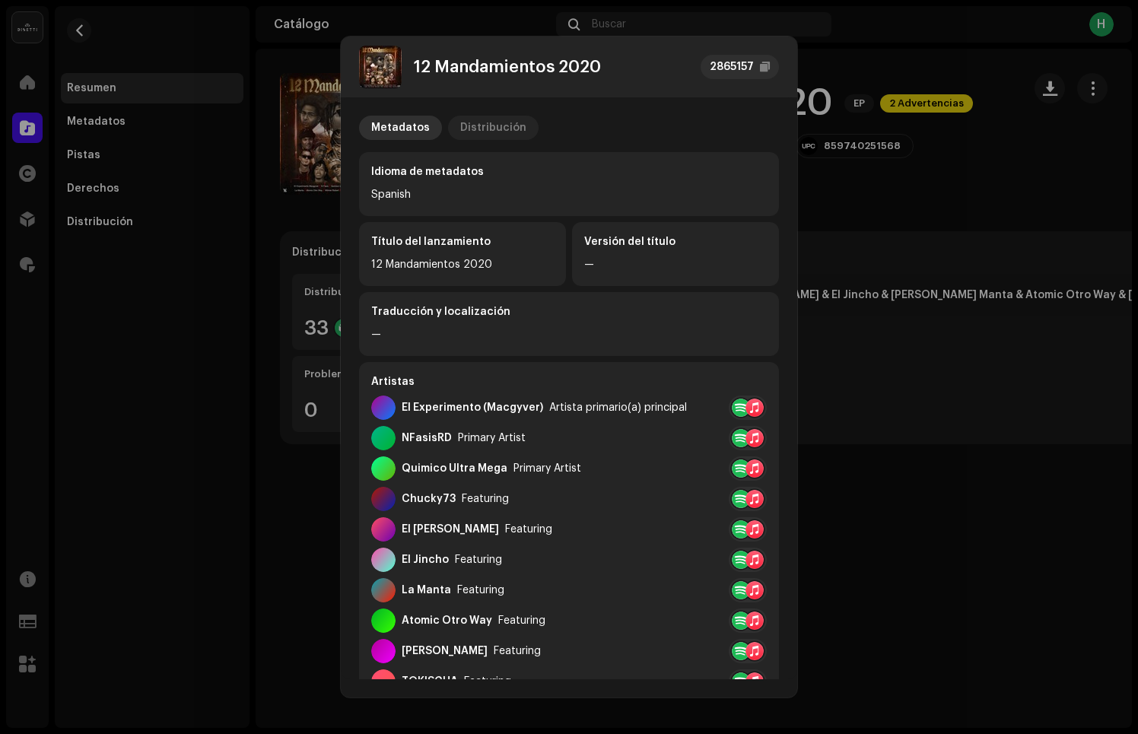
click at [474, 131] on div "Distribución" at bounding box center [493, 128] width 66 height 24
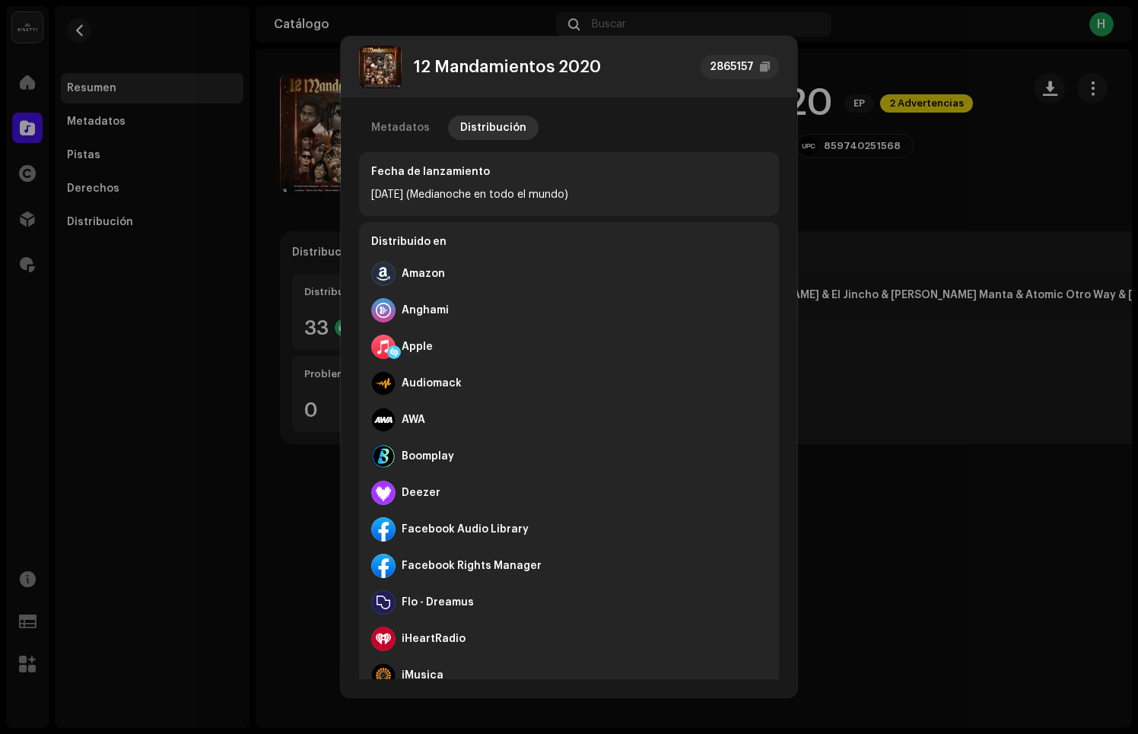
drag, startPoint x: 377, startPoint y: 132, endPoint x: 341, endPoint y: 132, distance: 35.8
click at [370, 131] on p-tab "Metadatos" at bounding box center [400, 128] width 83 height 24
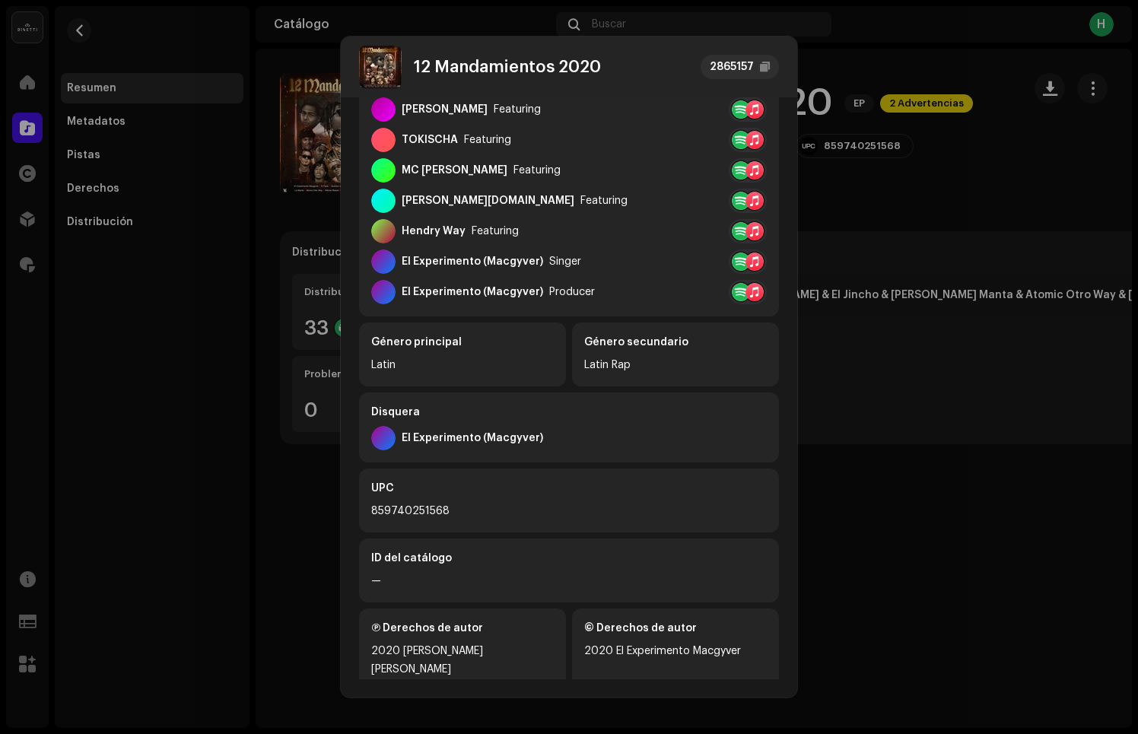
scroll to position [553, 0]
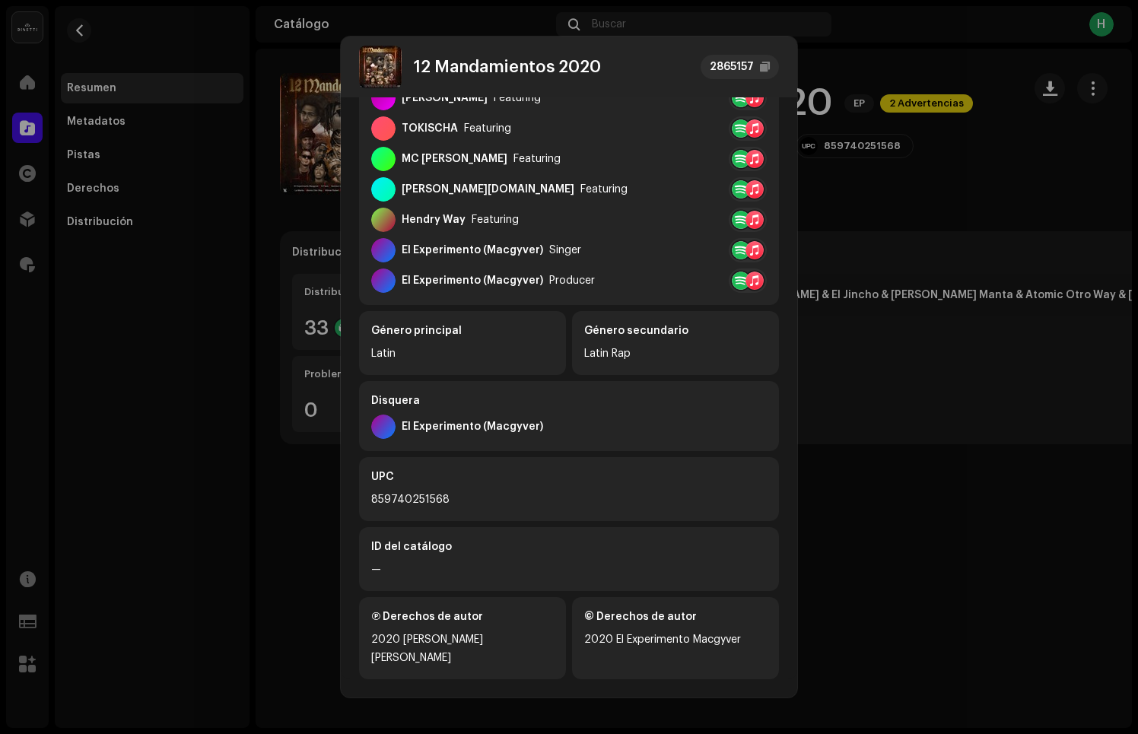
click at [913, 221] on div "12 Mandamientos 2020 2865157 Metadatos Distribución Idioma de metadatos Spanish…" at bounding box center [569, 367] width 1138 height 734
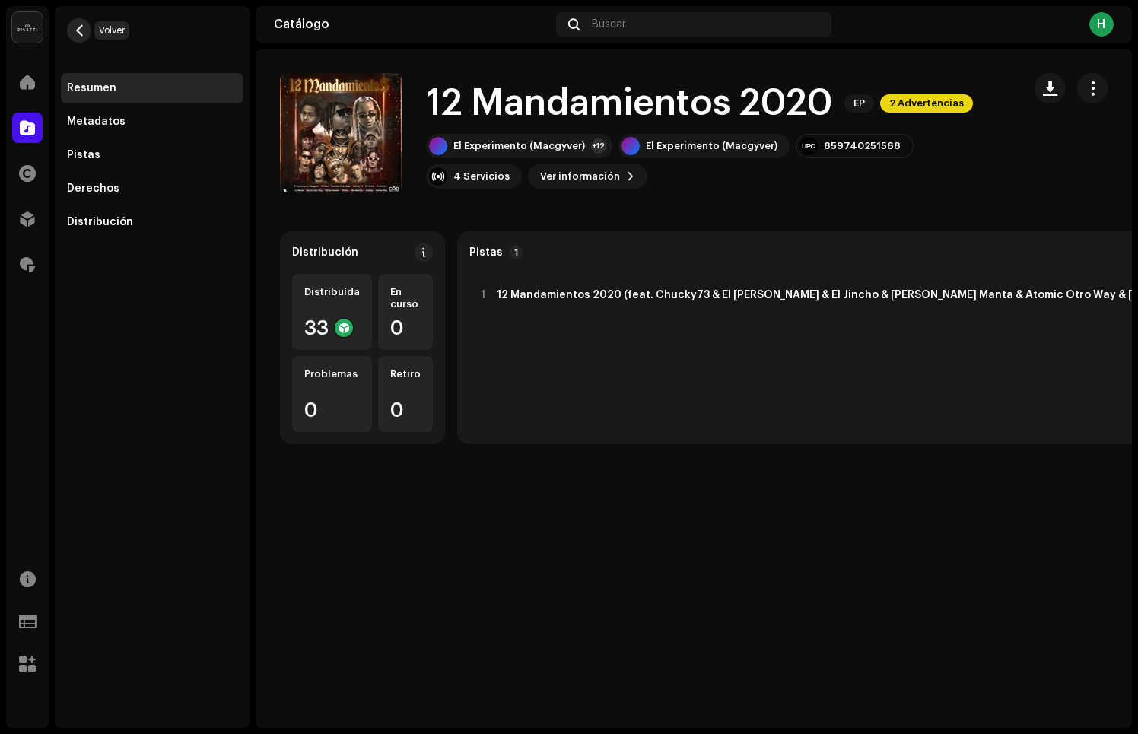
click at [81, 30] on span "button" at bounding box center [79, 30] width 11 height 12
